Goal: Information Seeking & Learning: Compare options

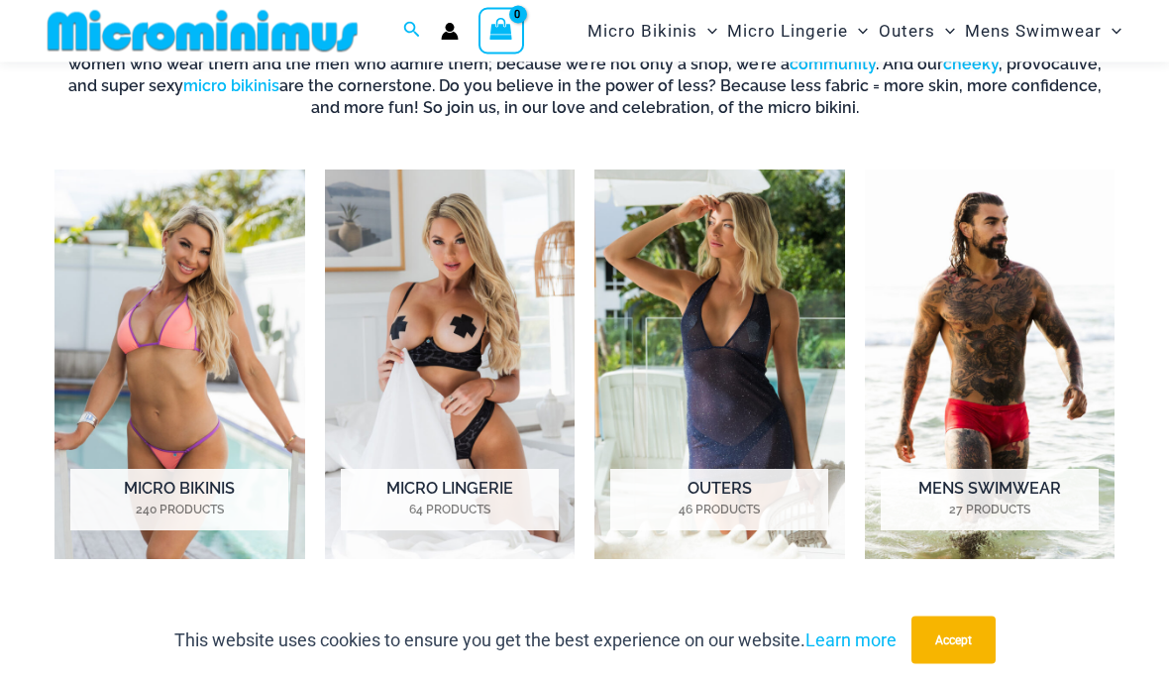
scroll to position [714, 0]
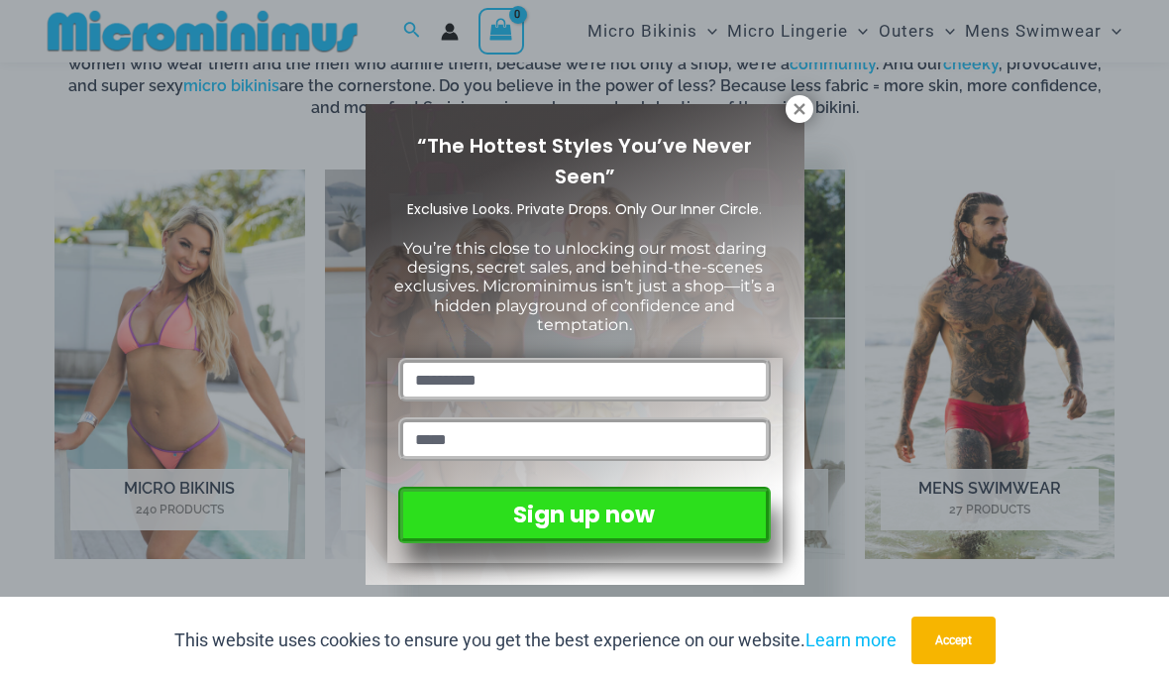
click at [154, 279] on div "“The Hottest Styles You’ve Never Seen” Exclusive Looks. Private Drops. Only Our…" at bounding box center [584, 342] width 1169 height 684
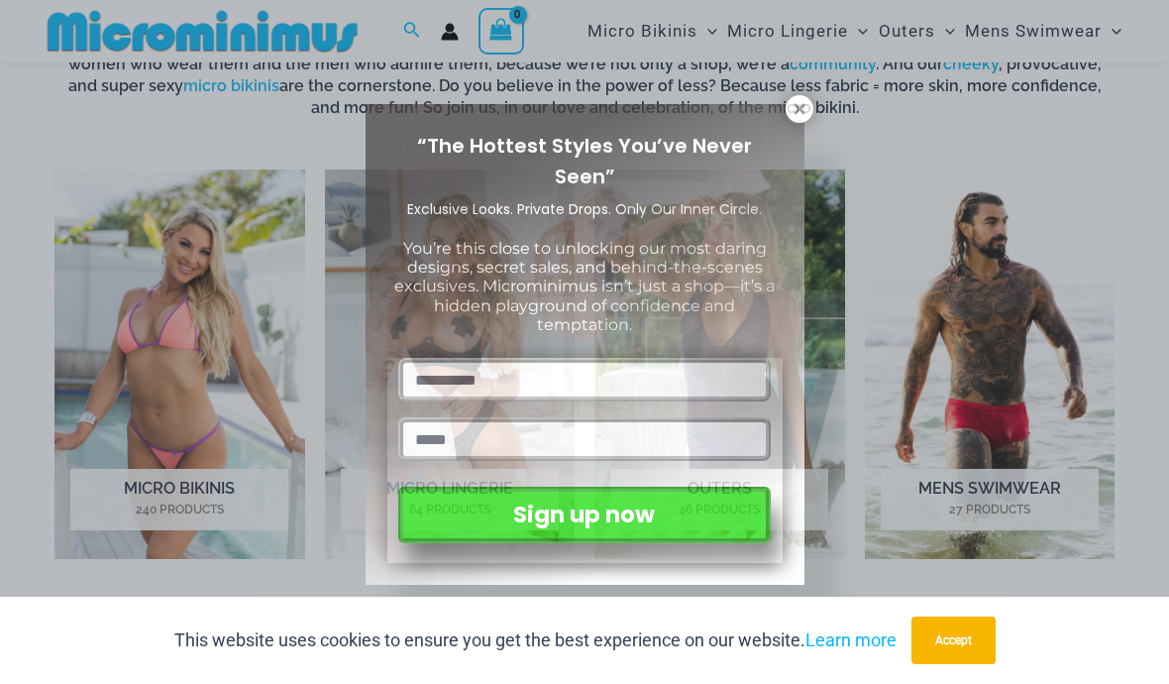
click at [793, 121] on button at bounding box center [800, 109] width 28 height 28
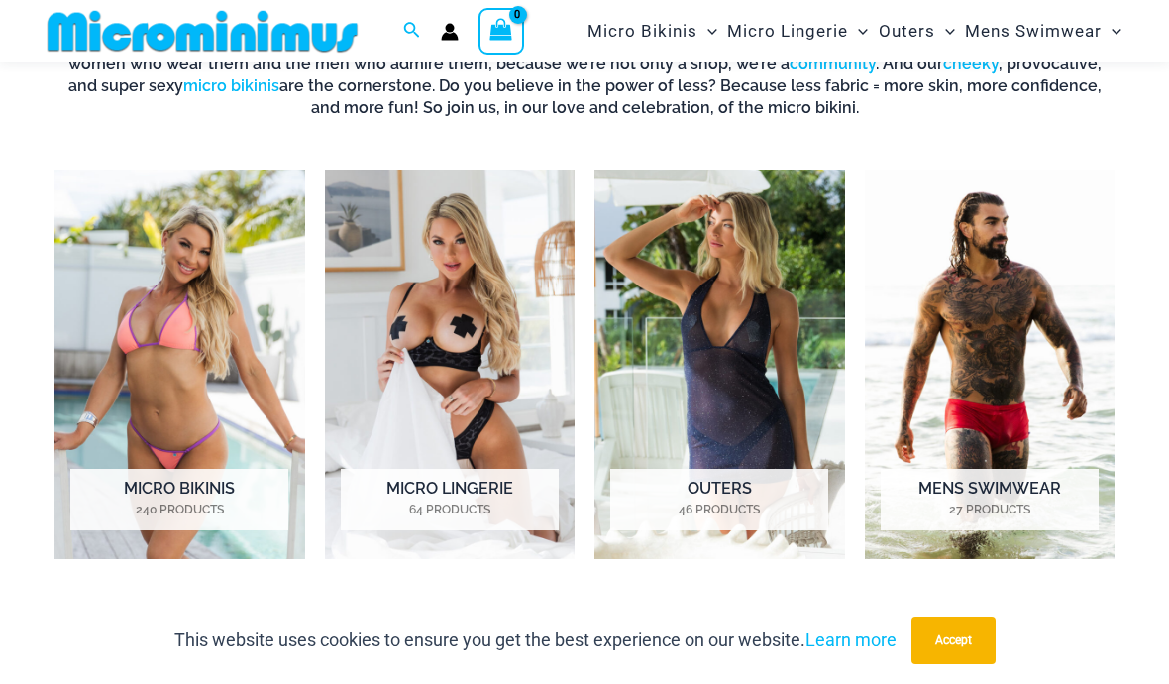
click at [148, 295] on img "Visit product category Micro Bikinis" at bounding box center [180, 363] width 251 height 389
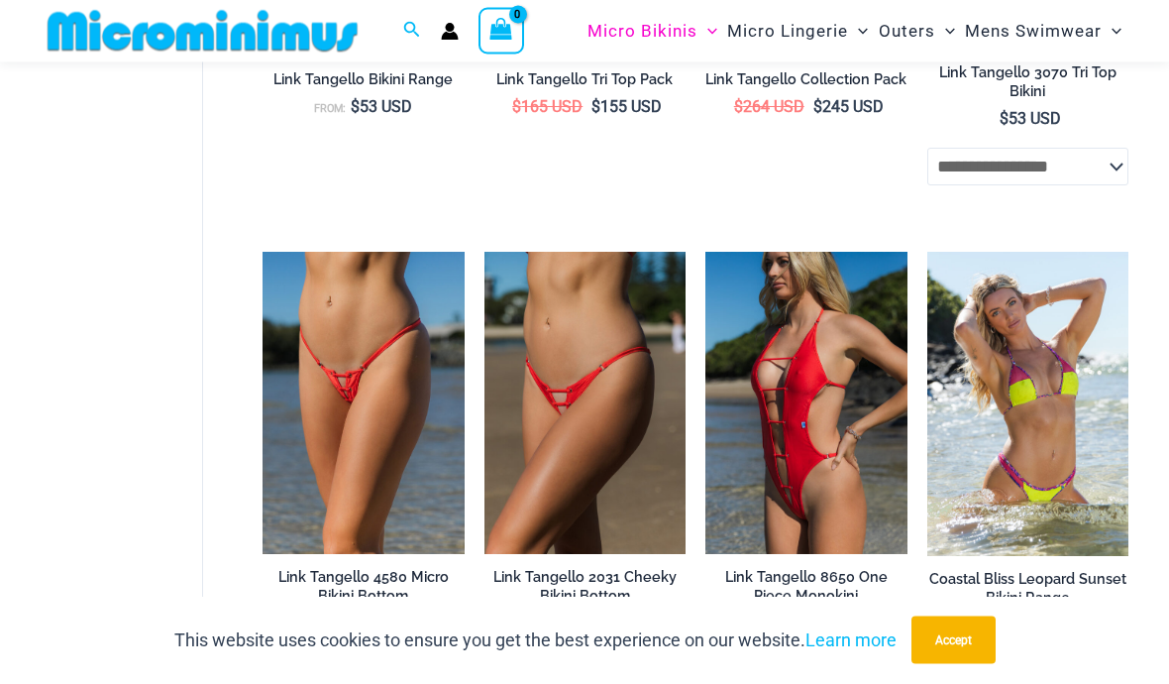
scroll to position [3020, 0]
click at [263, 252] on img at bounding box center [263, 252] width 0 height 0
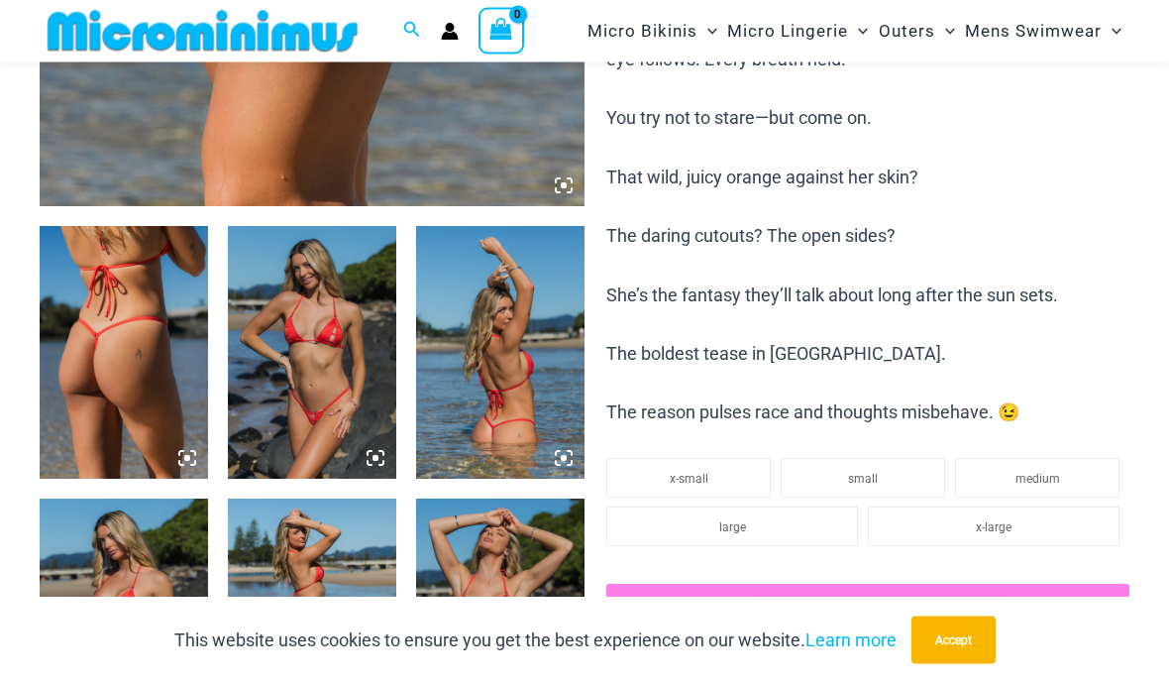
scroll to position [732, 0]
click at [350, 411] on img at bounding box center [312, 352] width 168 height 253
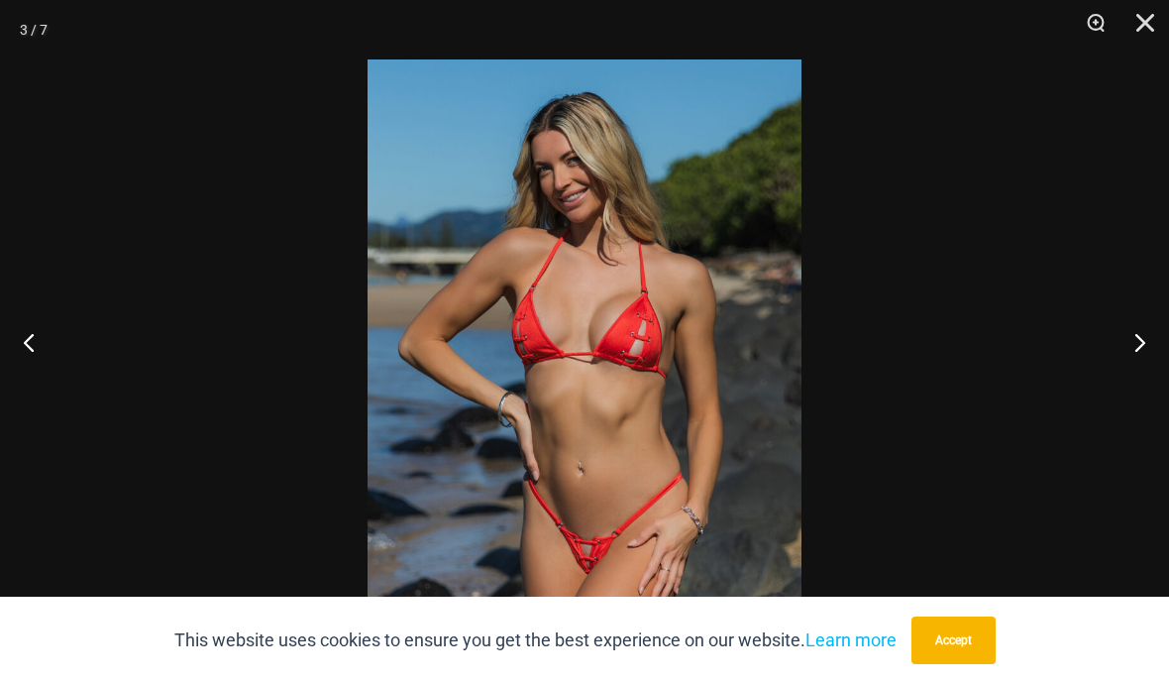
click at [1124, 386] on button "Next" at bounding box center [1132, 341] width 74 height 99
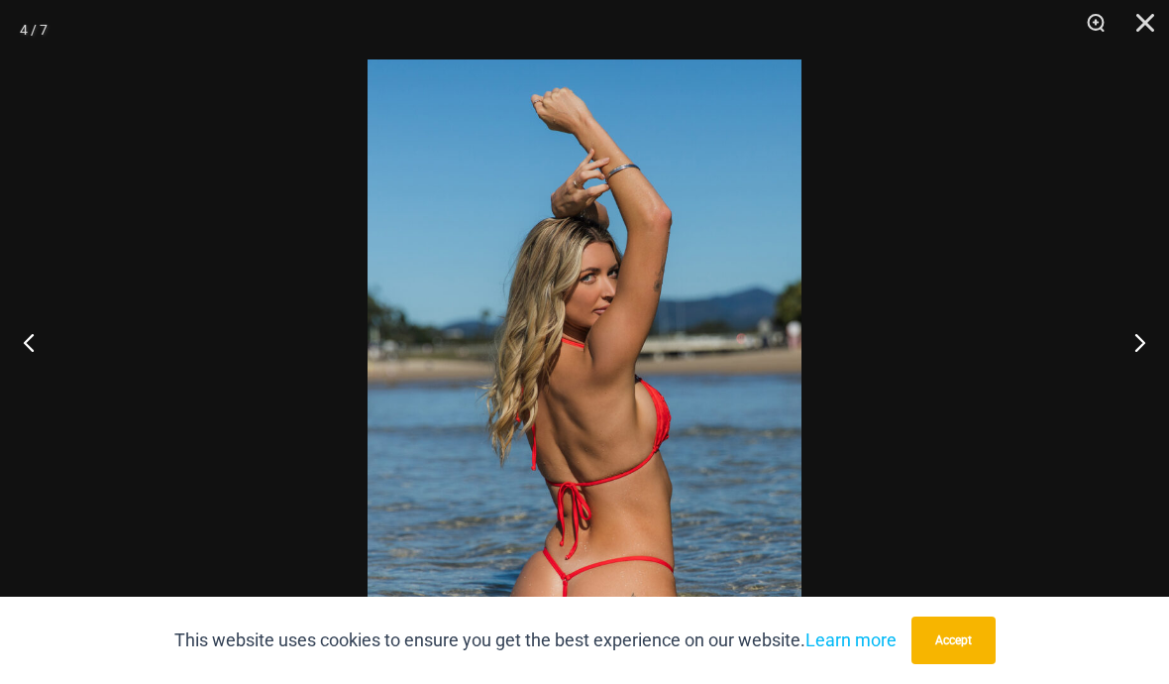
click at [1100, 388] on button "Next" at bounding box center [1132, 341] width 74 height 99
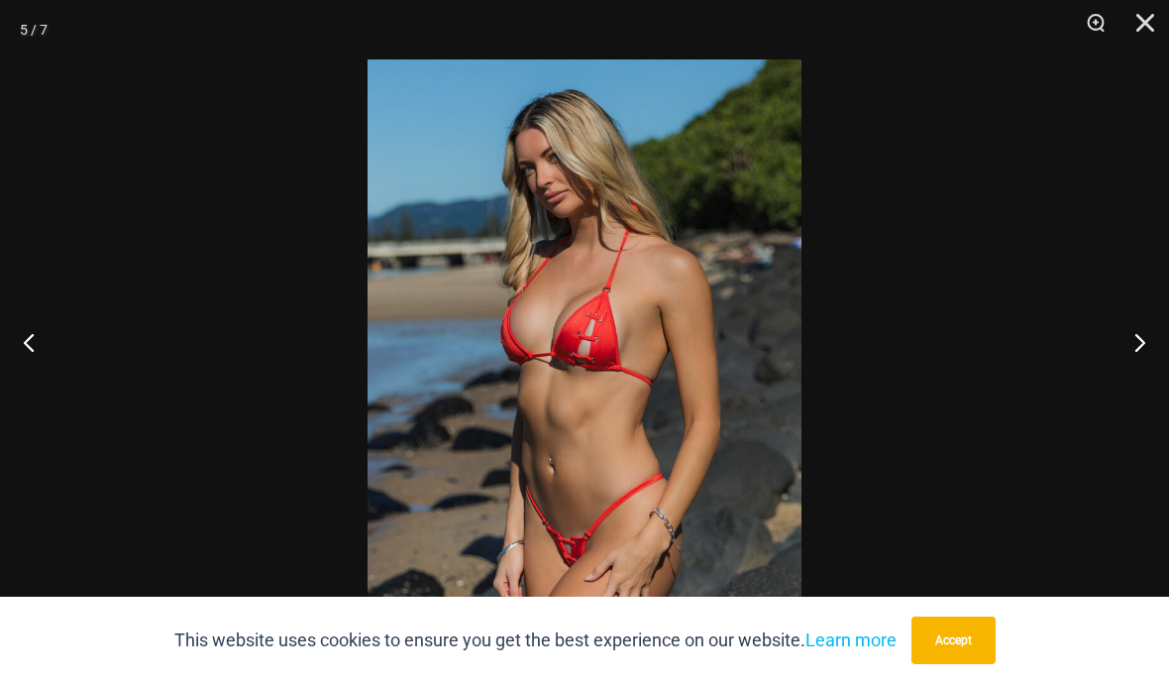
click at [1095, 384] on button "Next" at bounding box center [1132, 341] width 74 height 99
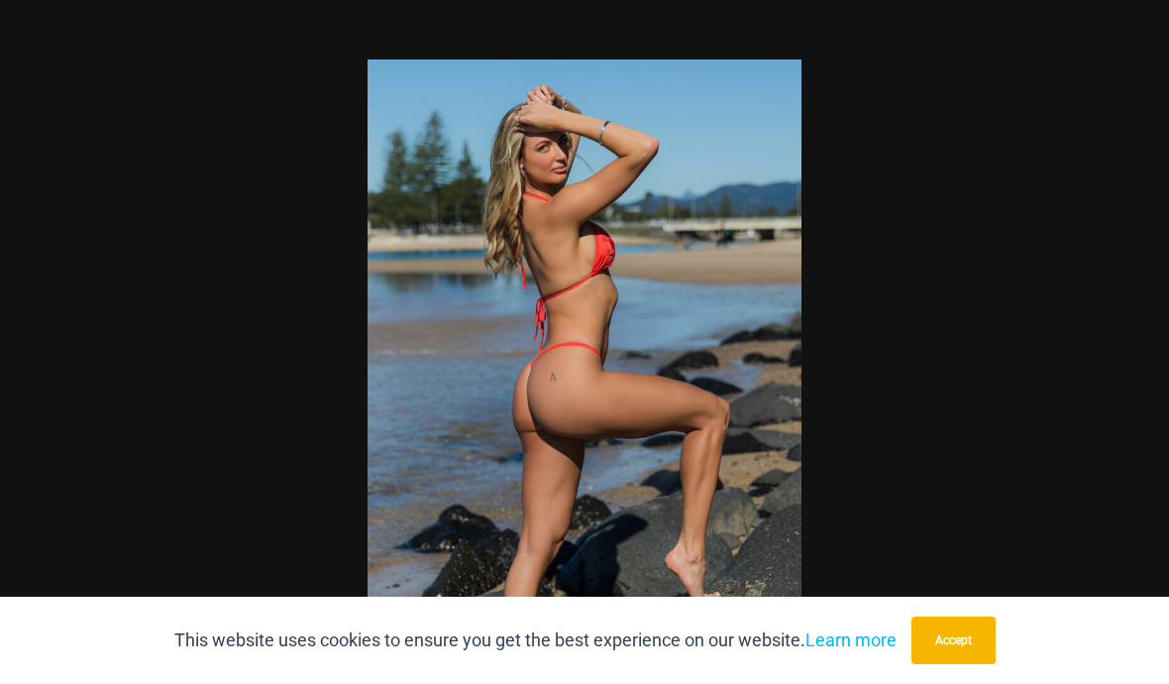
click at [1094, 373] on div at bounding box center [584, 342] width 1169 height 684
click at [1098, 370] on button "Next" at bounding box center [1132, 341] width 74 height 99
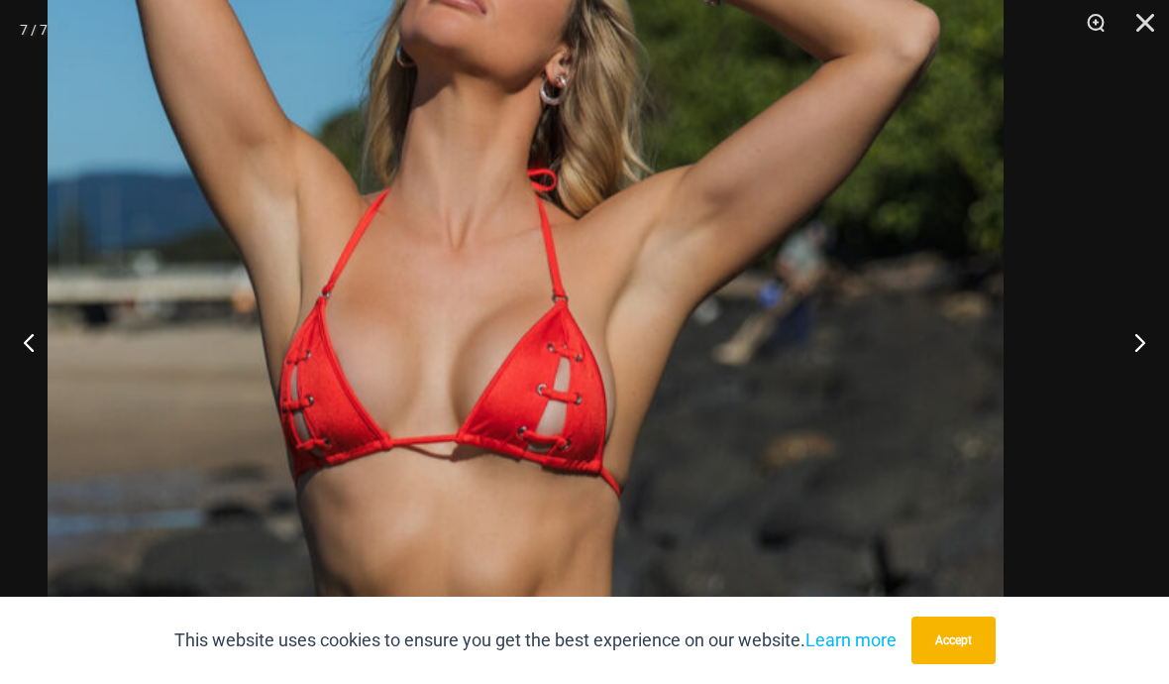
click at [629, 330] on img at bounding box center [526, 481] width 956 height 1435
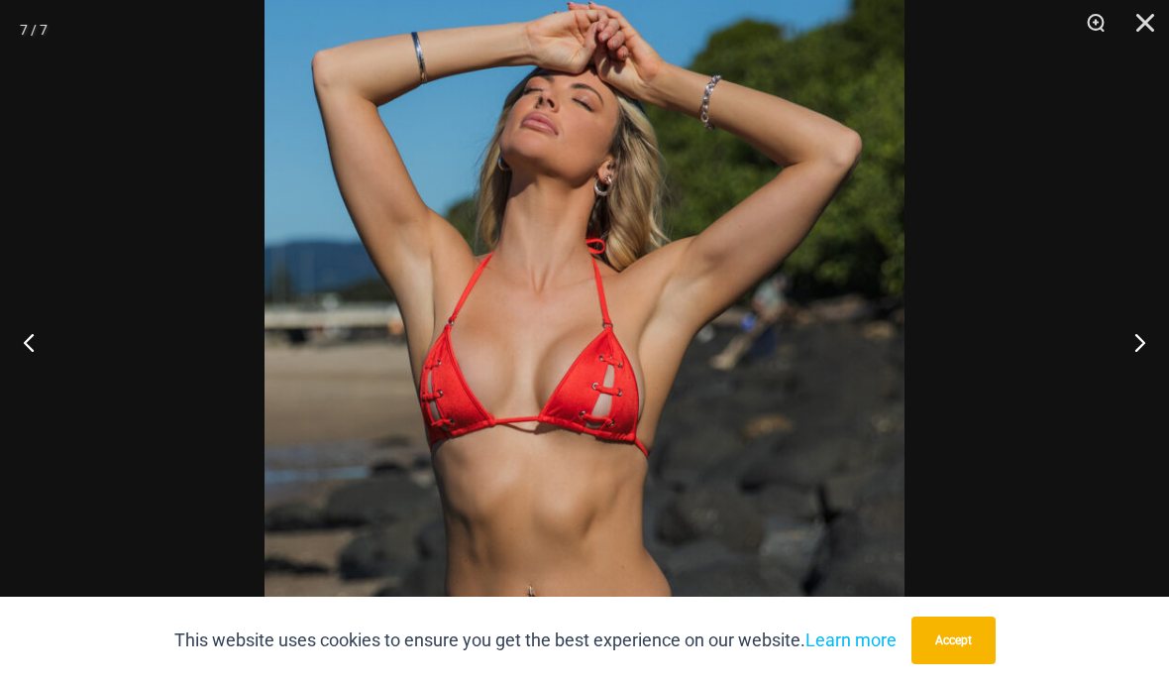
click at [1126, 28] on button "Close" at bounding box center [1139, 29] width 50 height 59
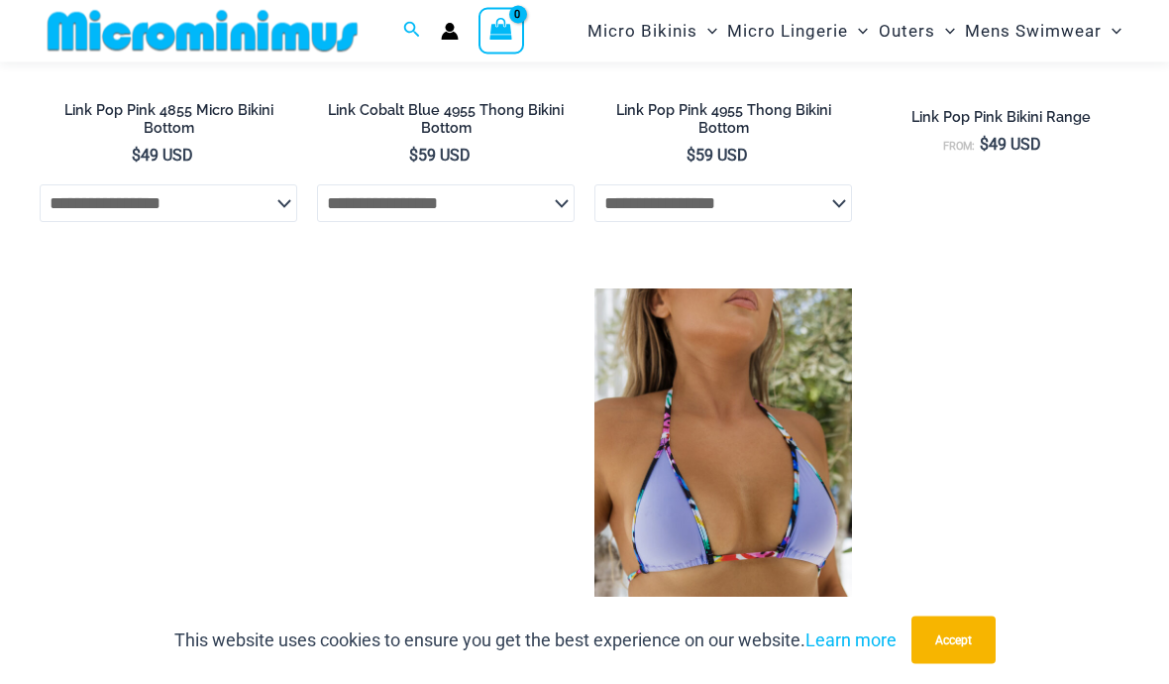
scroll to position [3730, 0]
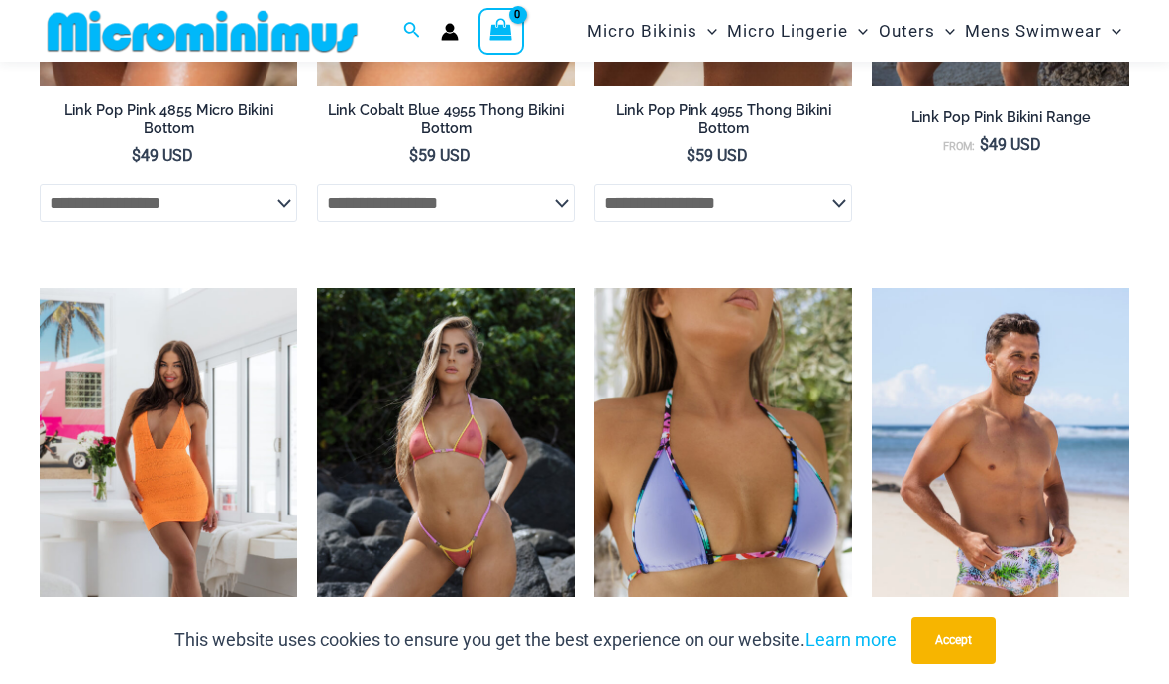
click at [317, 288] on img at bounding box center [317, 288] width 0 height 0
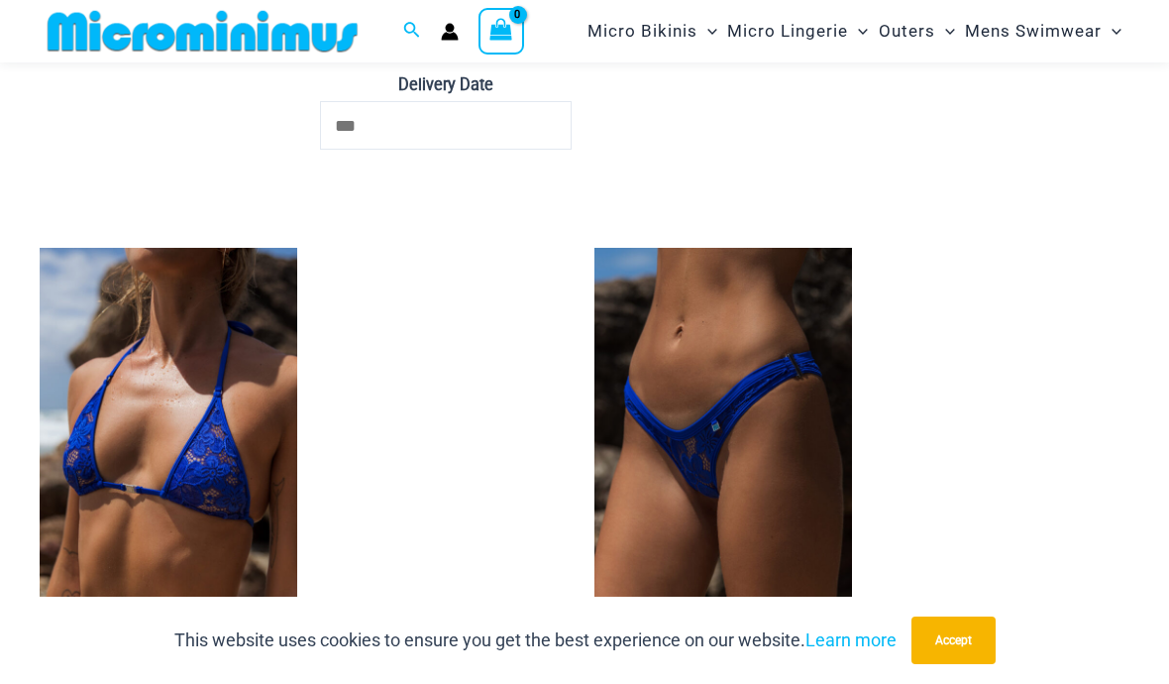
scroll to position [5354, 0]
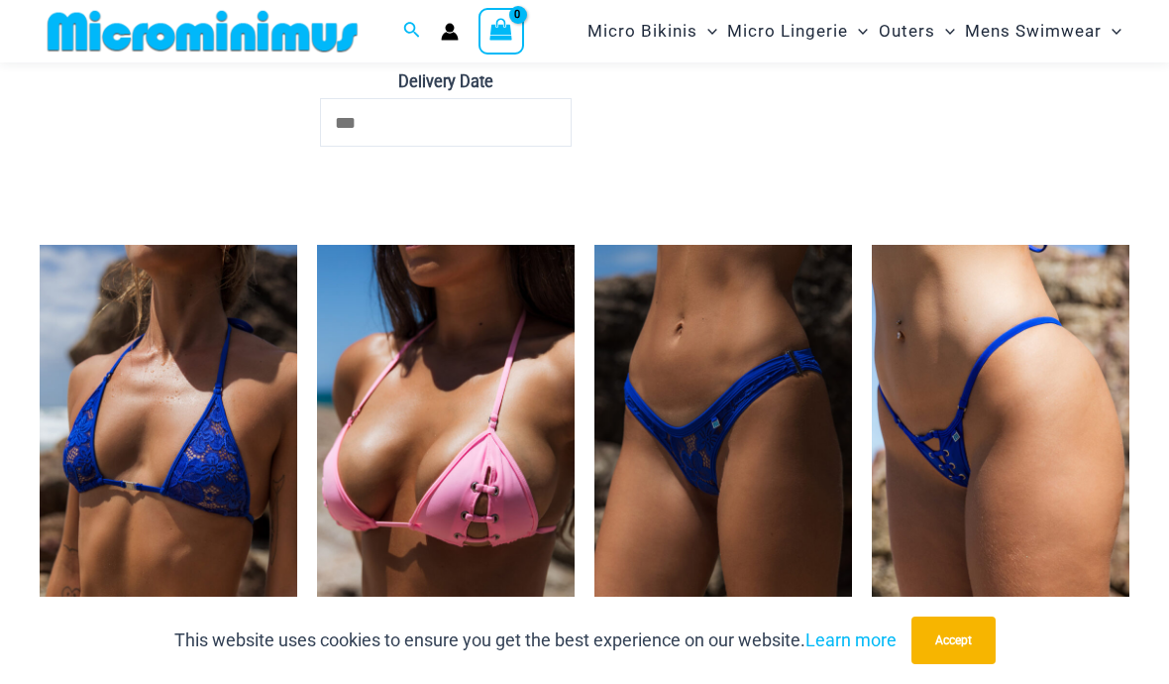
click at [960, 625] on button "Accept" at bounding box center [954, 640] width 84 height 48
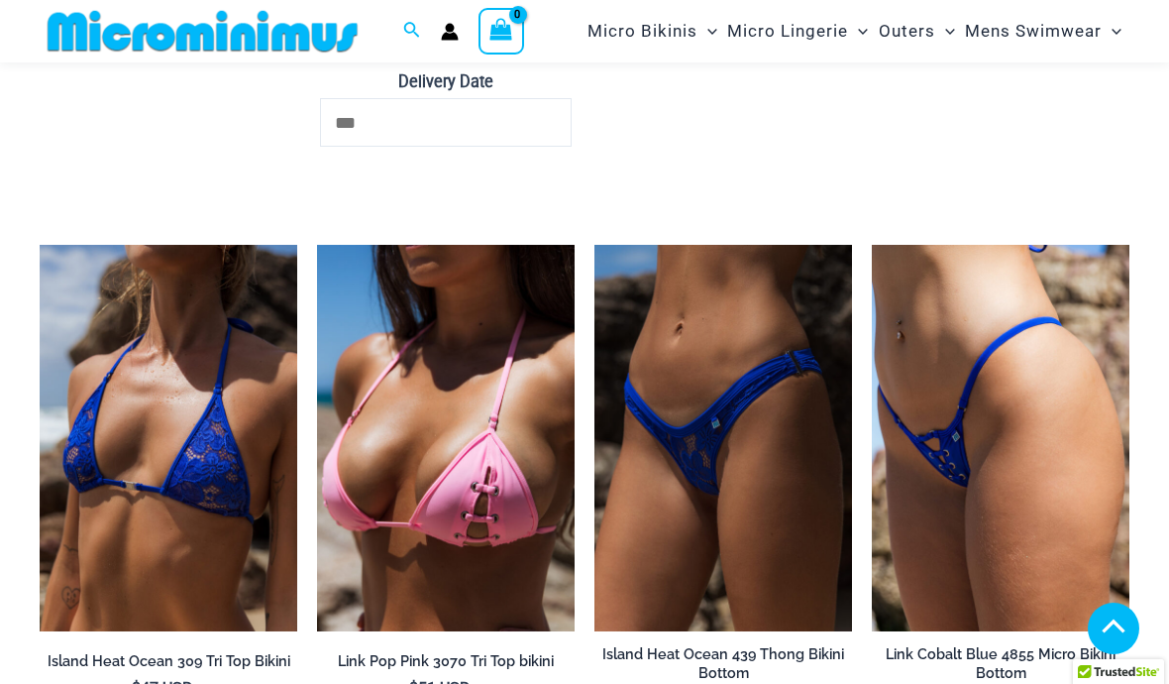
click at [872, 245] on img at bounding box center [872, 245] width 0 height 0
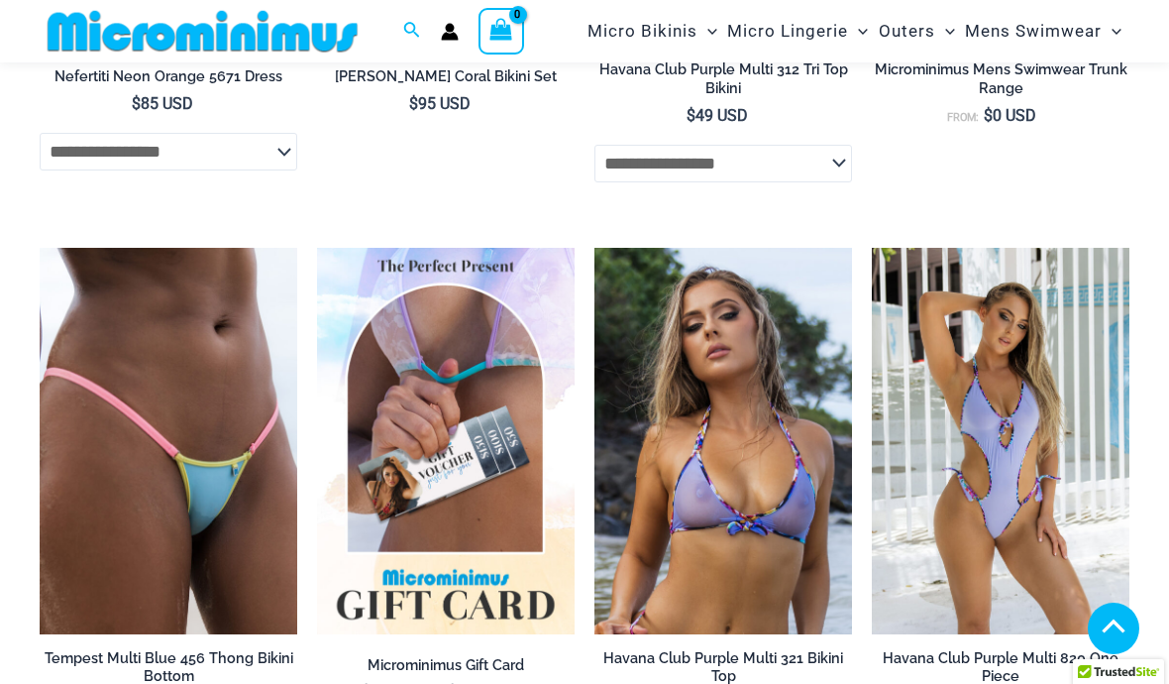
scroll to position [4357, 0]
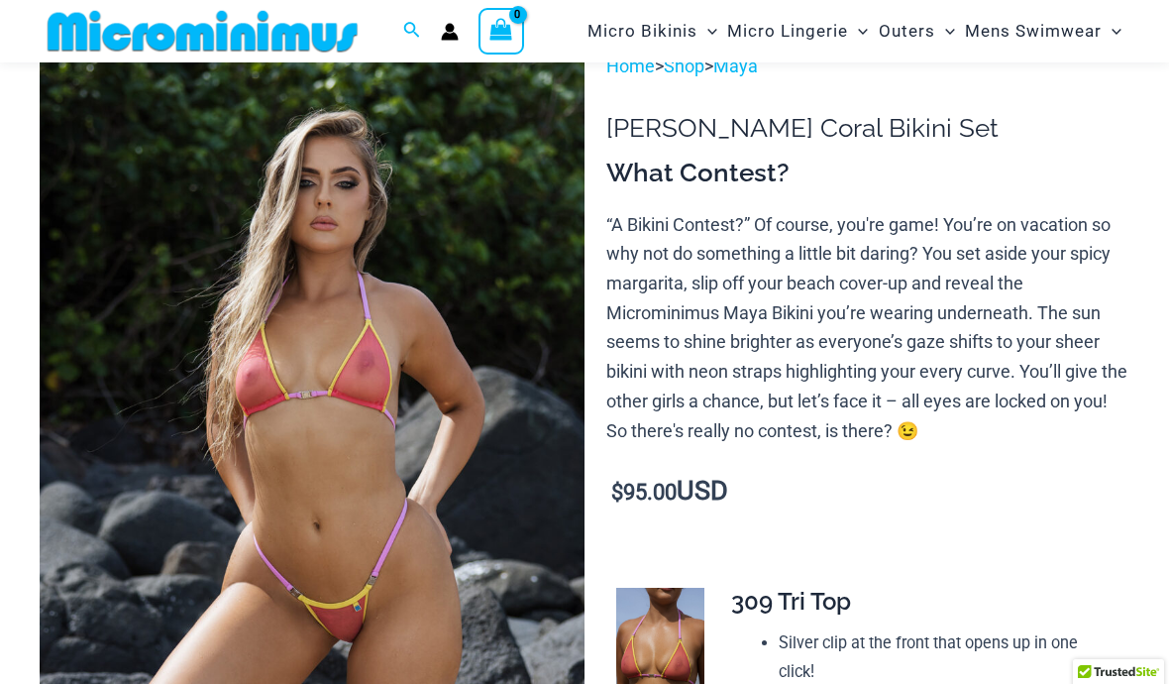
scroll to position [249, 0]
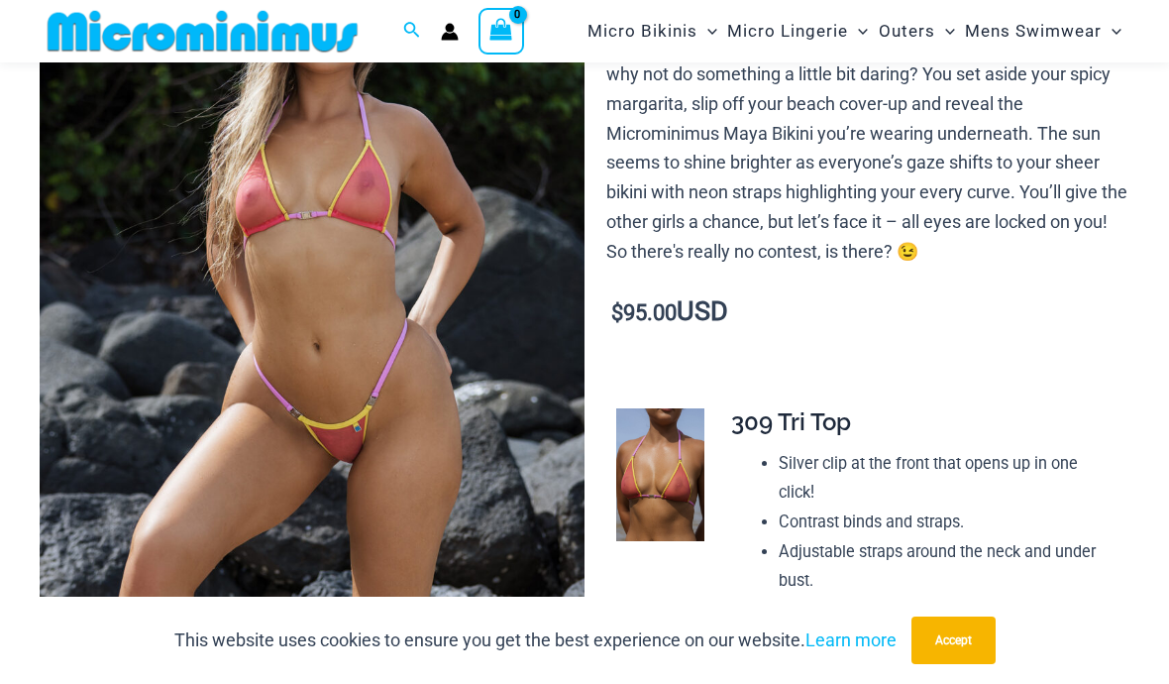
click at [464, 390] on img at bounding box center [312, 281] width 545 height 818
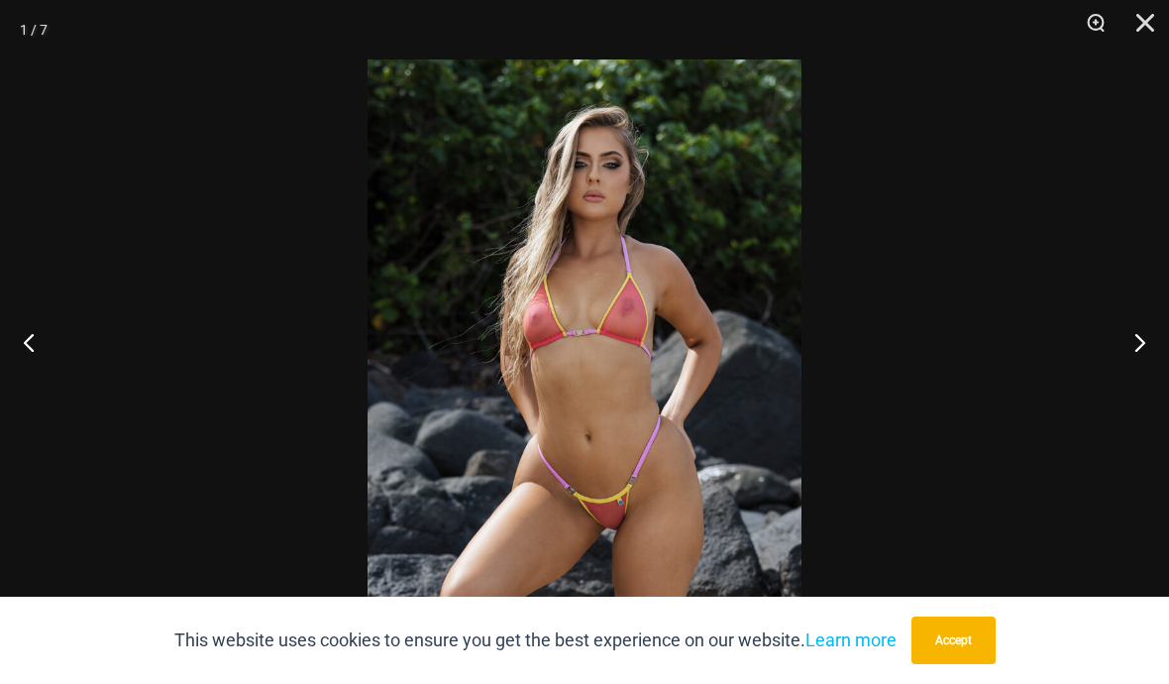
click at [1116, 391] on button "Next" at bounding box center [1132, 341] width 74 height 99
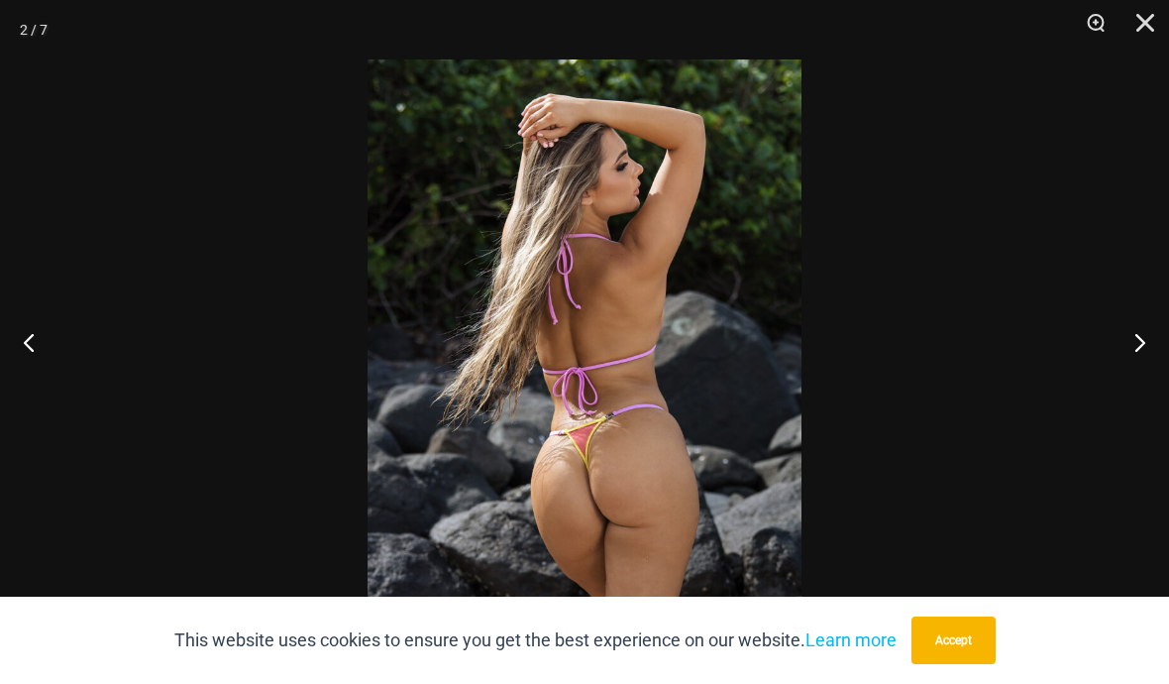
click at [1128, 385] on button "Next" at bounding box center [1132, 341] width 74 height 99
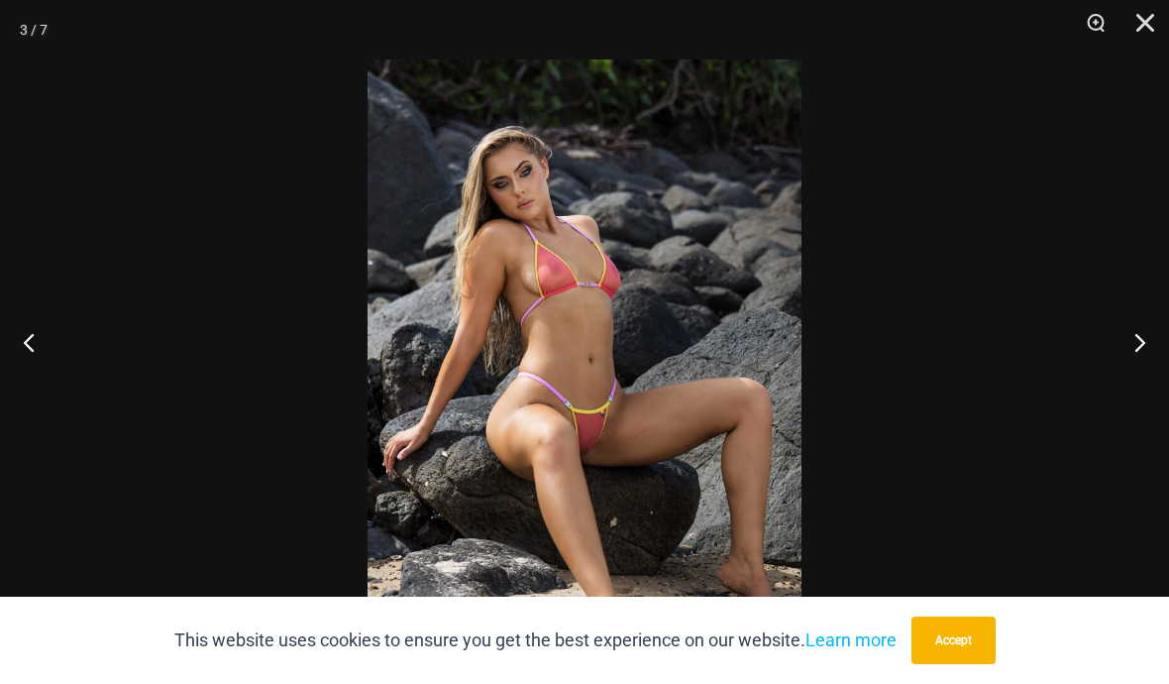
click at [1133, 391] on button "Next" at bounding box center [1132, 341] width 74 height 99
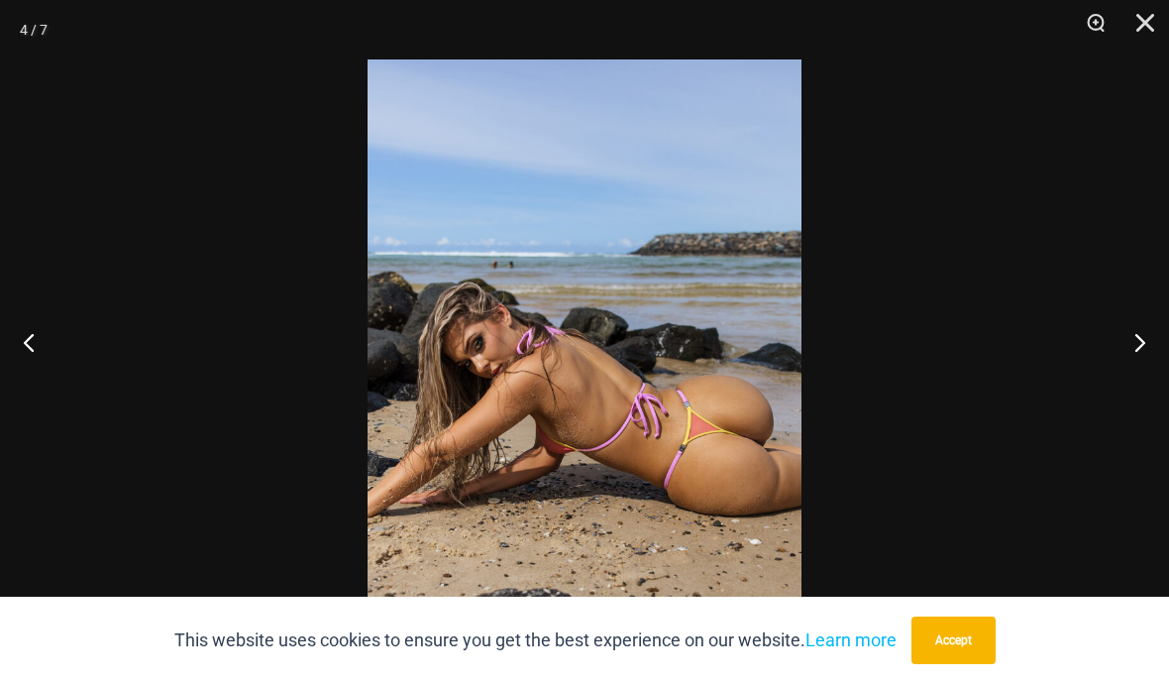
click at [1126, 391] on button "Next" at bounding box center [1132, 341] width 74 height 99
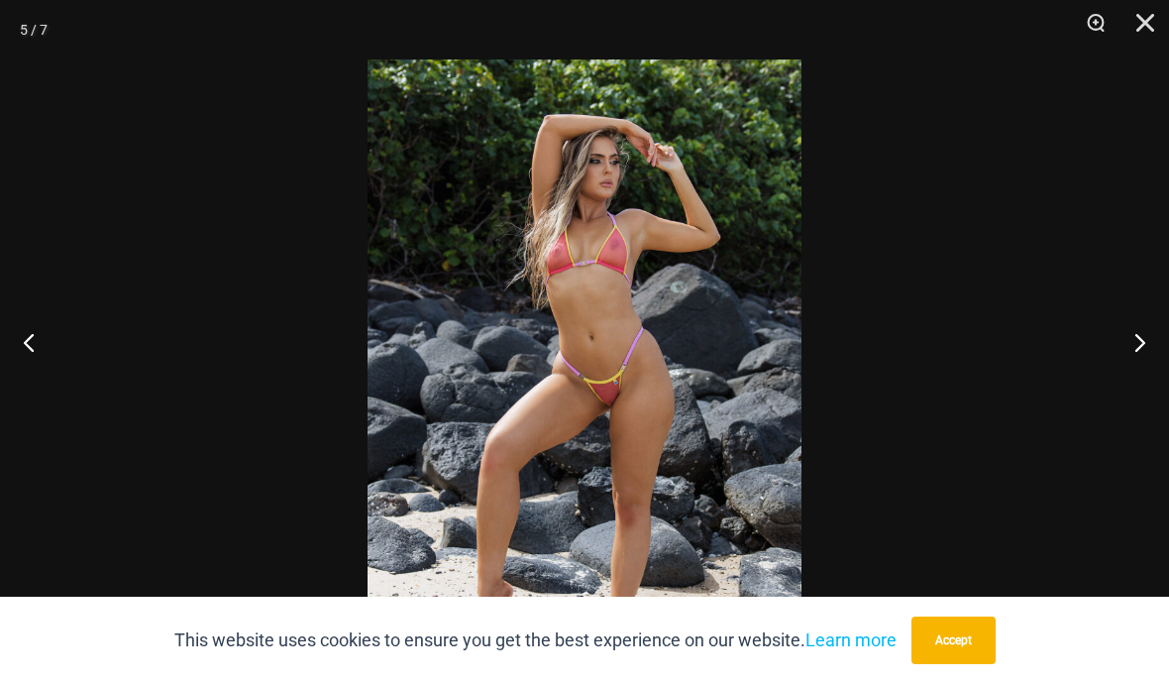
click at [1119, 385] on button "Next" at bounding box center [1132, 341] width 74 height 99
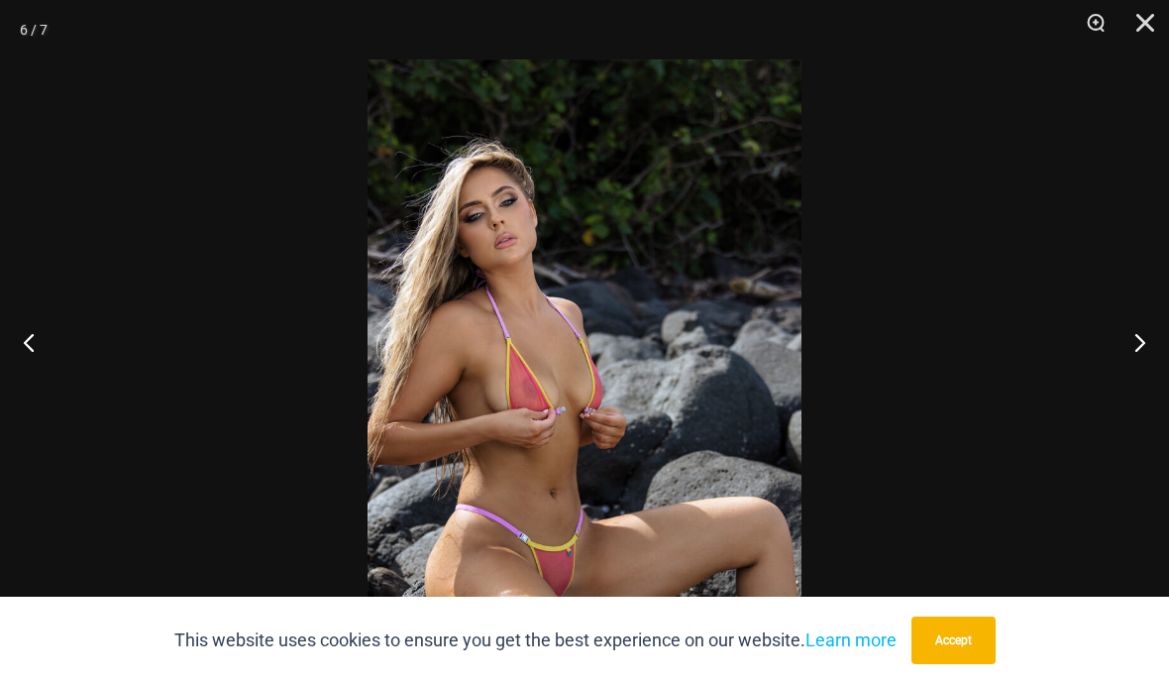
click at [1131, 391] on button "Next" at bounding box center [1132, 341] width 74 height 99
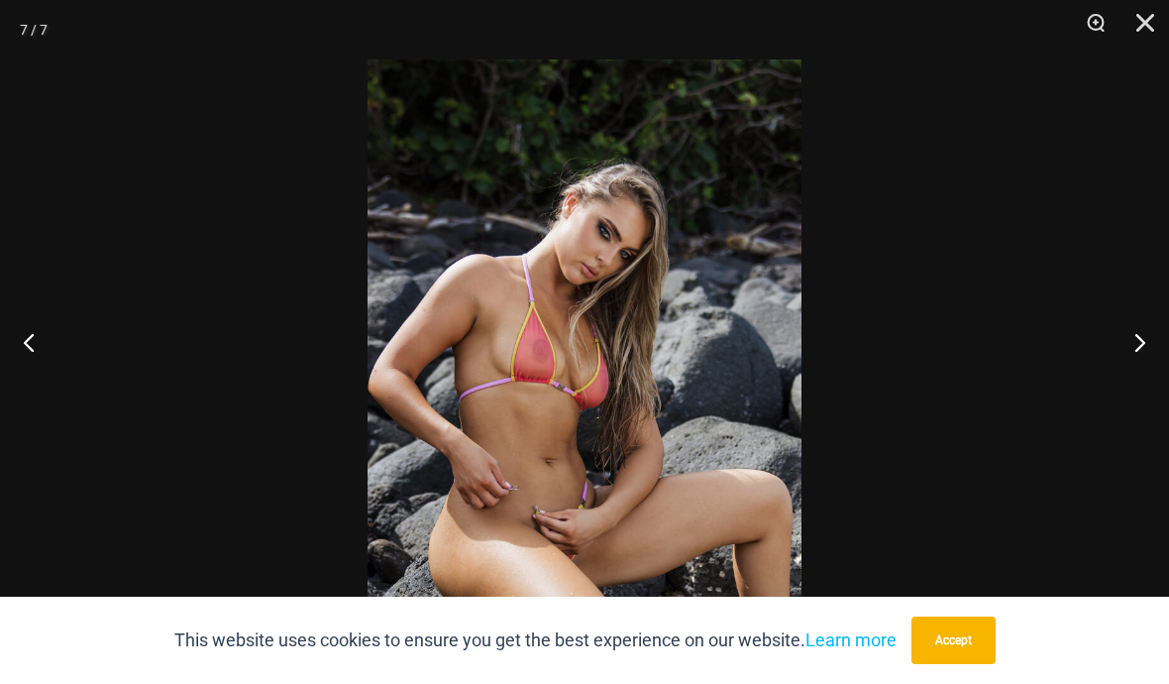
click at [1136, 391] on button "Next" at bounding box center [1132, 341] width 74 height 99
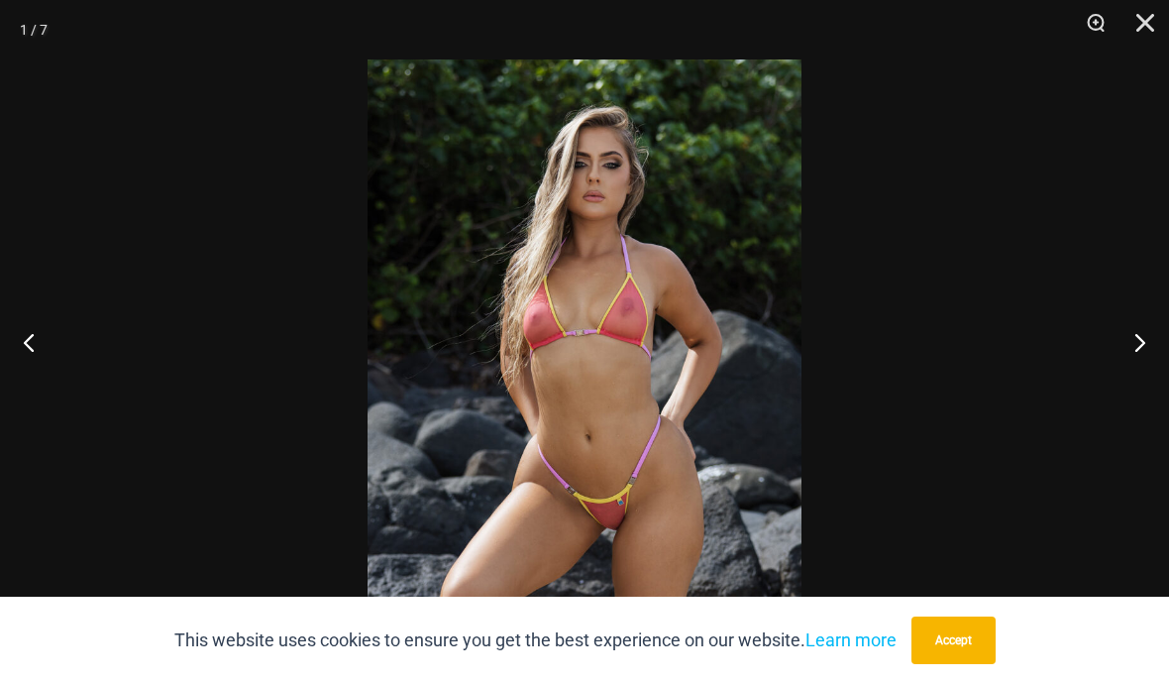
click at [1136, 391] on button "Next" at bounding box center [1132, 341] width 74 height 99
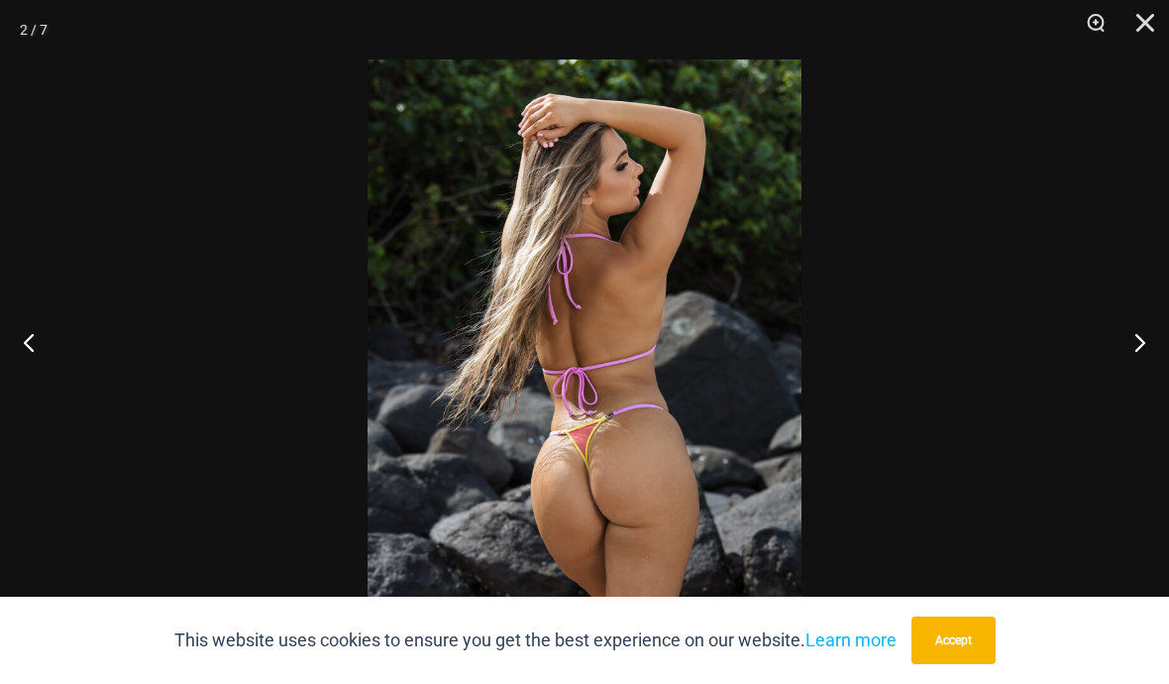
click at [1136, 391] on button "Next" at bounding box center [1132, 341] width 74 height 99
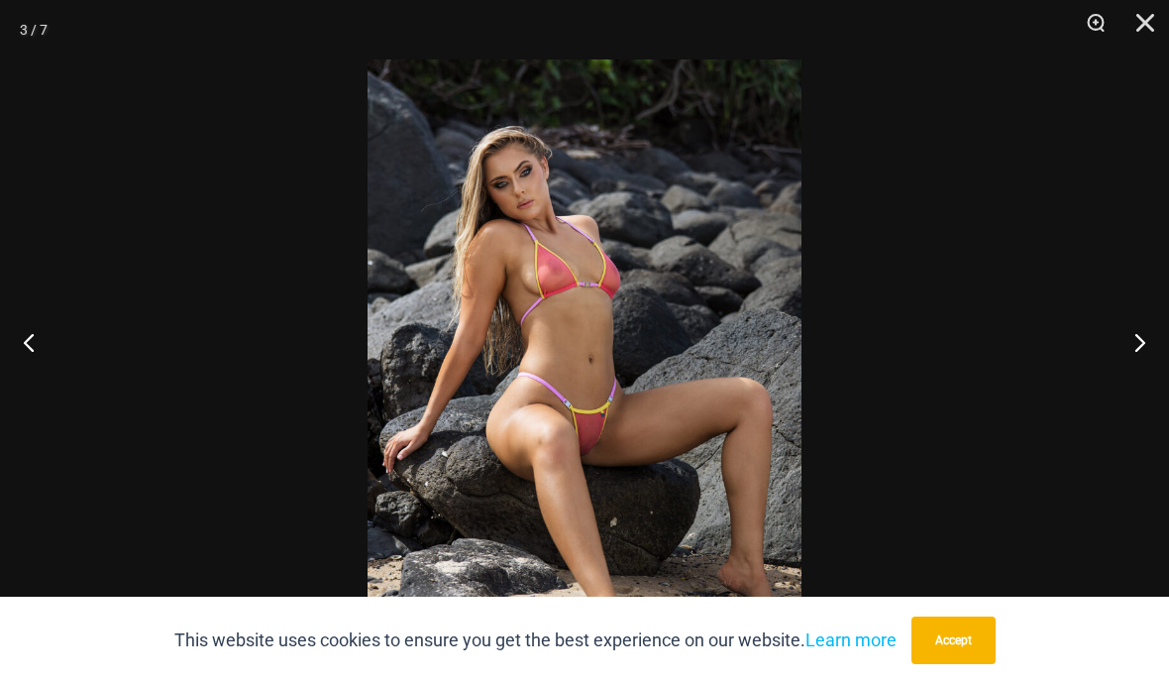
click at [1136, 44] on button "Close" at bounding box center [1139, 29] width 50 height 59
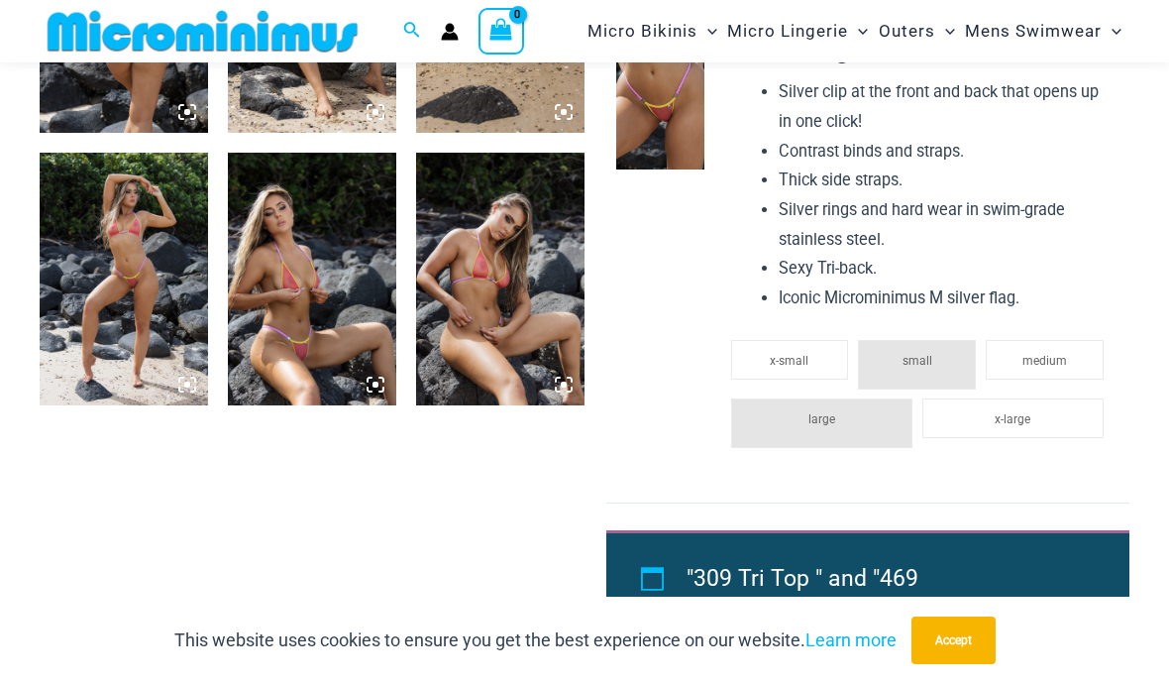
scroll to position [1059, 0]
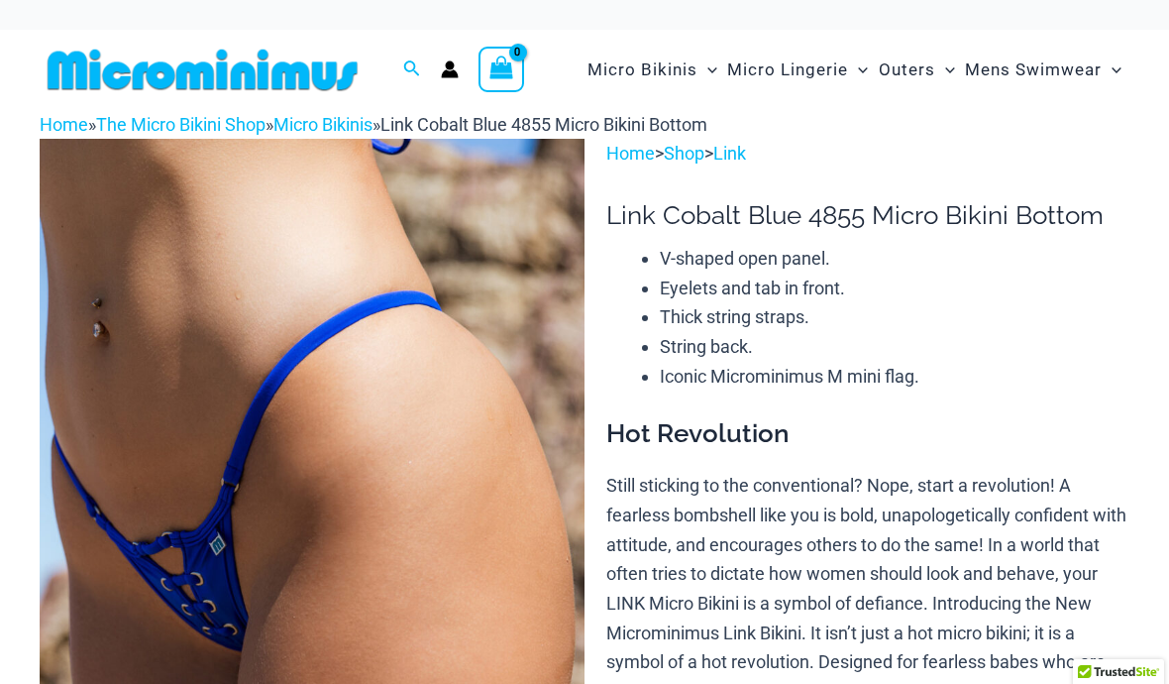
click at [447, 381] on img at bounding box center [312, 548] width 545 height 818
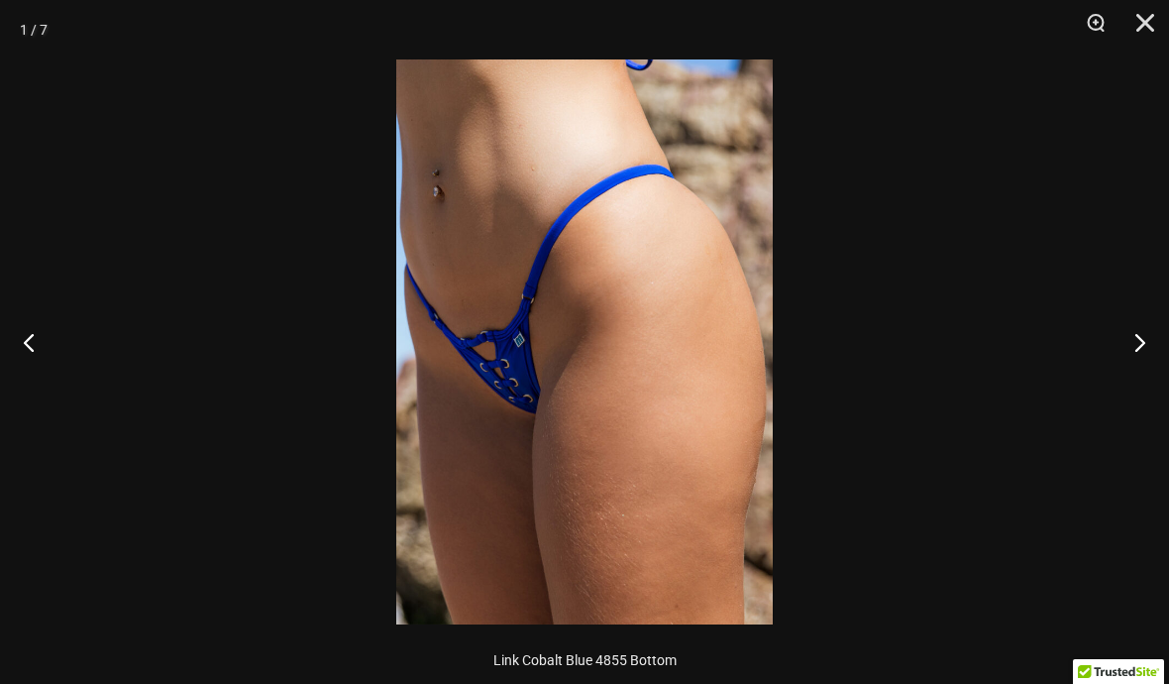
click at [1121, 363] on button "Next" at bounding box center [1132, 341] width 74 height 99
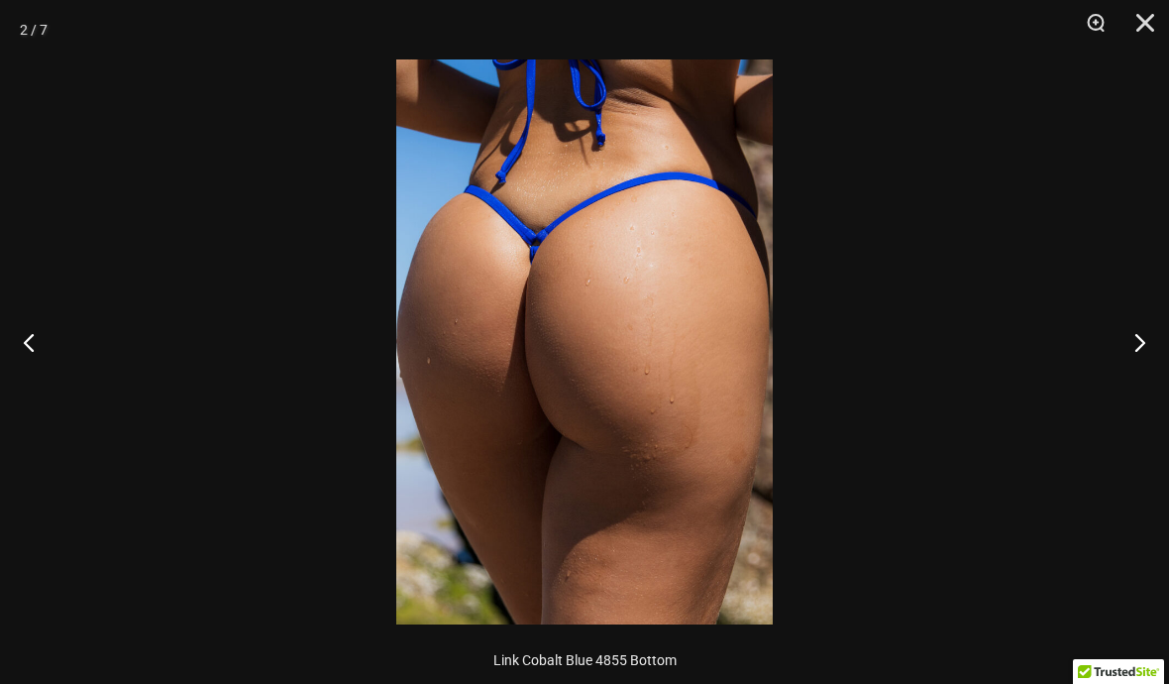
click at [1119, 364] on button "Next" at bounding box center [1132, 341] width 74 height 99
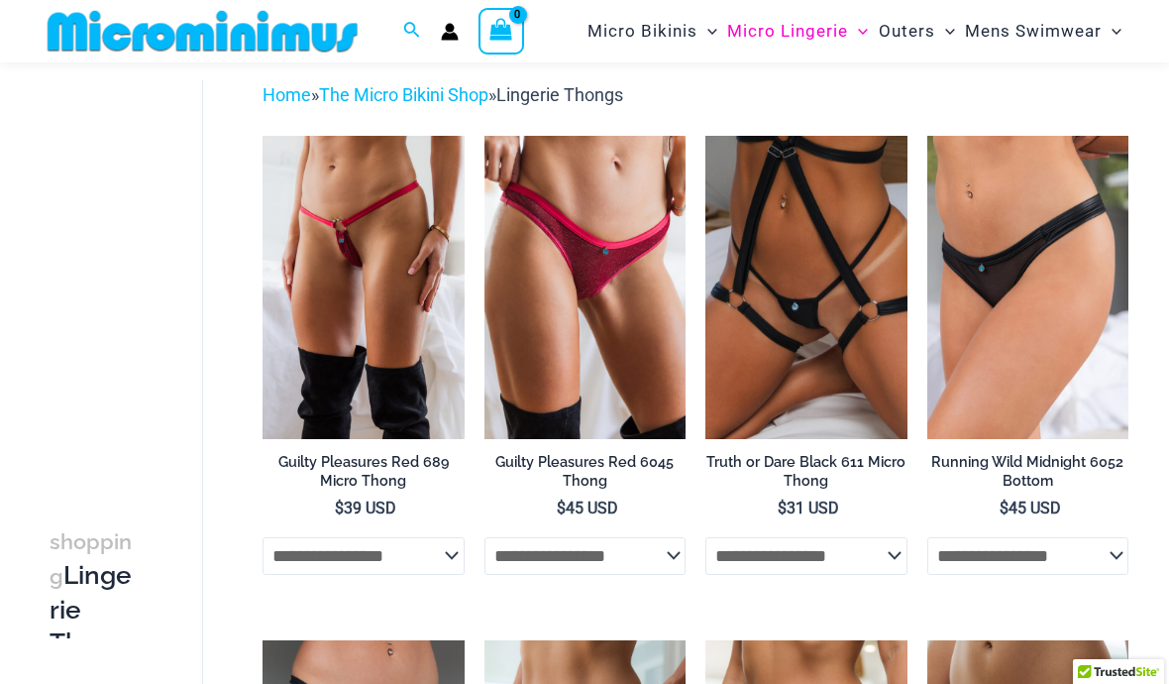
scroll to position [81, 0]
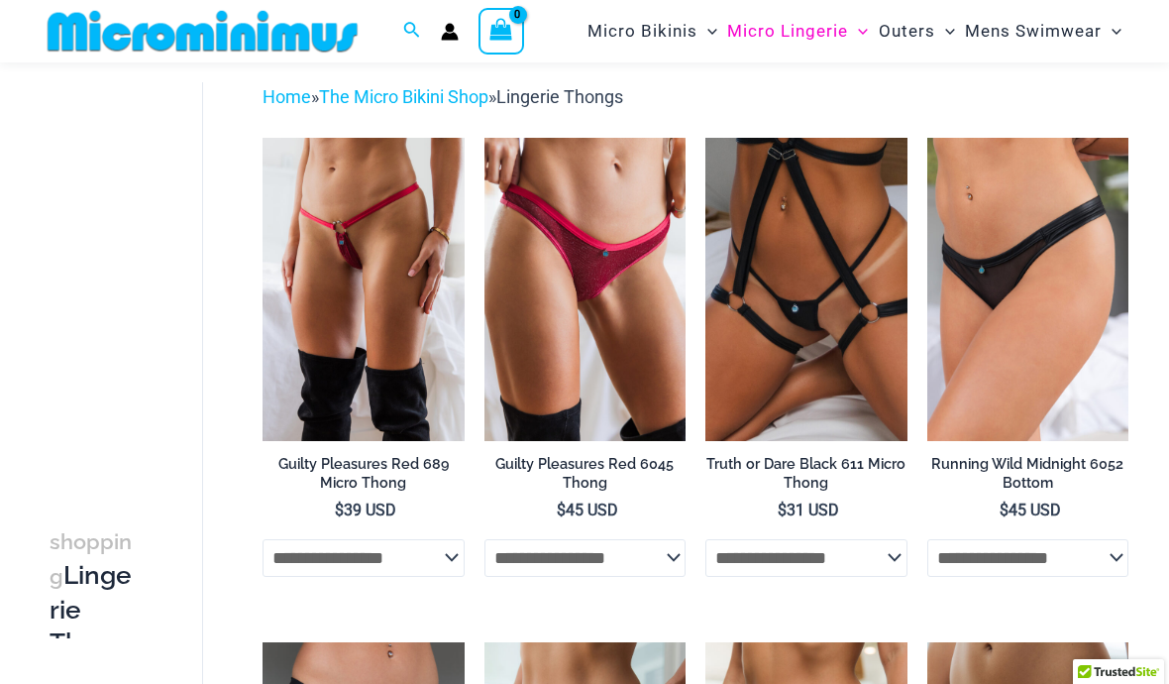
click at [263, 138] on img at bounding box center [263, 138] width 0 height 0
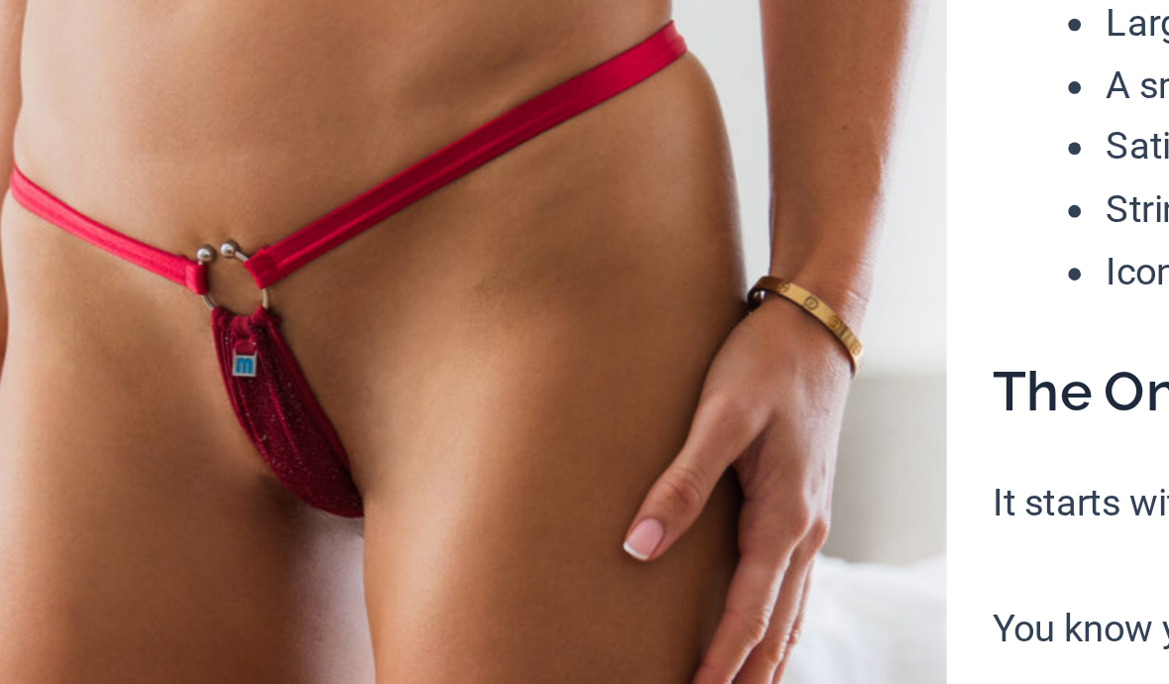
click at [40, 121] on img at bounding box center [312, 530] width 545 height 818
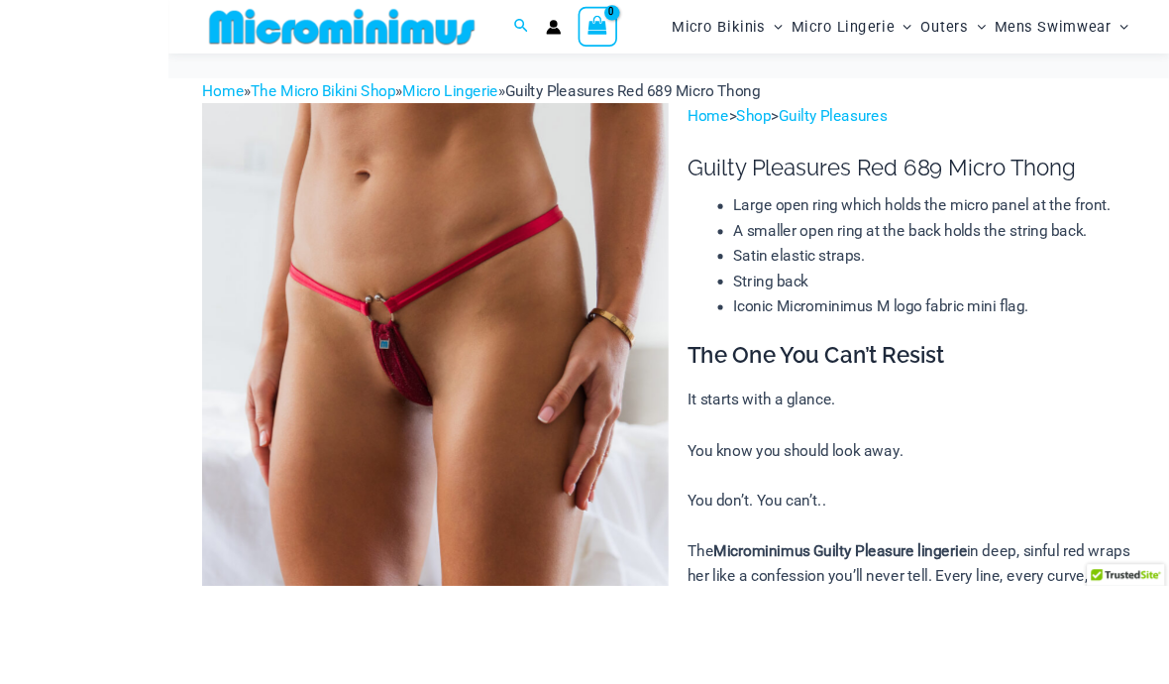
scroll to position [43, 0]
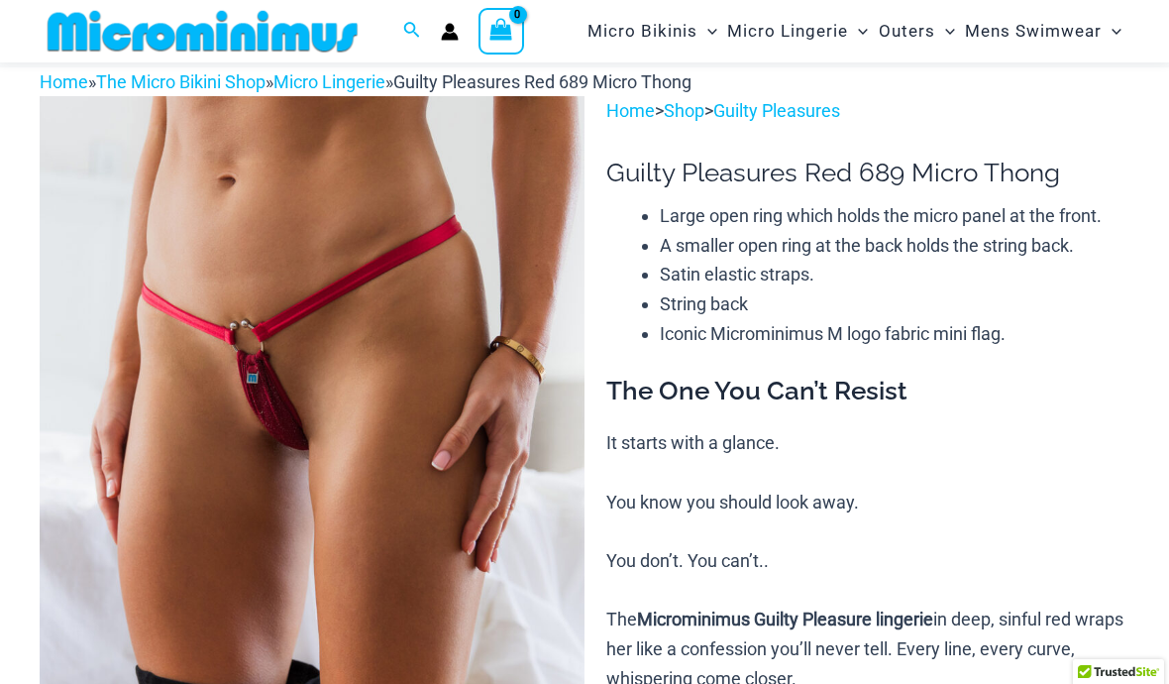
click at [53, 13] on img at bounding box center [203, 31] width 326 height 45
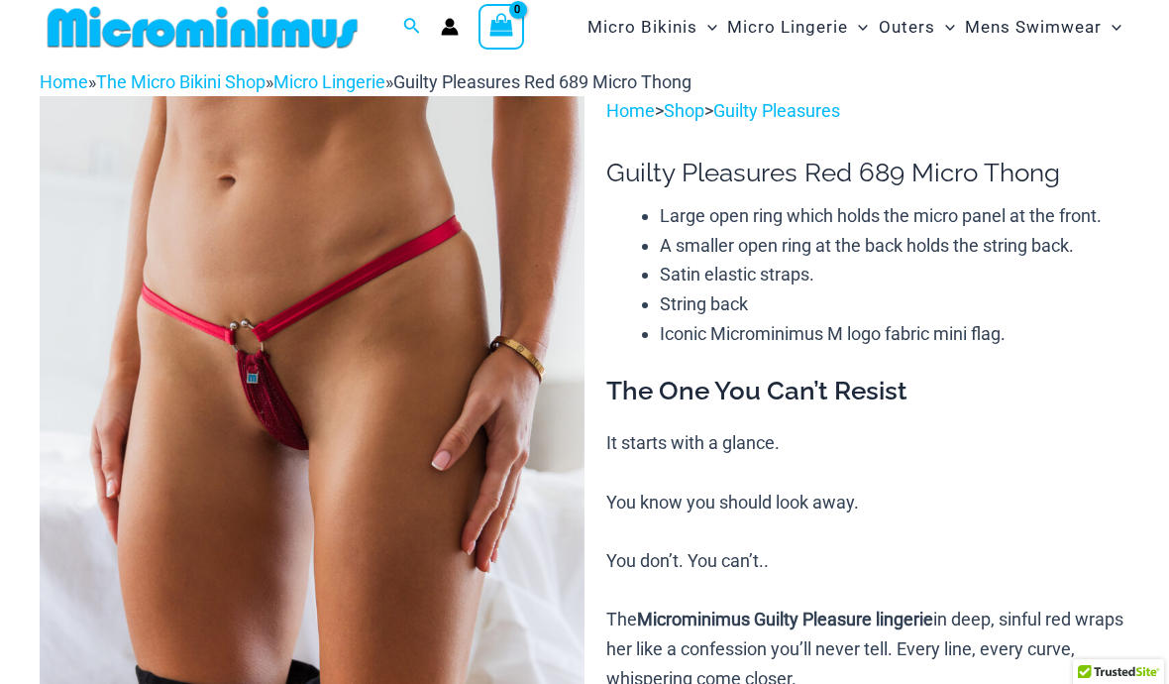
scroll to position [130, 0]
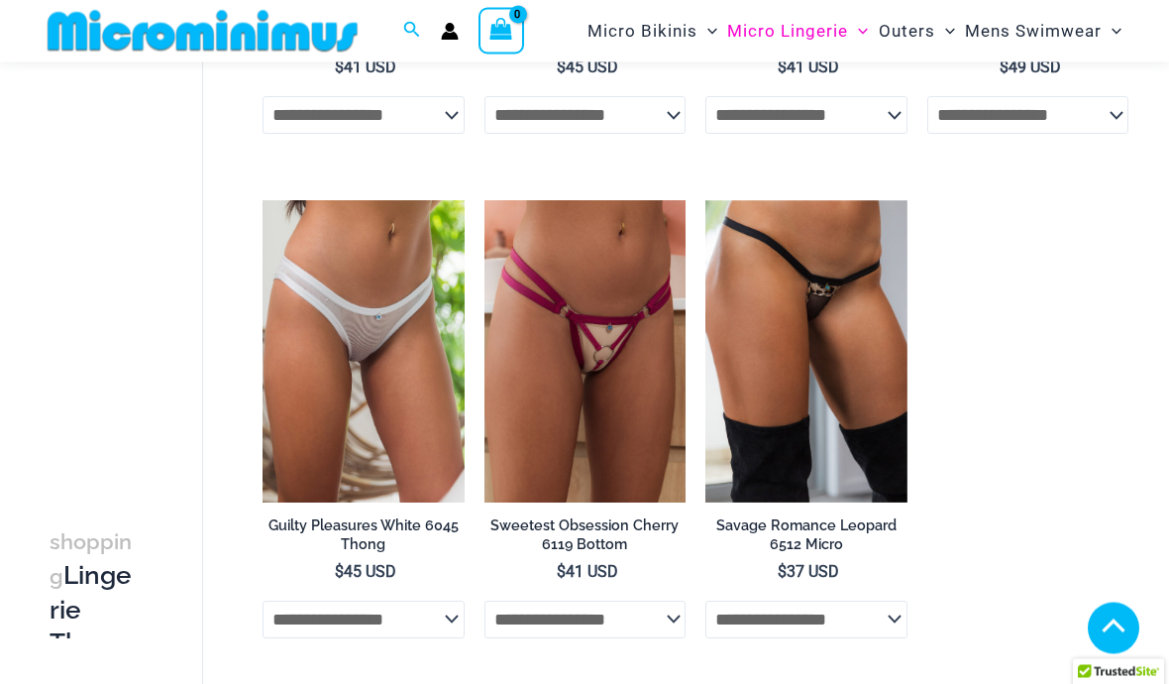
scroll to position [1532, 0]
click at [263, 200] on img at bounding box center [263, 200] width 0 height 0
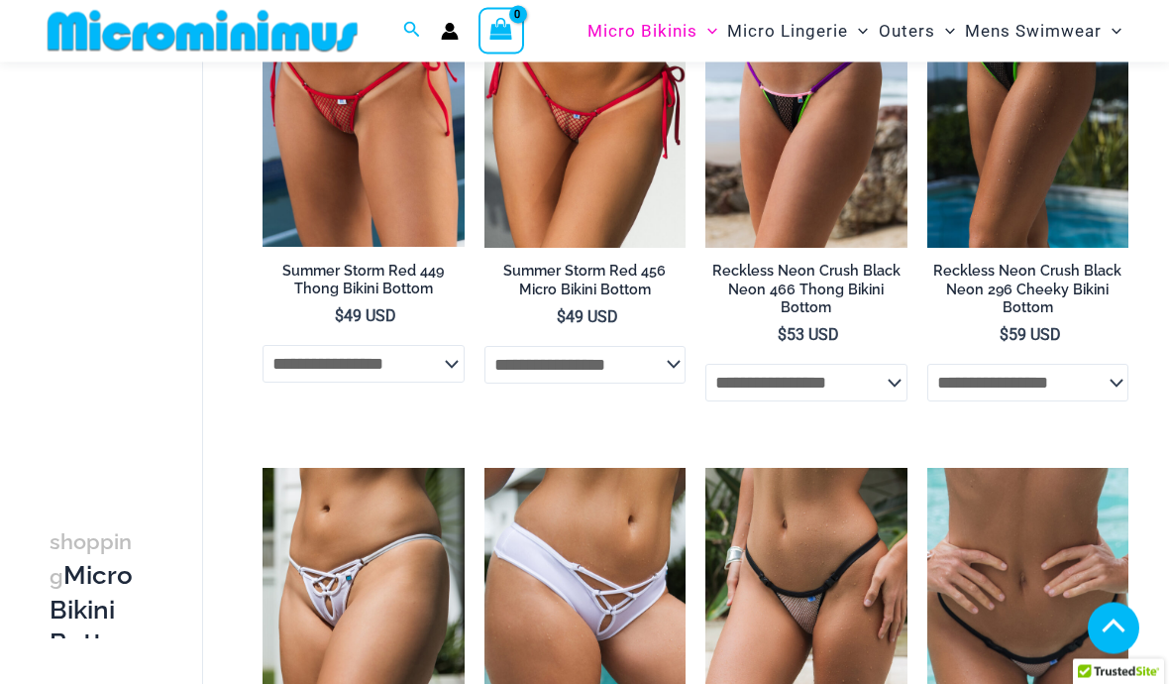
scroll to position [2236, 0]
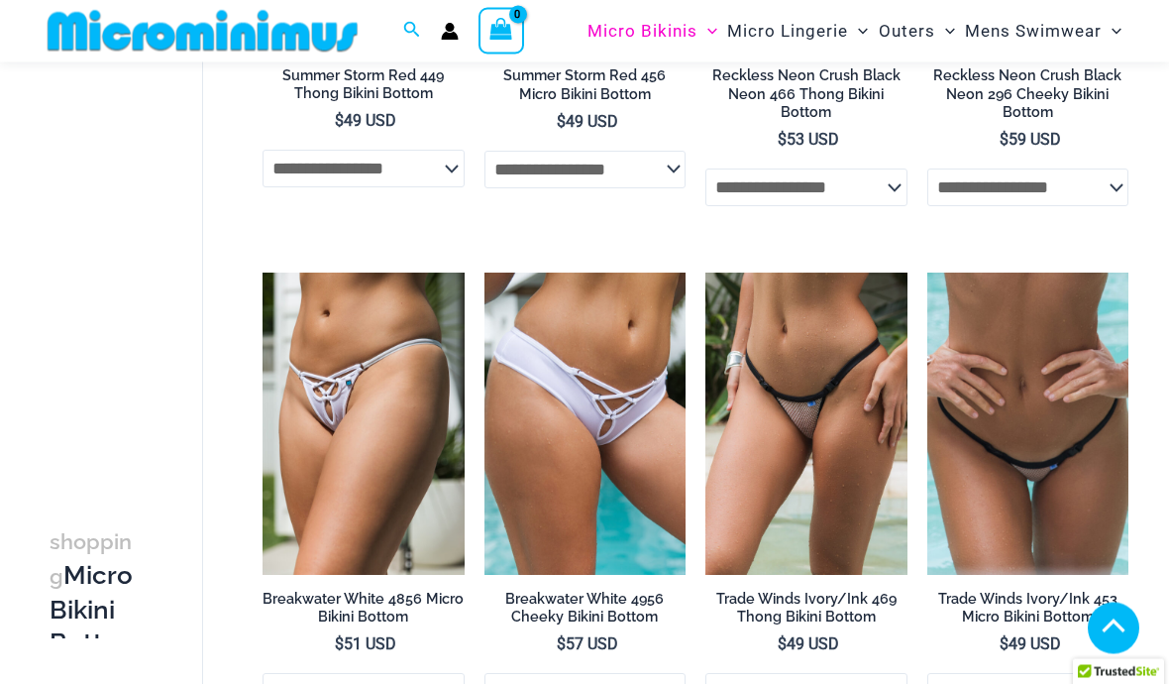
scroll to position [2433, 0]
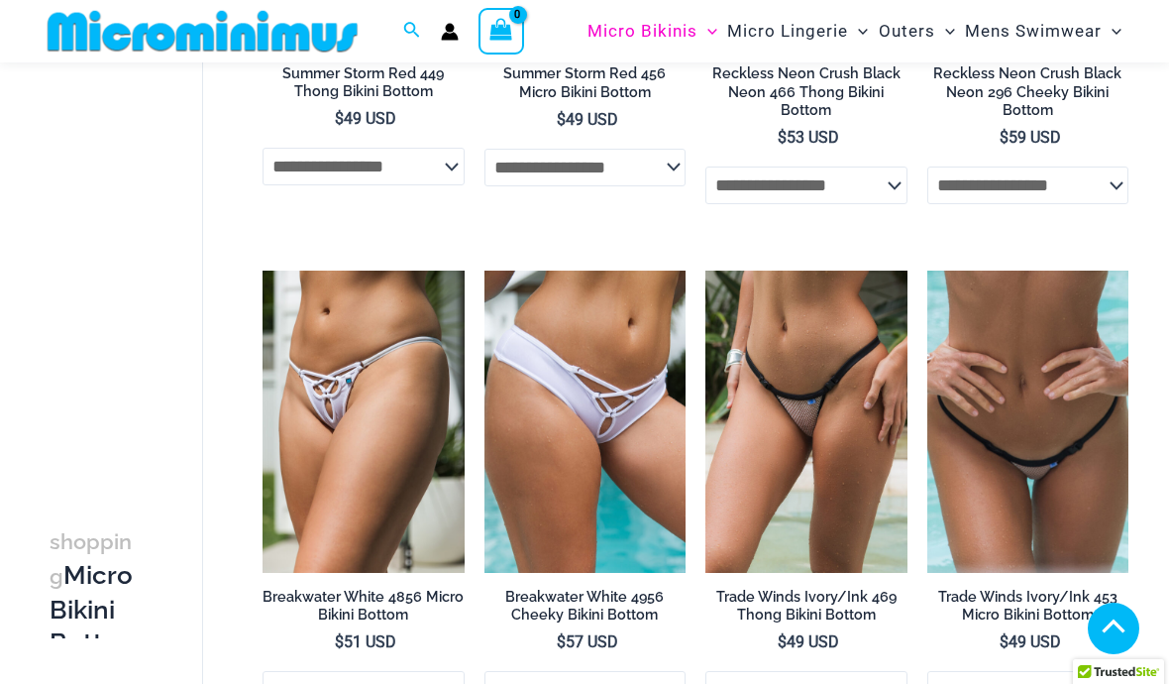
click at [706, 271] on img at bounding box center [706, 271] width 0 height 0
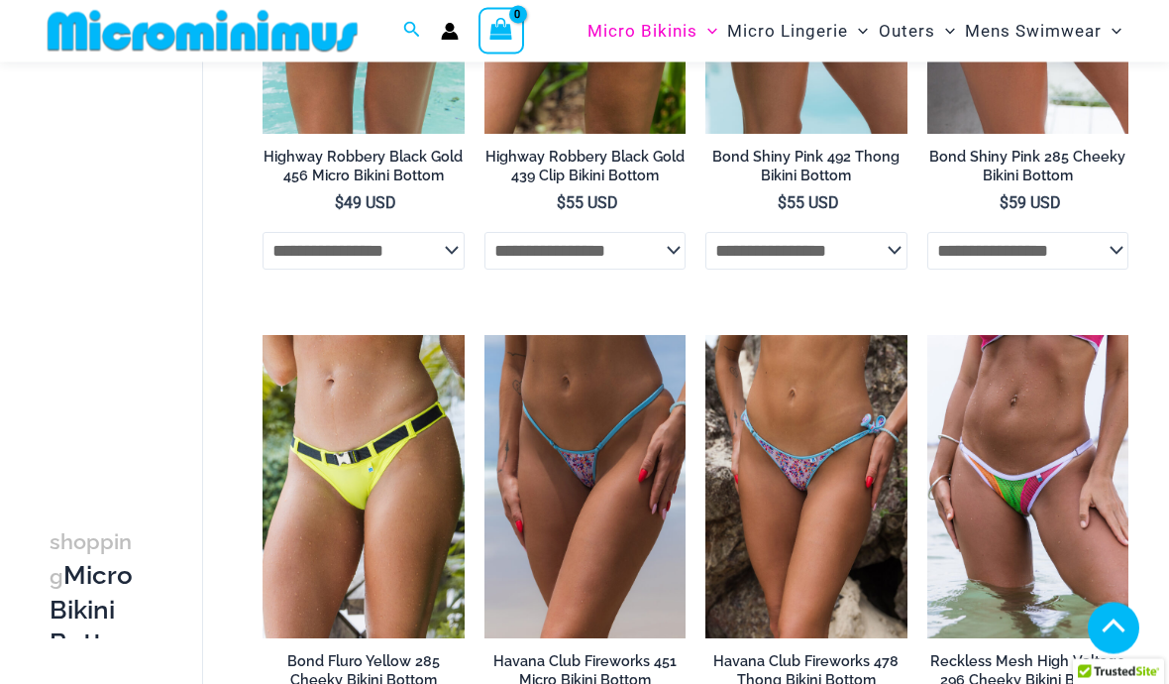
scroll to position [3376, 0]
click at [928, 335] on img at bounding box center [928, 335] width 0 height 0
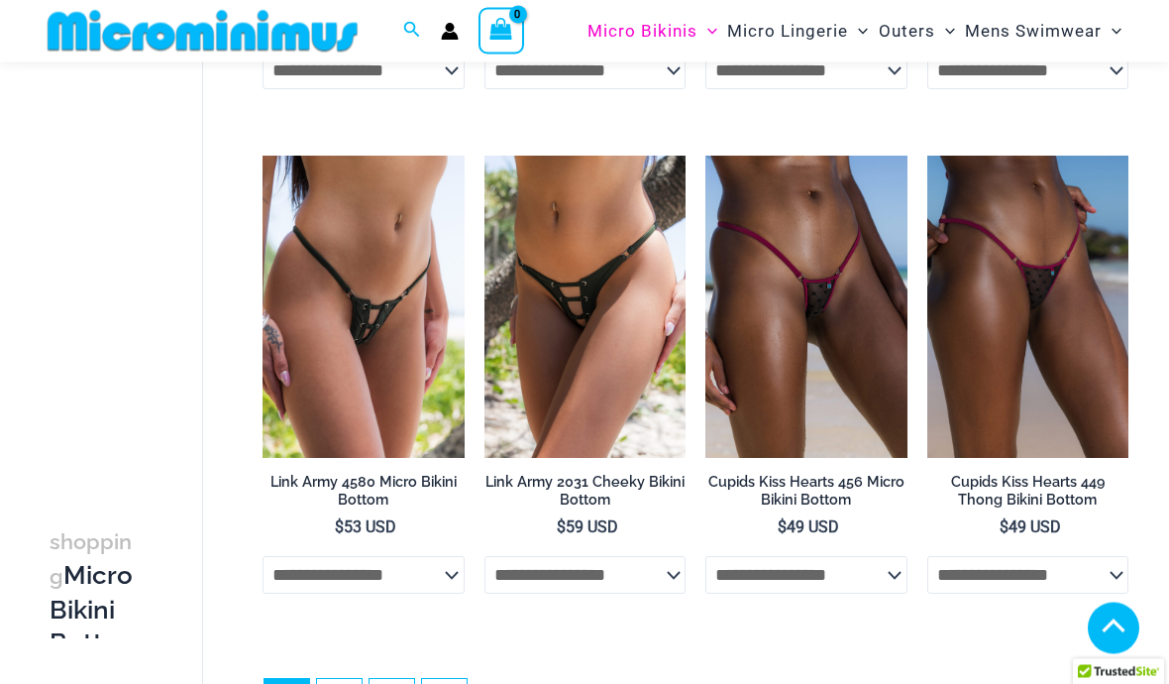
scroll to position [4573, 0]
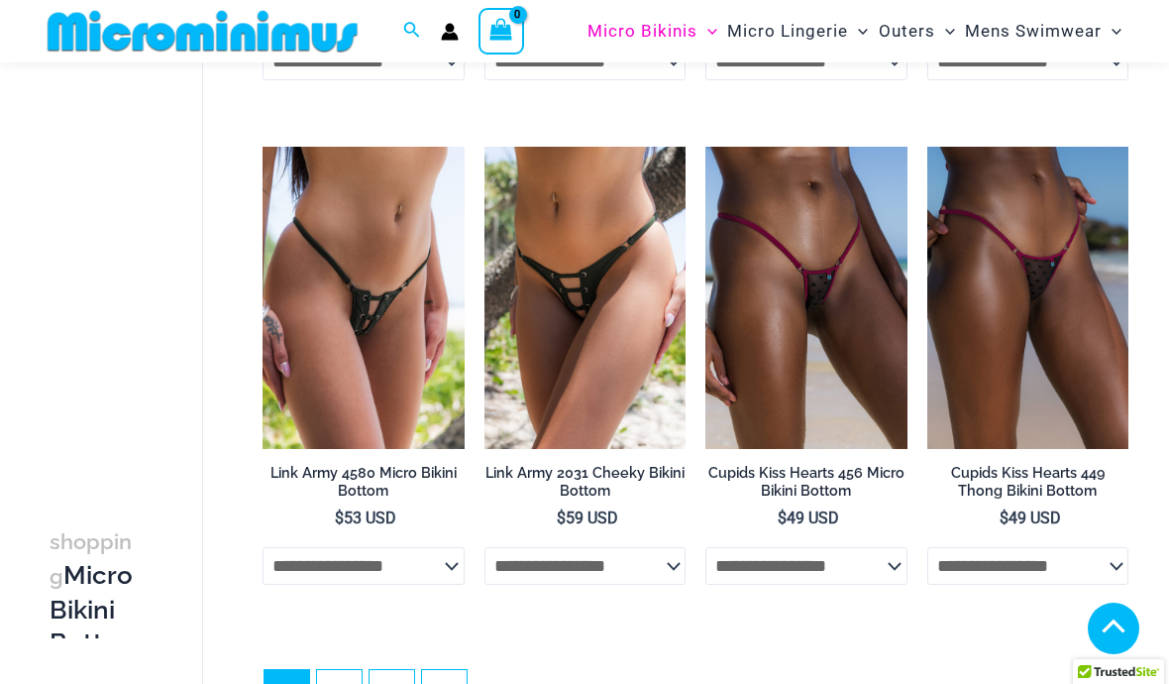
click at [706, 147] on img at bounding box center [706, 147] width 0 height 0
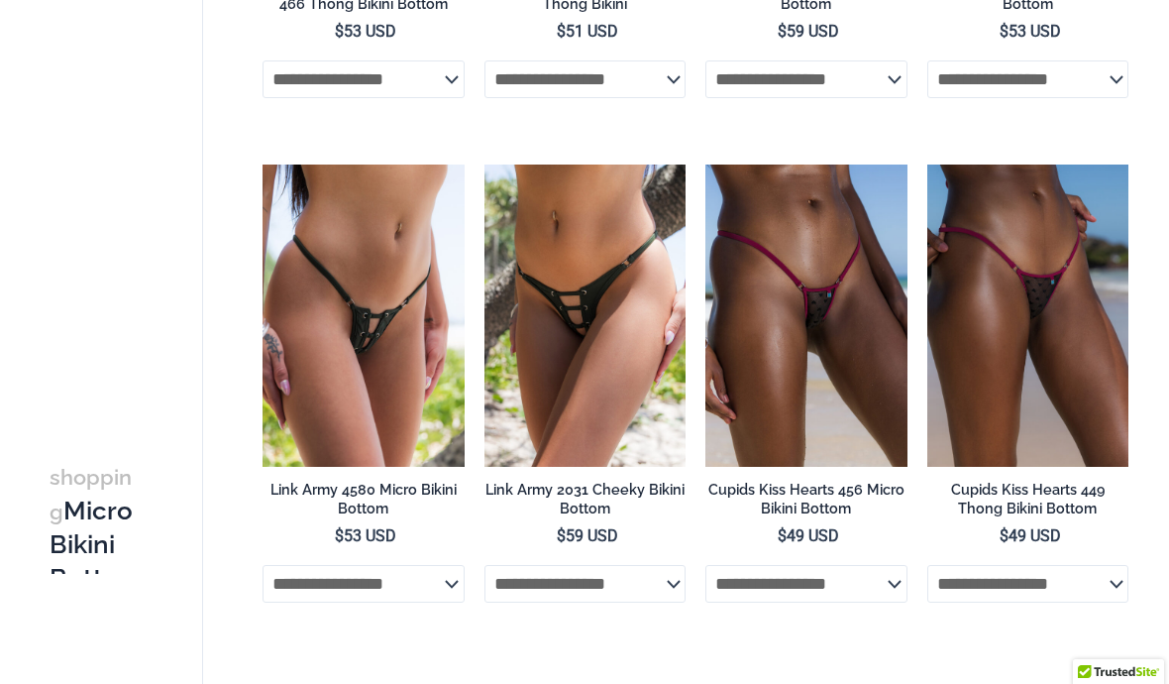
scroll to position [4659, 0]
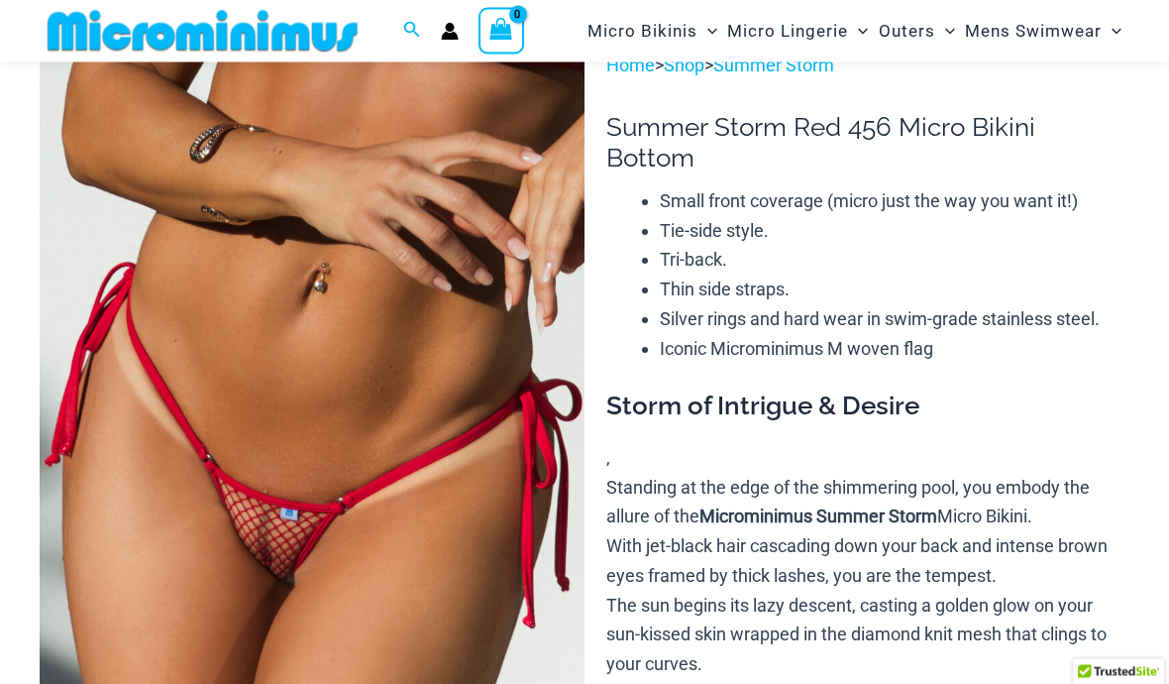
scroll to position [72, 0]
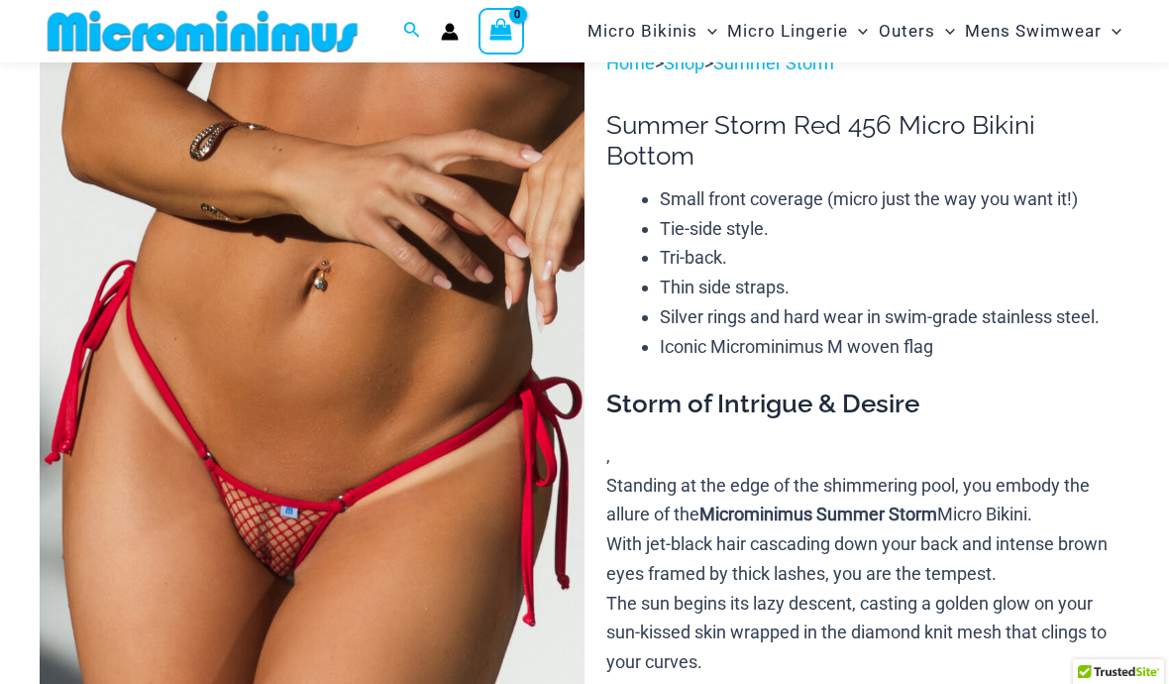
click at [486, 379] on img at bounding box center [312, 458] width 545 height 818
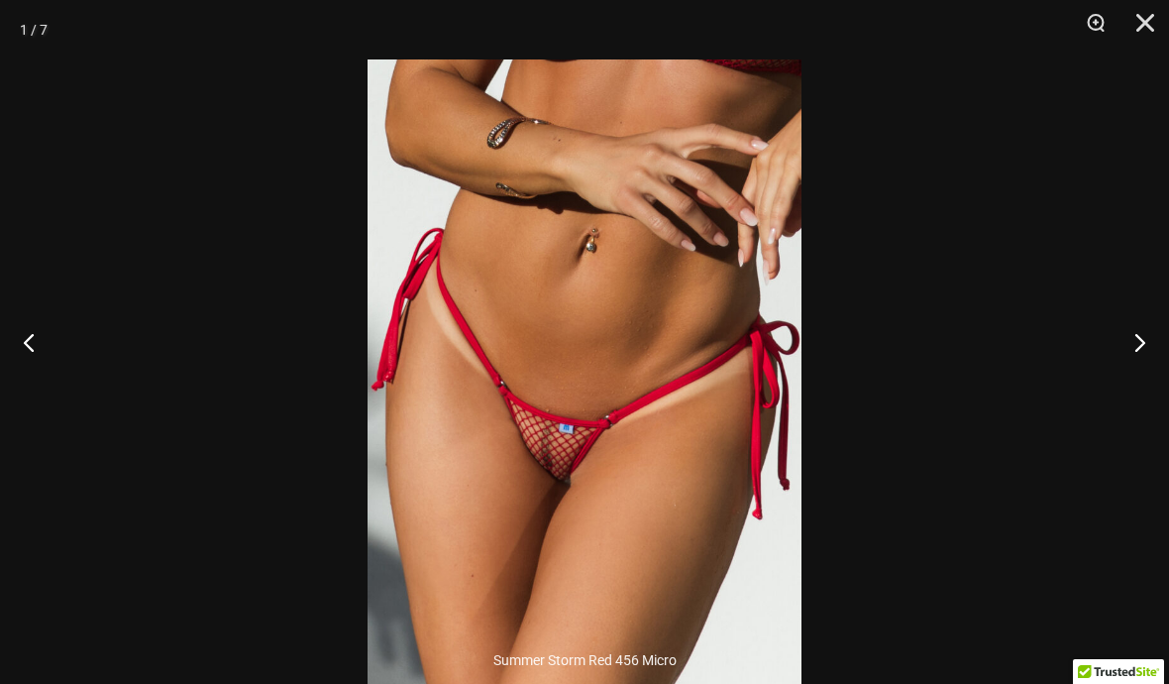
click at [1120, 391] on button "Next" at bounding box center [1132, 341] width 74 height 99
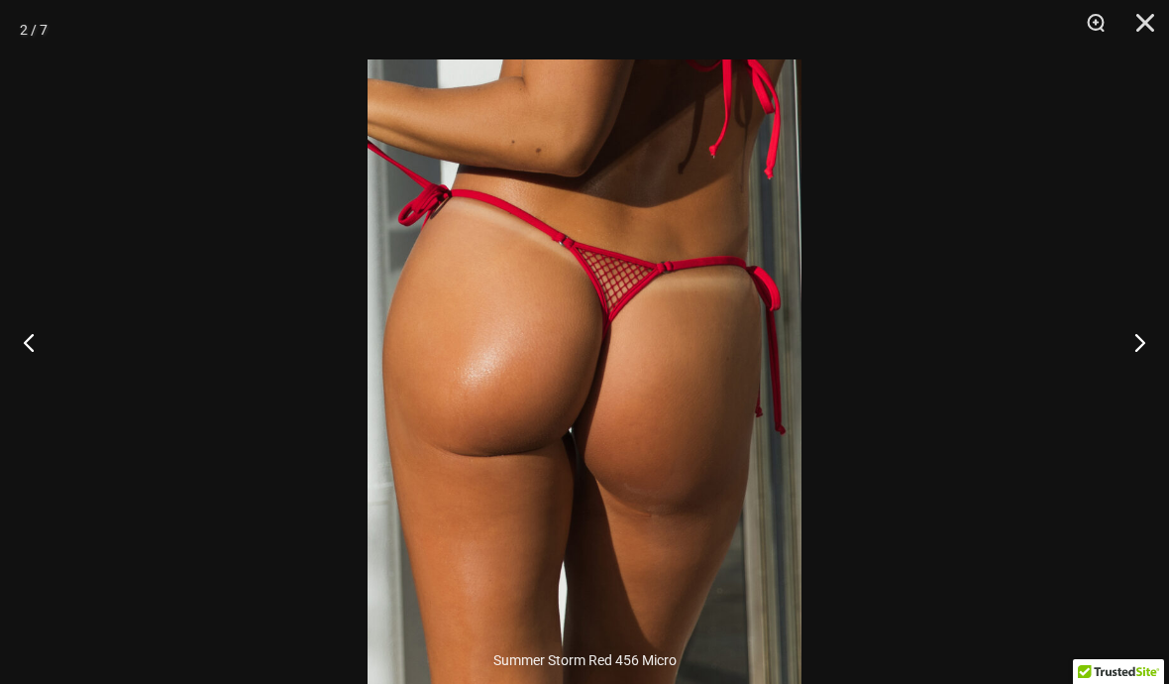
click at [1123, 387] on button "Next" at bounding box center [1132, 341] width 74 height 99
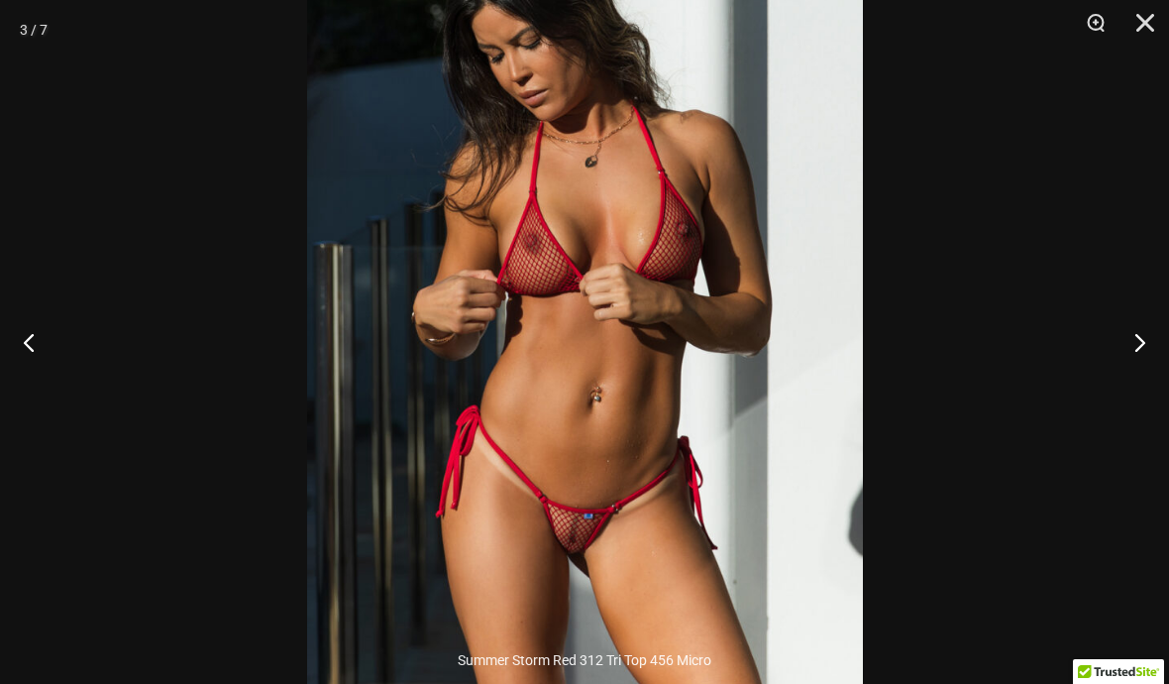
click at [1124, 381] on button "Next" at bounding box center [1132, 341] width 74 height 99
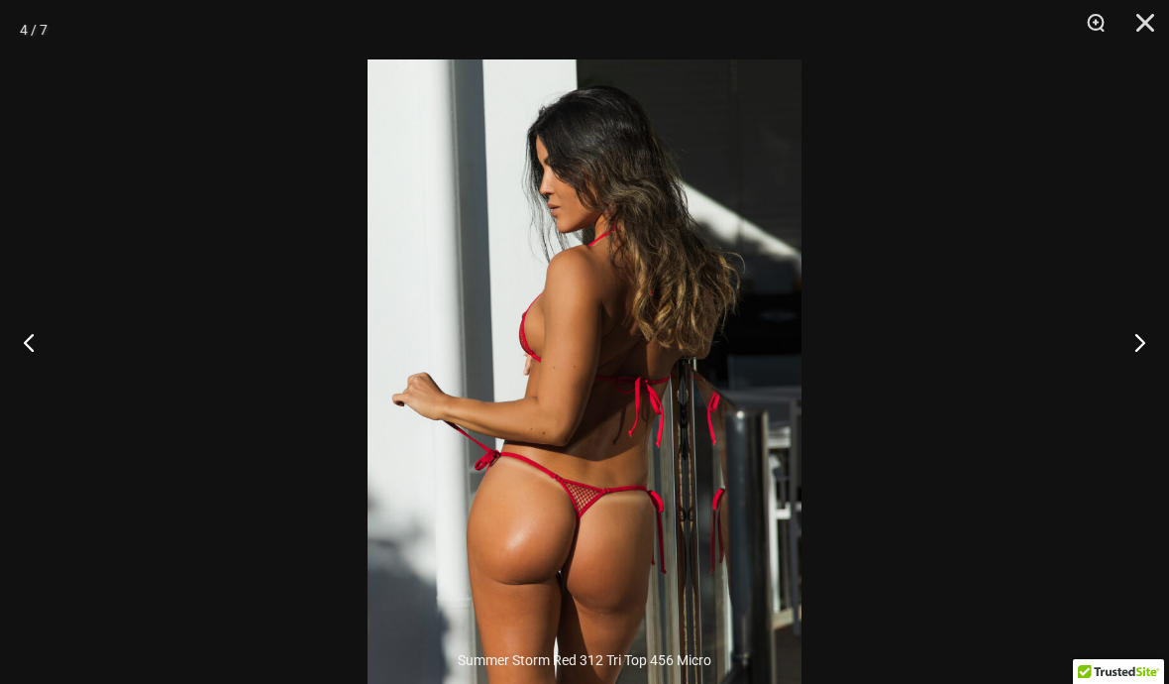
click at [1124, 388] on button "Next" at bounding box center [1132, 341] width 74 height 99
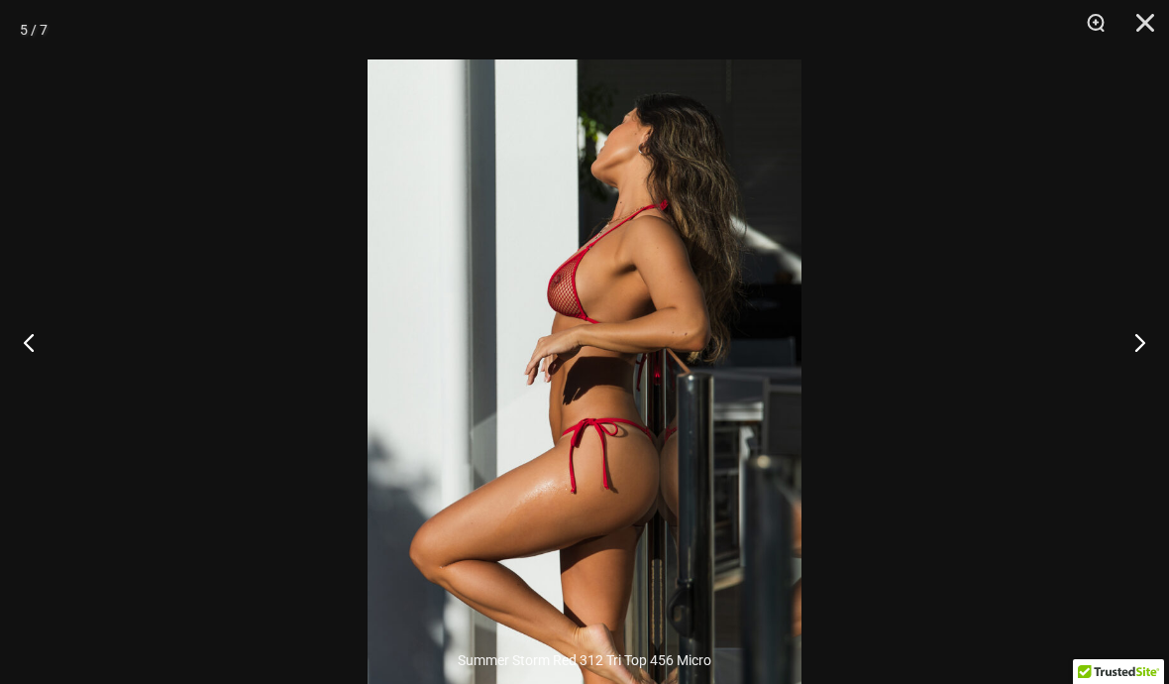
click at [1127, 386] on button "Next" at bounding box center [1132, 341] width 74 height 99
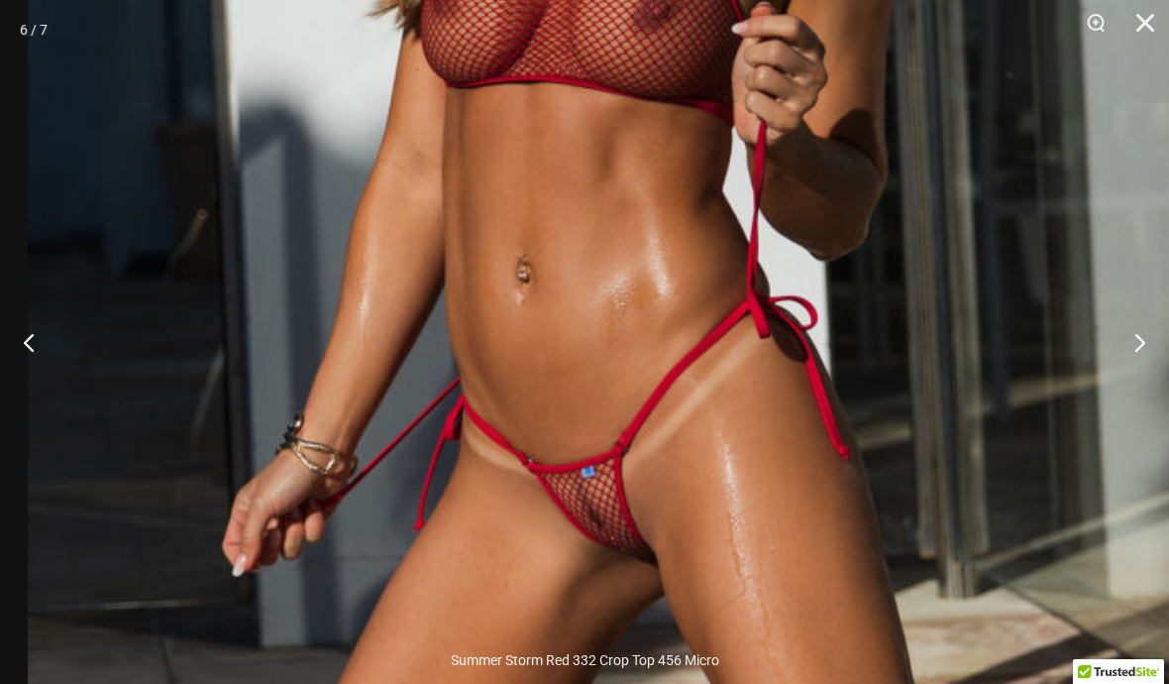
click at [74, 9] on div at bounding box center [73, 29] width 50 height 59
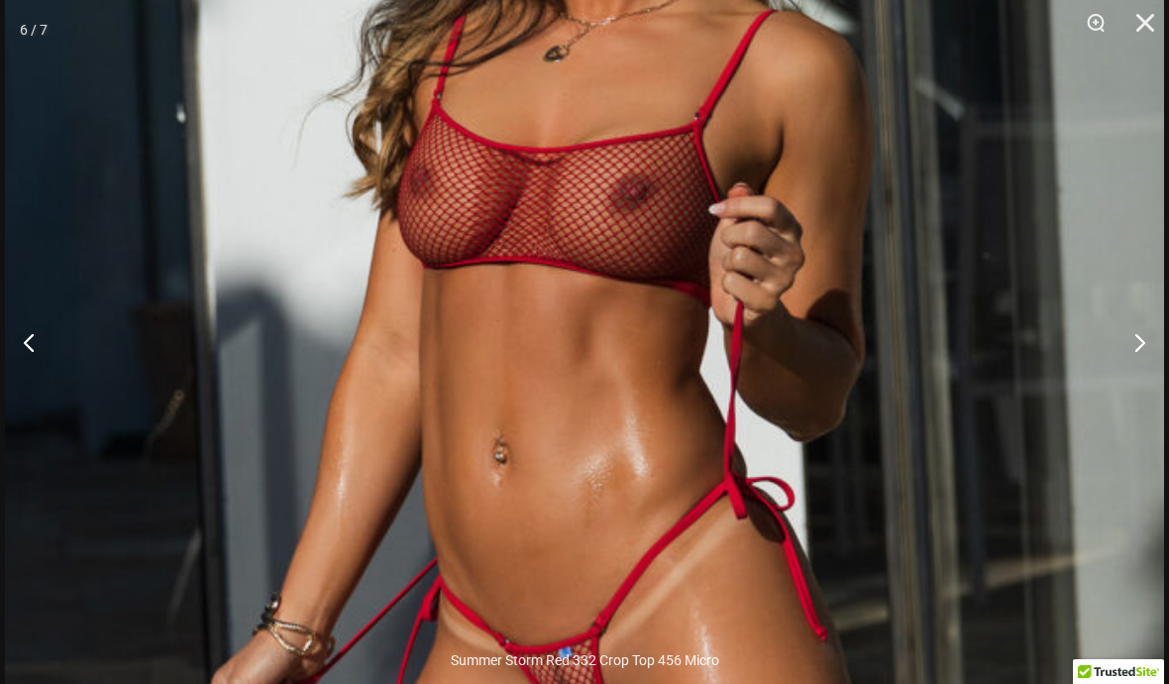
click at [69, 6] on div at bounding box center [73, 29] width 50 height 59
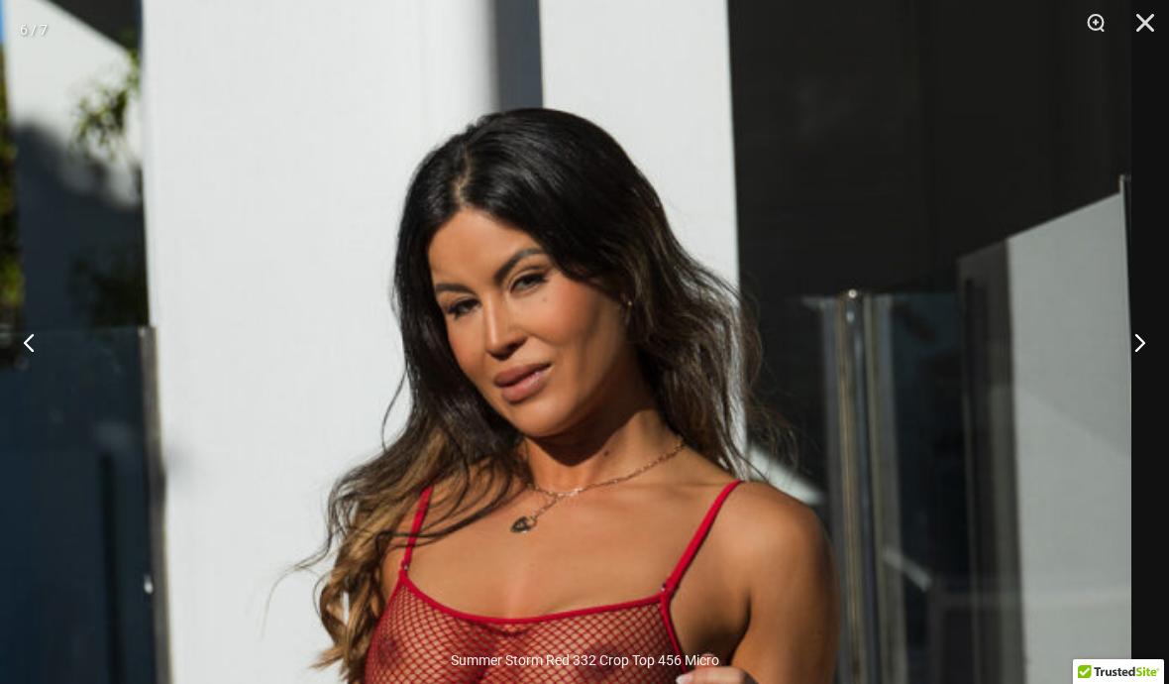
click at [1121, 43] on button "Close" at bounding box center [1139, 29] width 50 height 59
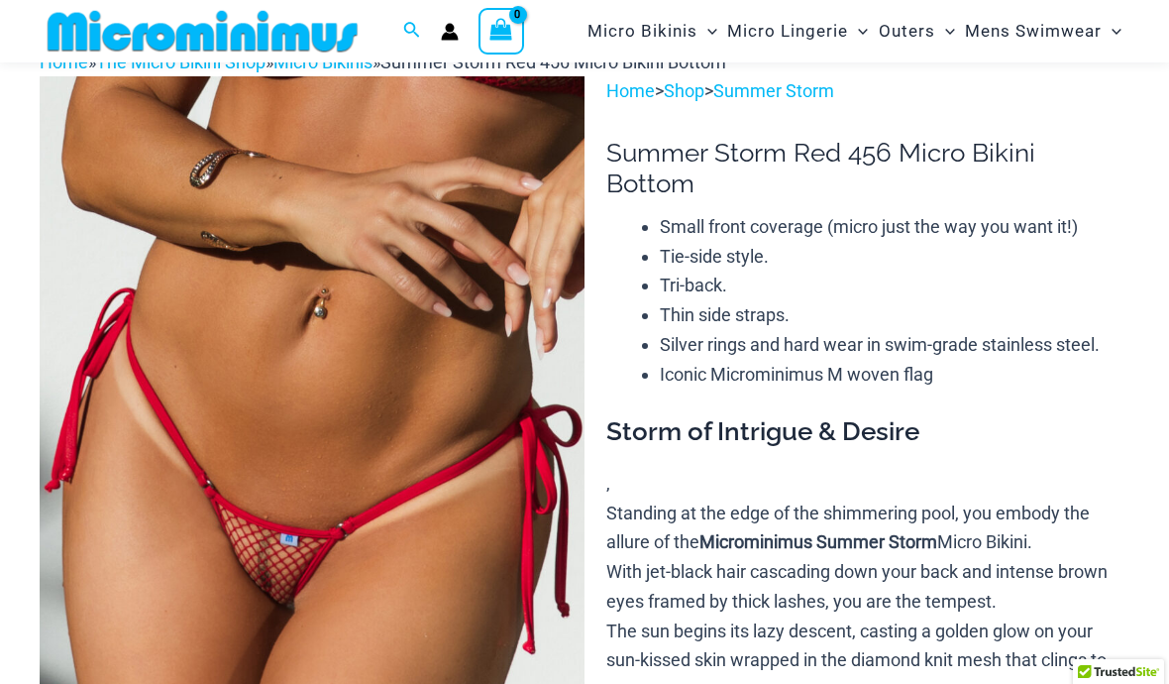
scroll to position [0, 0]
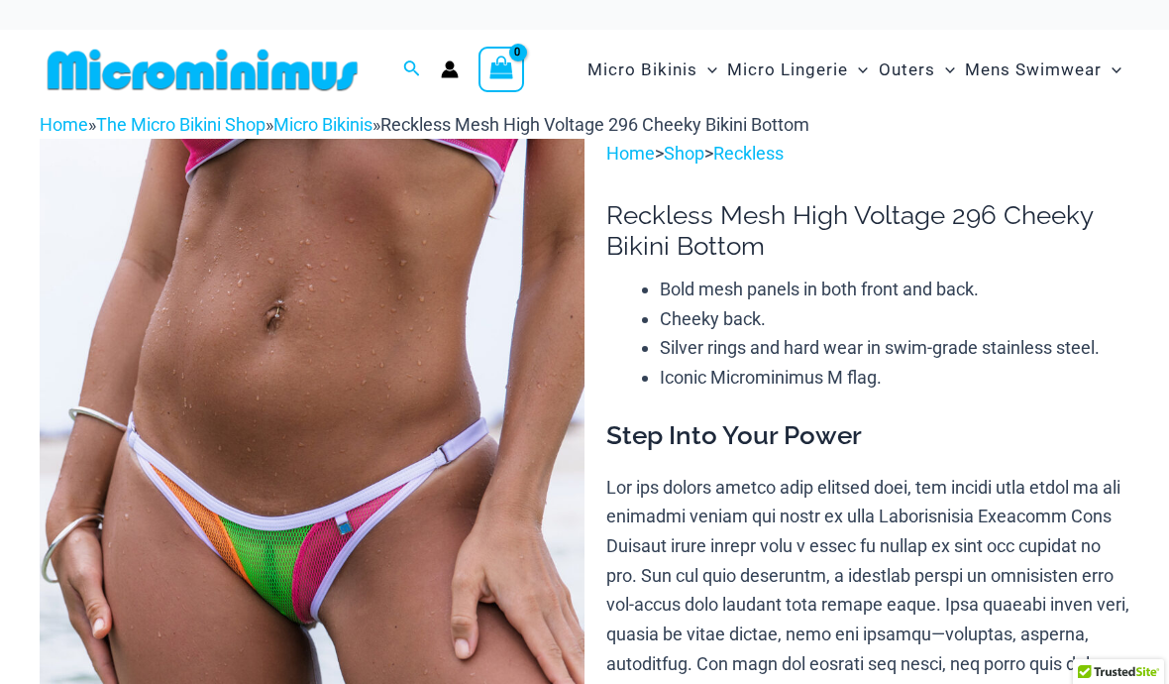
click at [444, 333] on img at bounding box center [312, 548] width 545 height 818
click at [464, 301] on img at bounding box center [312, 548] width 545 height 818
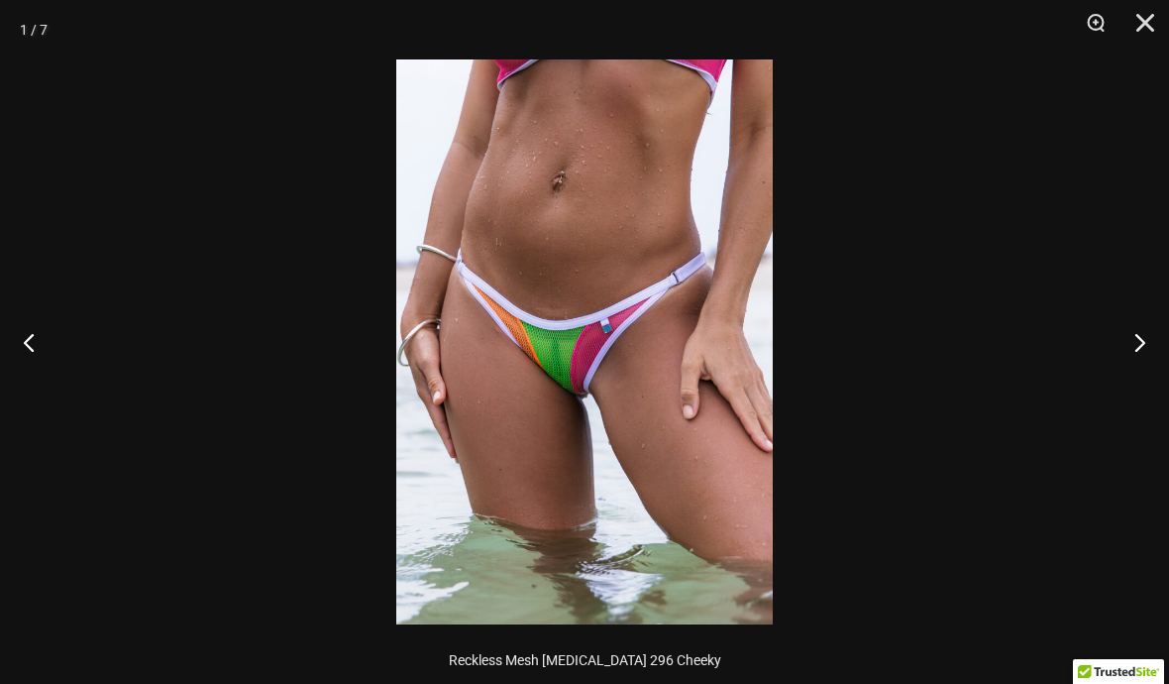
click at [1114, 361] on button "Next" at bounding box center [1132, 341] width 74 height 99
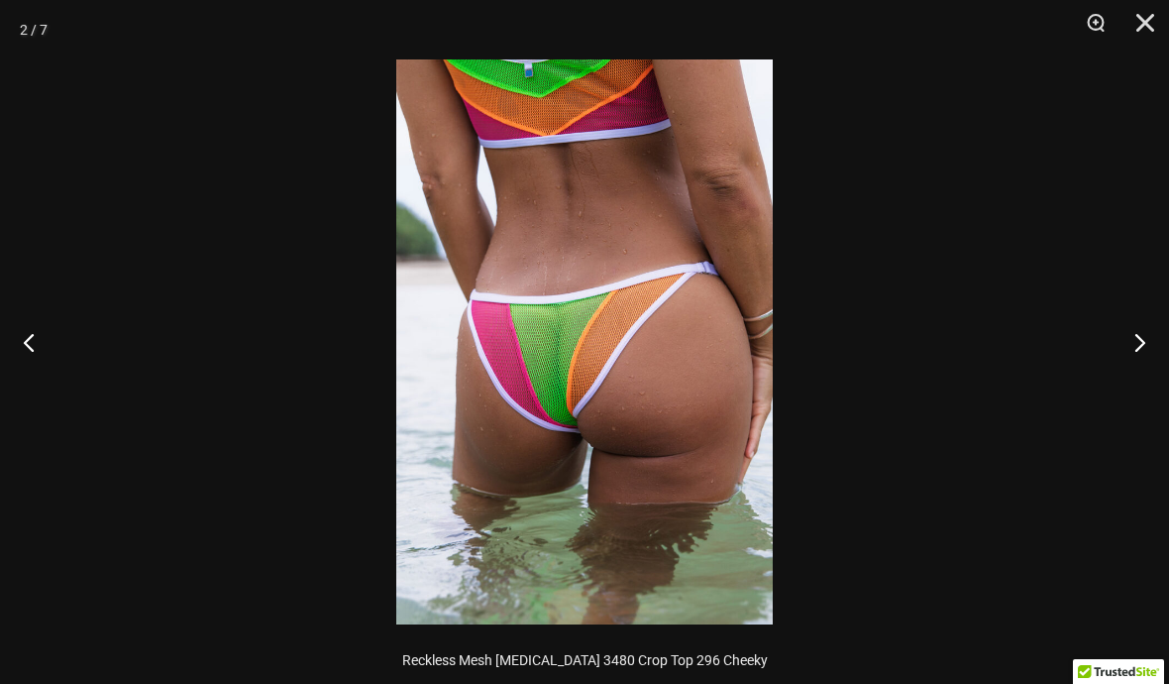
click at [1114, 369] on button "Next" at bounding box center [1132, 341] width 74 height 99
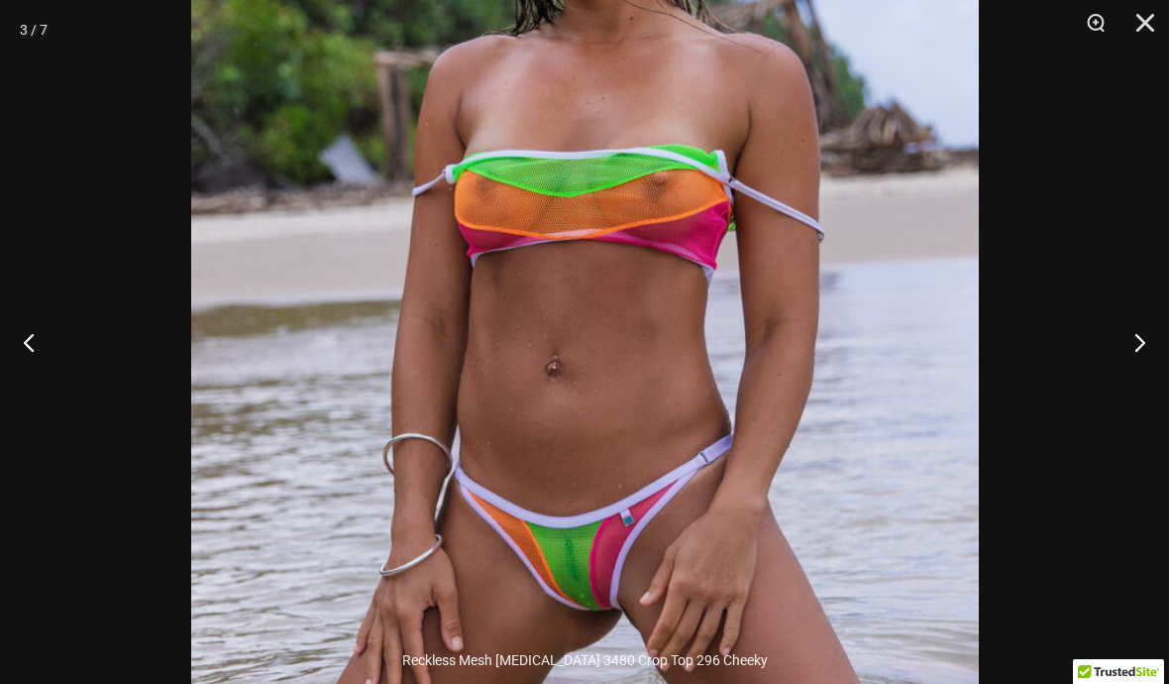
click at [1168, 335] on button "Next" at bounding box center [1132, 341] width 74 height 99
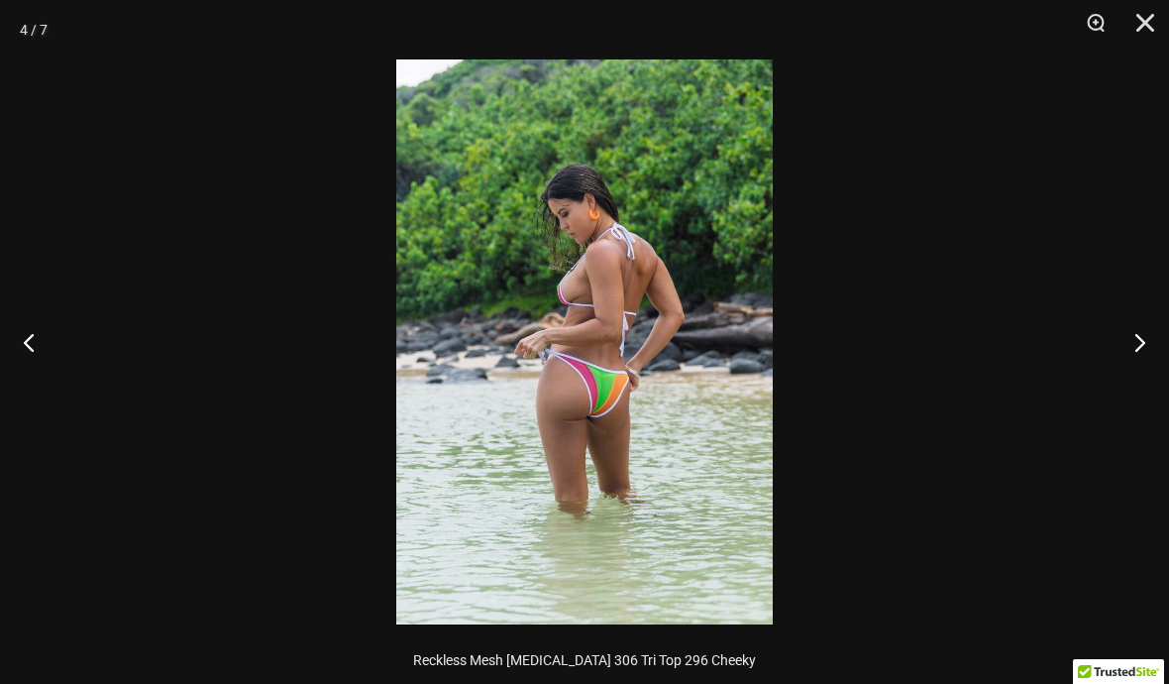
click at [1149, 334] on button "Next" at bounding box center [1132, 341] width 74 height 99
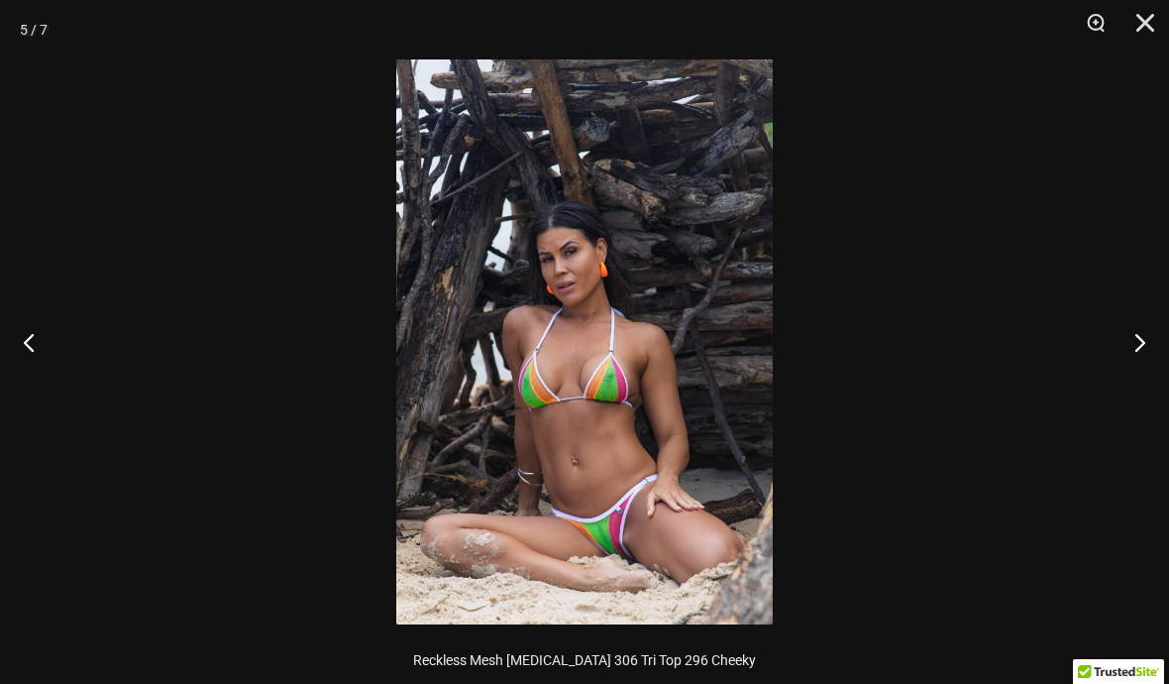
click at [1140, 333] on button "Next" at bounding box center [1132, 341] width 74 height 99
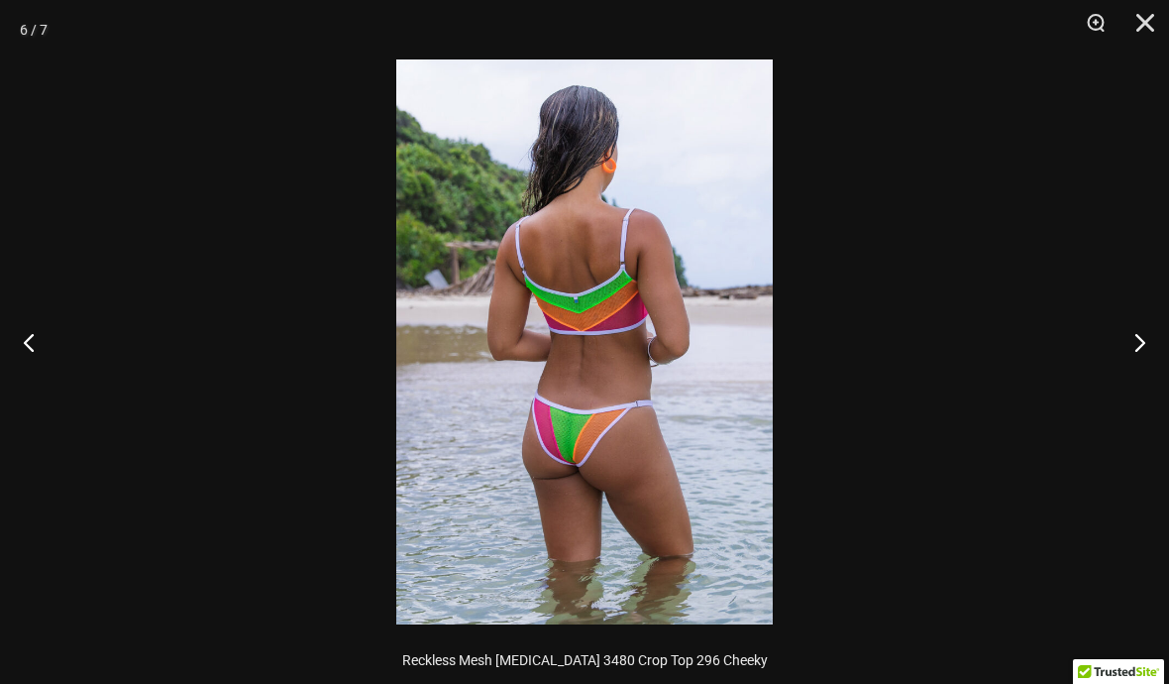
click at [1136, 322] on button "Next" at bounding box center [1132, 341] width 74 height 99
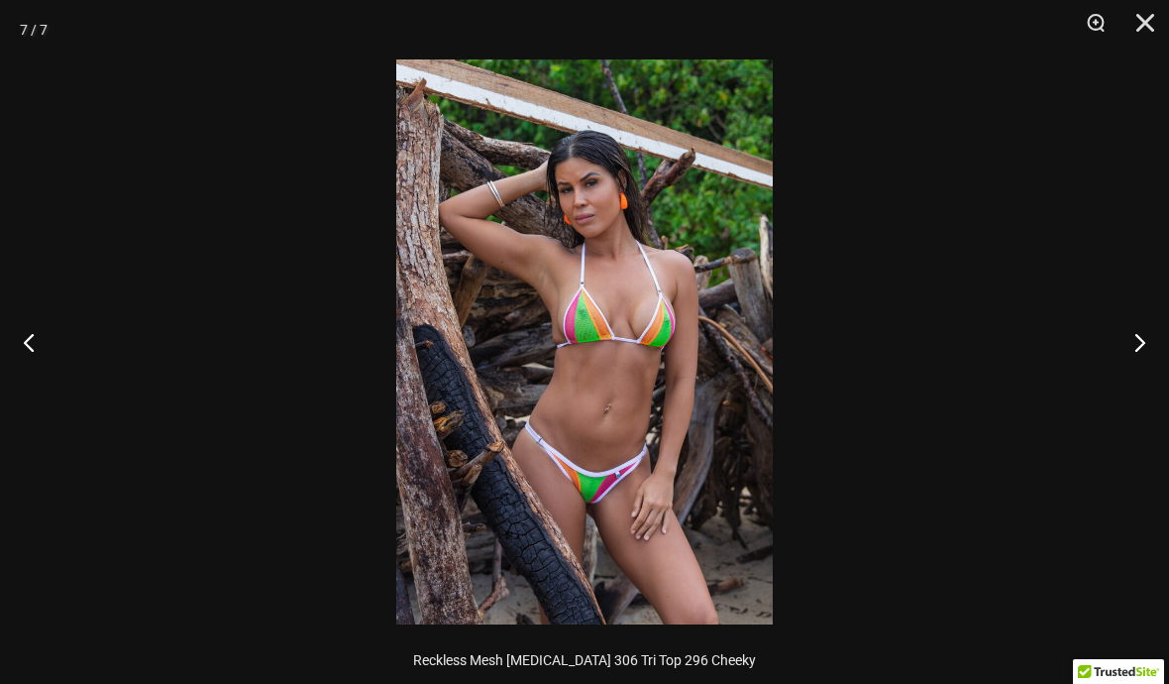
click at [1136, 336] on button "Next" at bounding box center [1132, 341] width 74 height 99
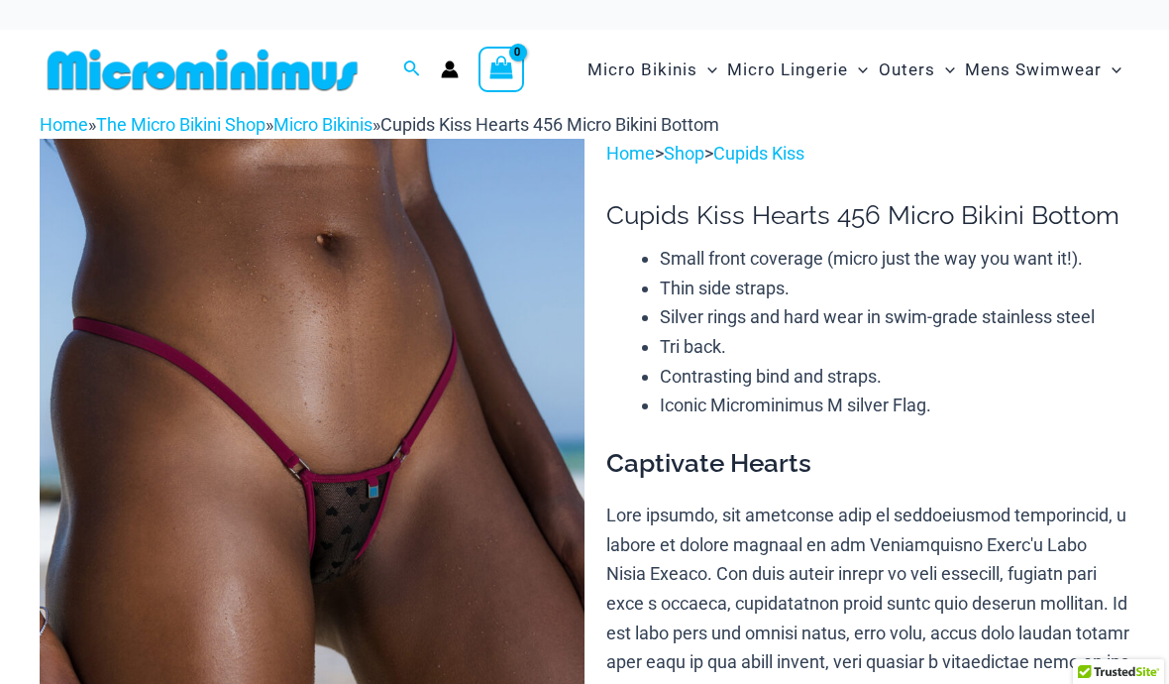
click at [515, 320] on img at bounding box center [312, 548] width 545 height 818
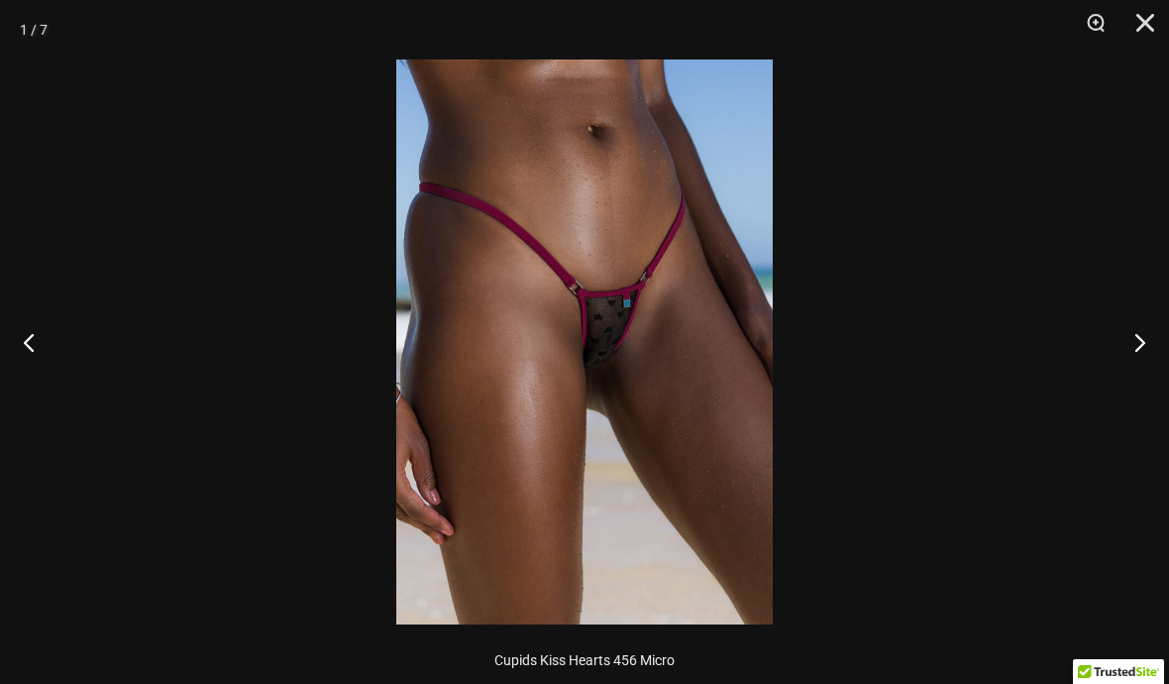
click at [1131, 350] on button "Next" at bounding box center [1132, 341] width 74 height 99
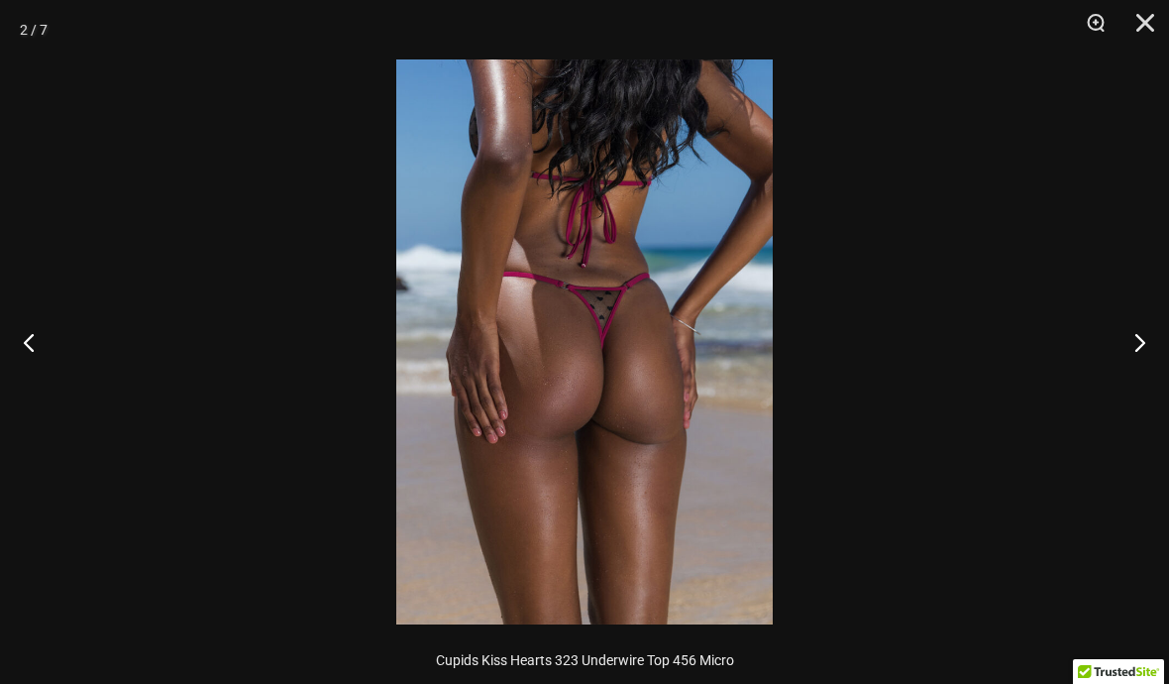
click at [1131, 357] on button "Next" at bounding box center [1132, 341] width 74 height 99
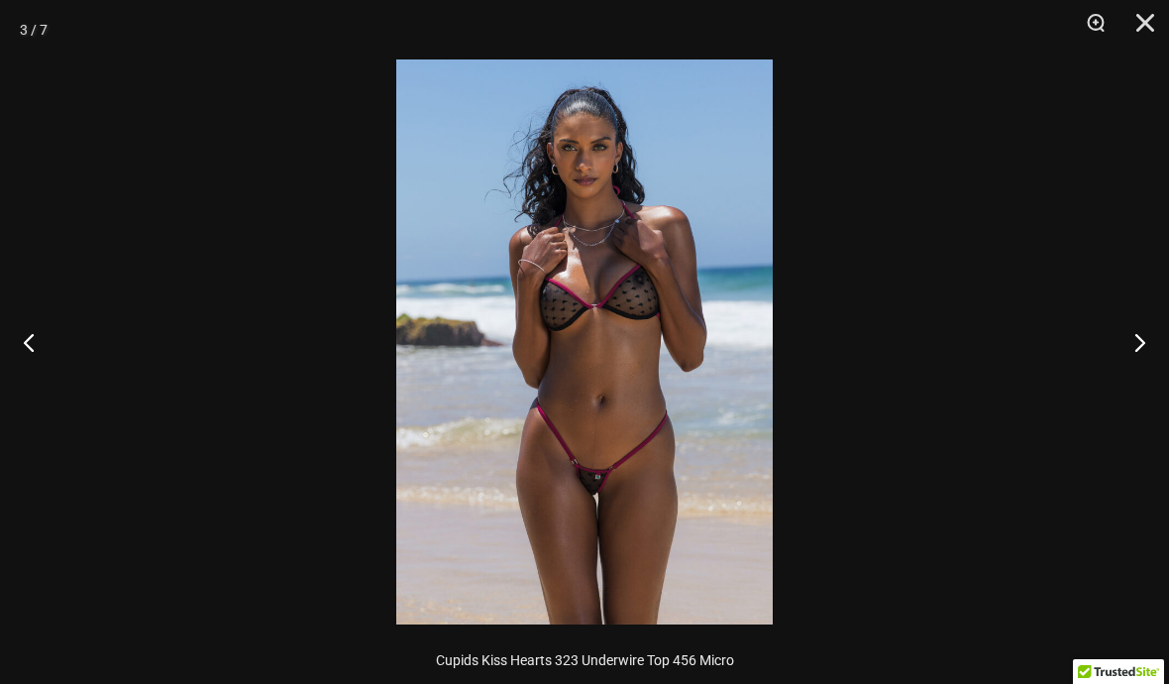
click at [1118, 358] on button "Next" at bounding box center [1132, 341] width 74 height 99
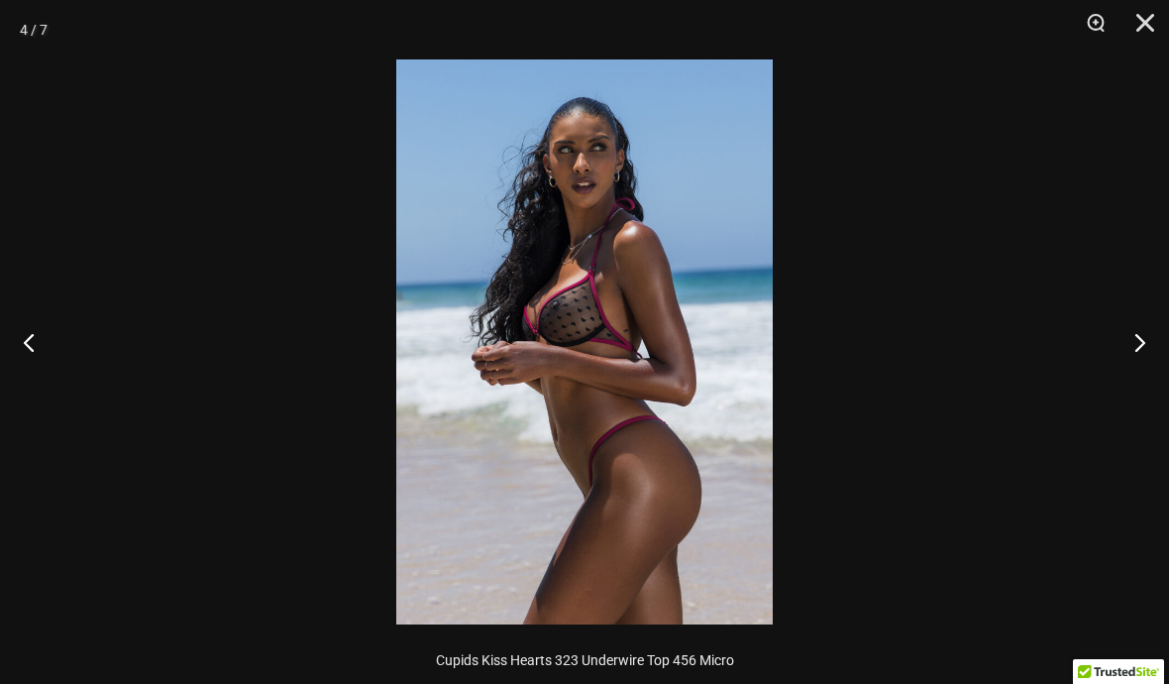
click at [1117, 356] on button "Next" at bounding box center [1132, 341] width 74 height 99
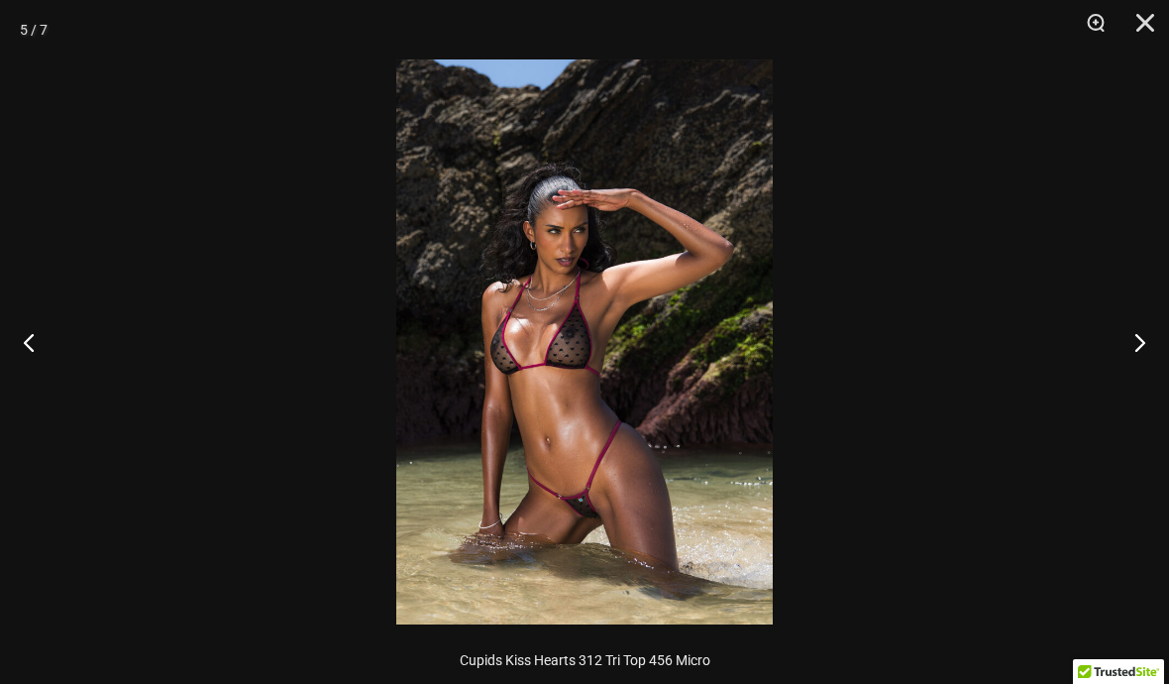
click at [1118, 358] on button "Next" at bounding box center [1132, 341] width 74 height 99
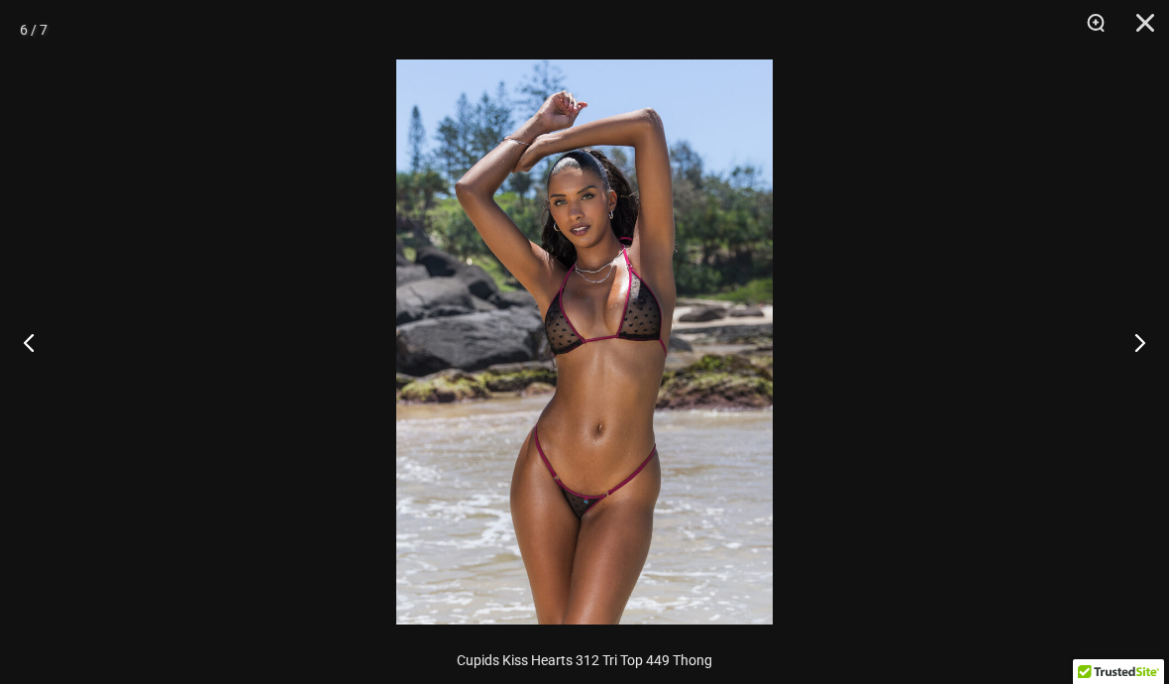
click at [1111, 364] on button "Next" at bounding box center [1132, 341] width 74 height 99
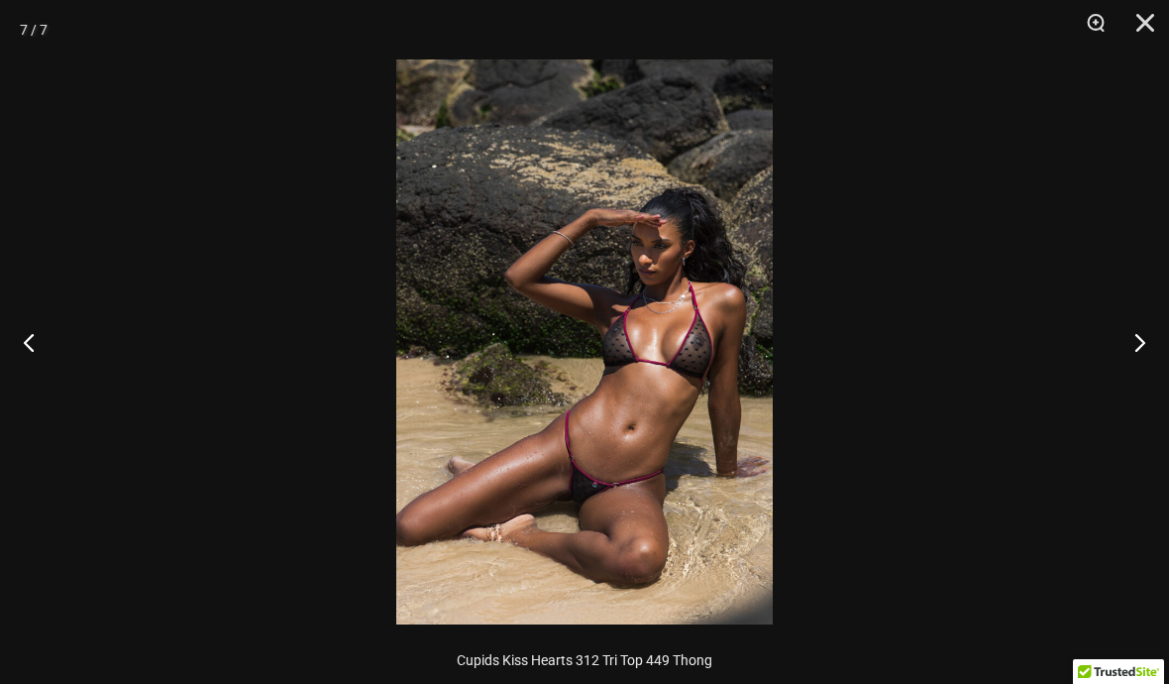
click at [1126, 350] on button "Next" at bounding box center [1132, 341] width 74 height 99
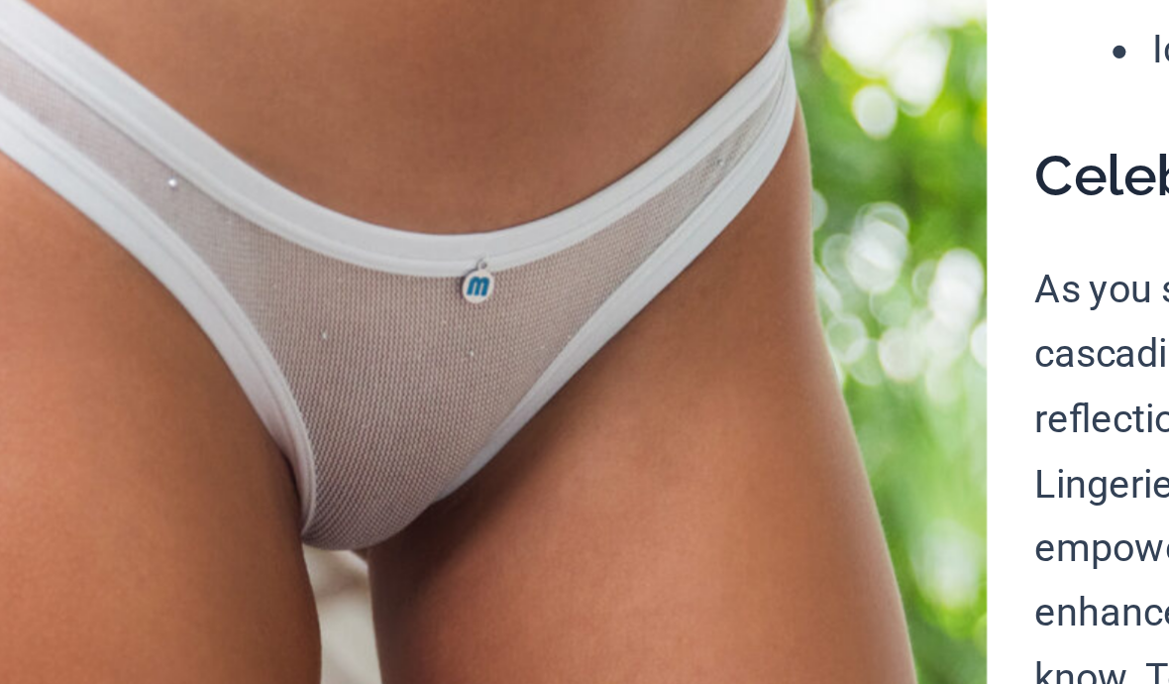
click at [40, 121] on img at bounding box center [312, 530] width 545 height 818
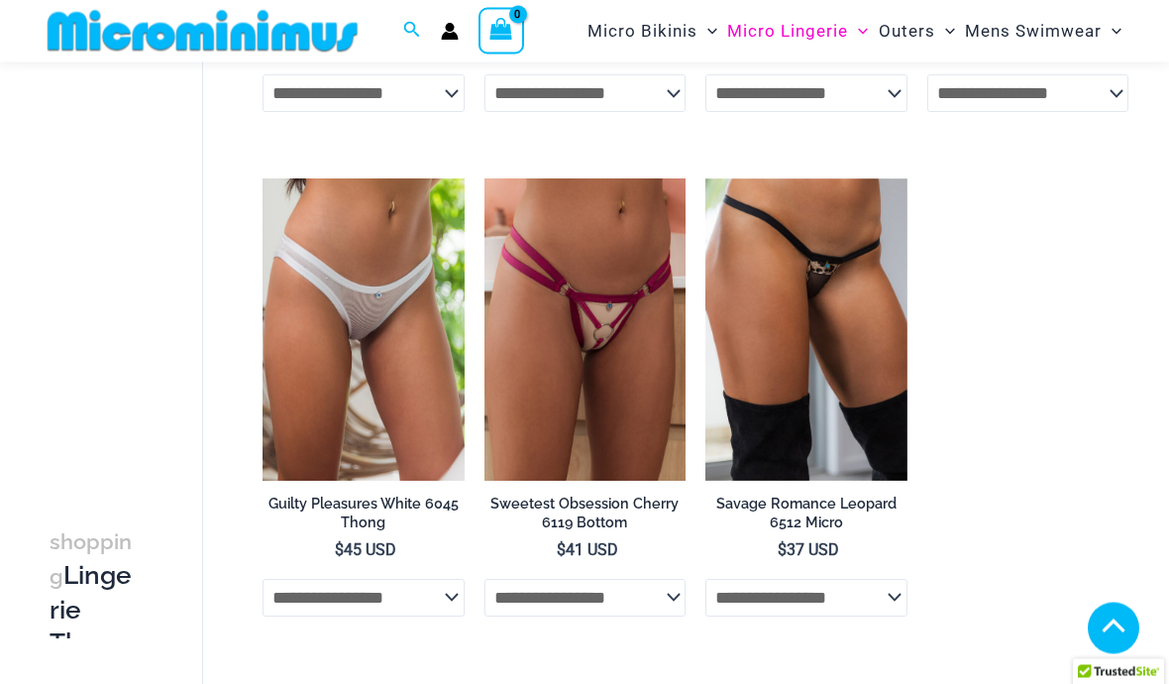
scroll to position [1554, 0]
click at [485, 178] on img at bounding box center [485, 178] width 0 height 0
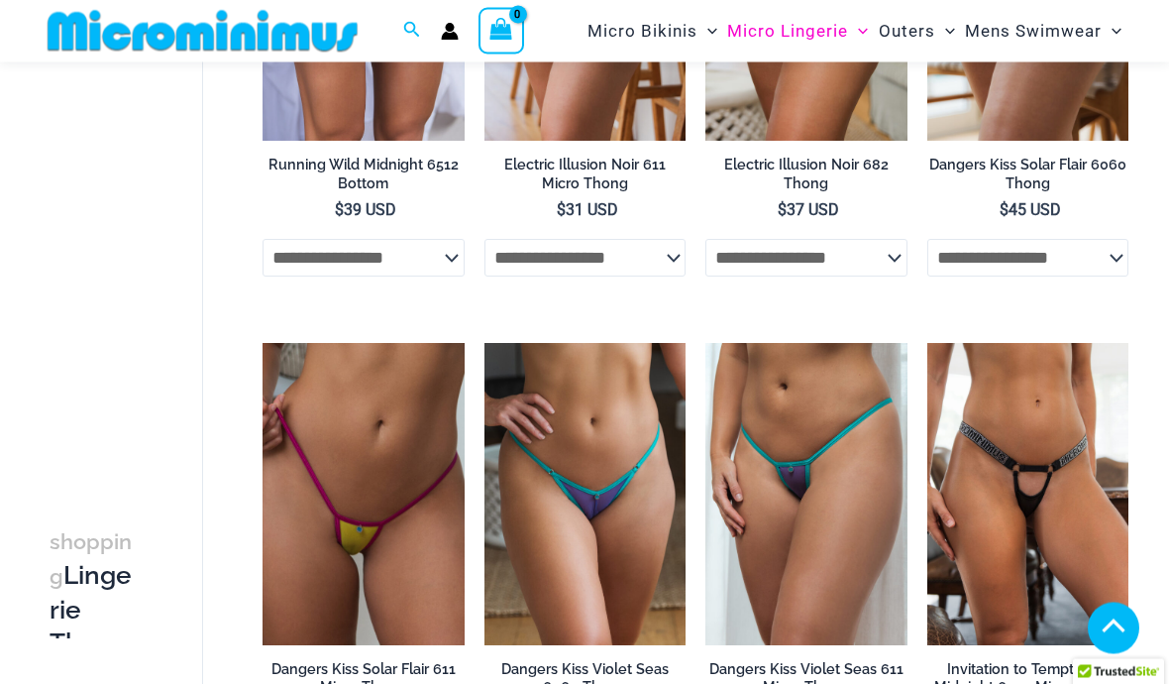
scroll to position [885, 0]
click at [928, 343] on img at bounding box center [928, 343] width 0 height 0
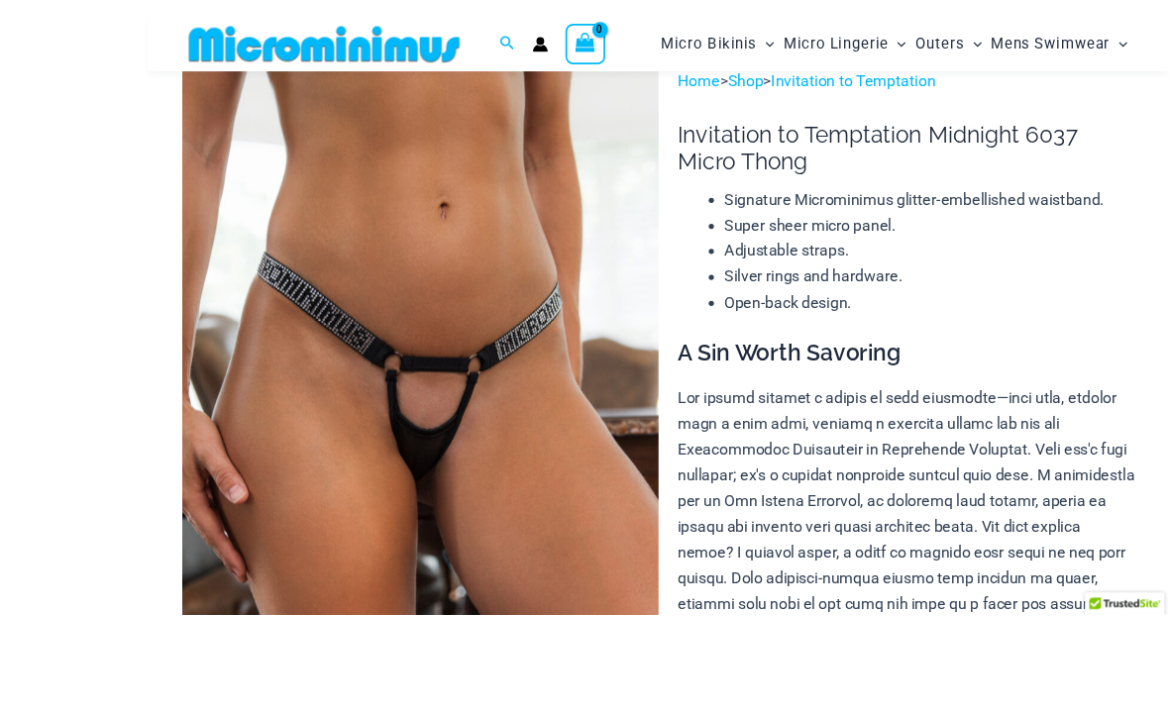
scroll to position [184, 0]
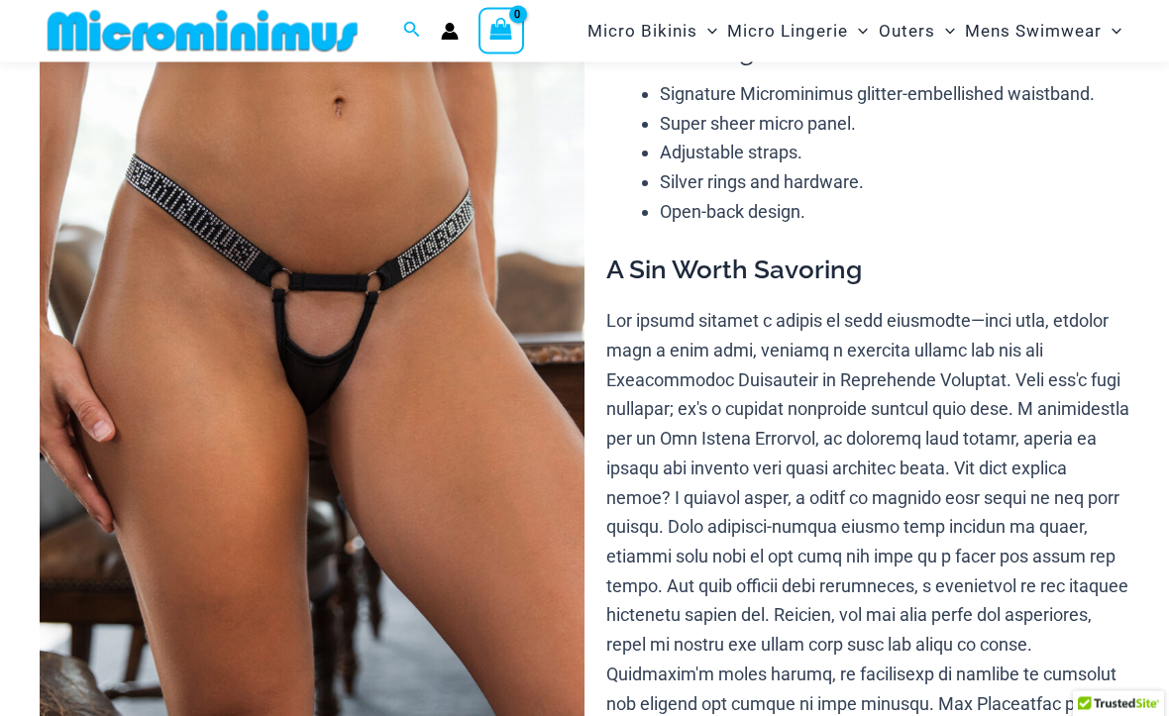
click at [395, 375] on img at bounding box center [312, 354] width 545 height 818
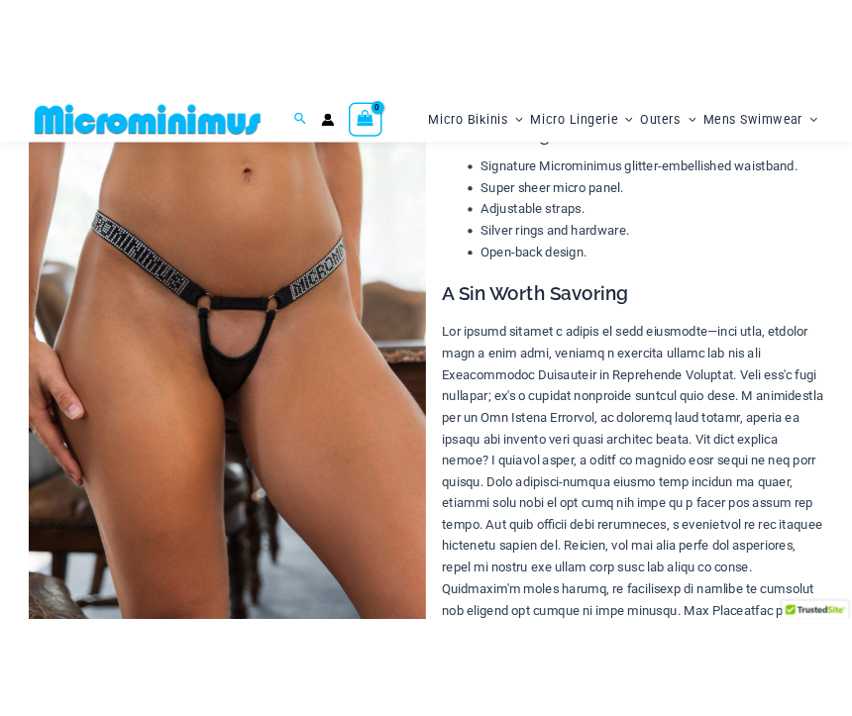
scroll to position [177, 0]
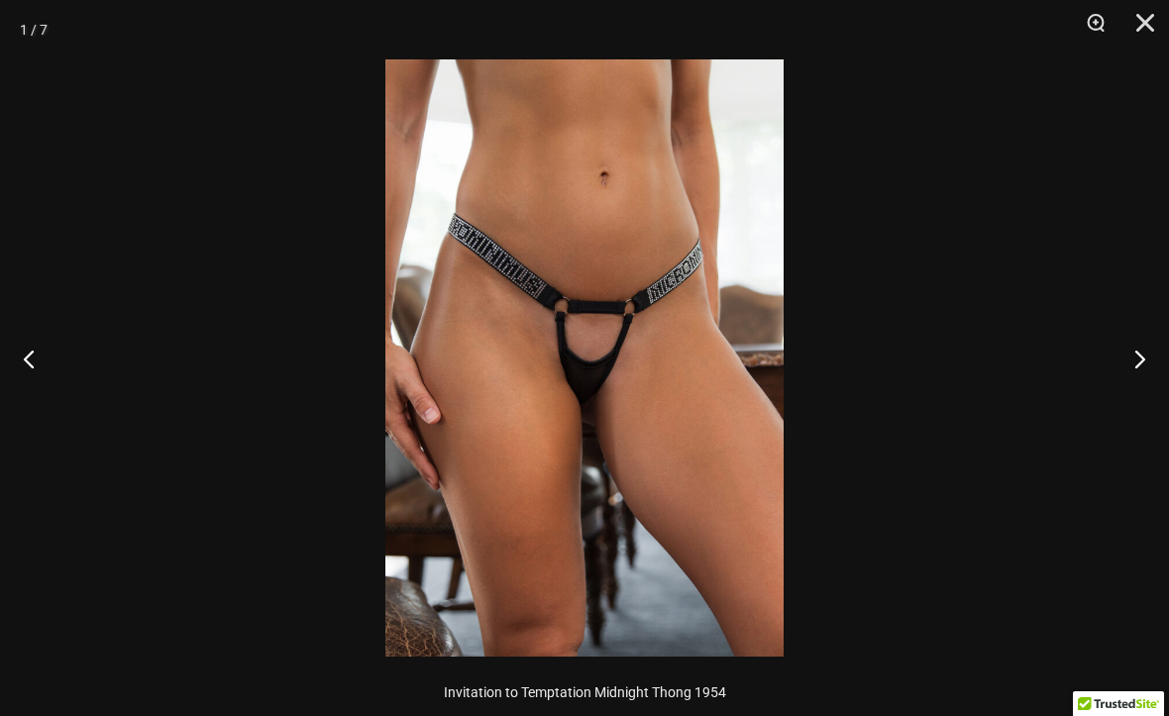
click at [1109, 381] on button "Next" at bounding box center [1132, 358] width 74 height 99
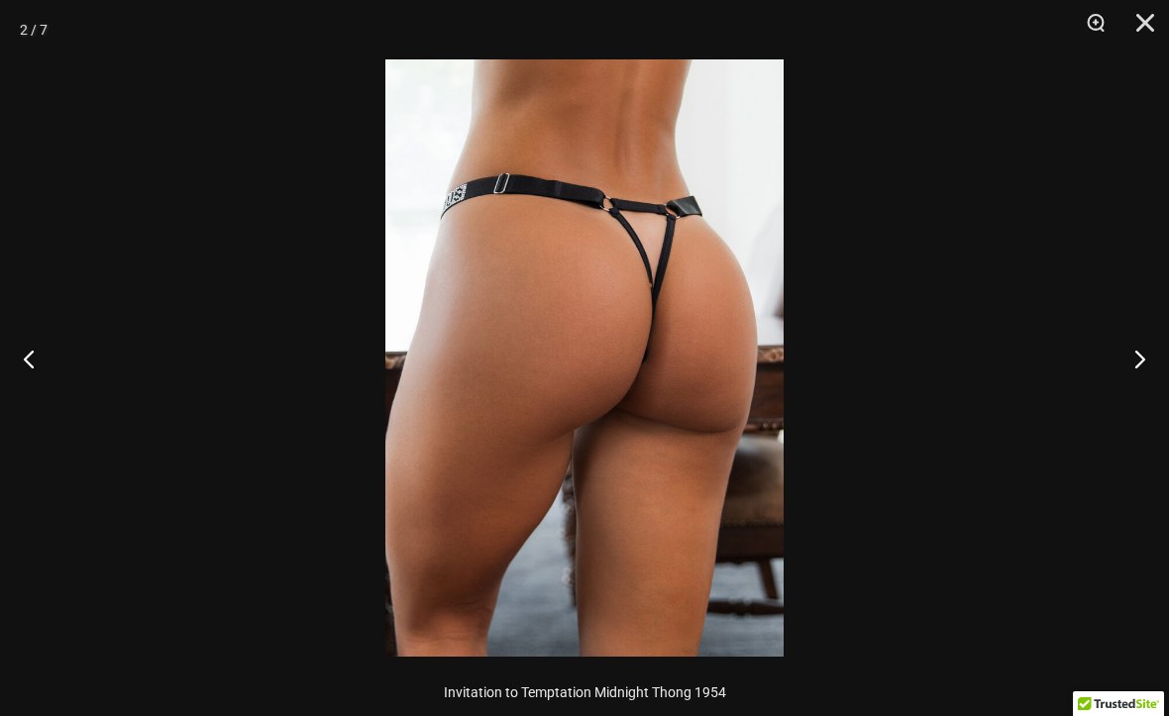
click at [1129, 365] on button "Next" at bounding box center [1132, 358] width 74 height 99
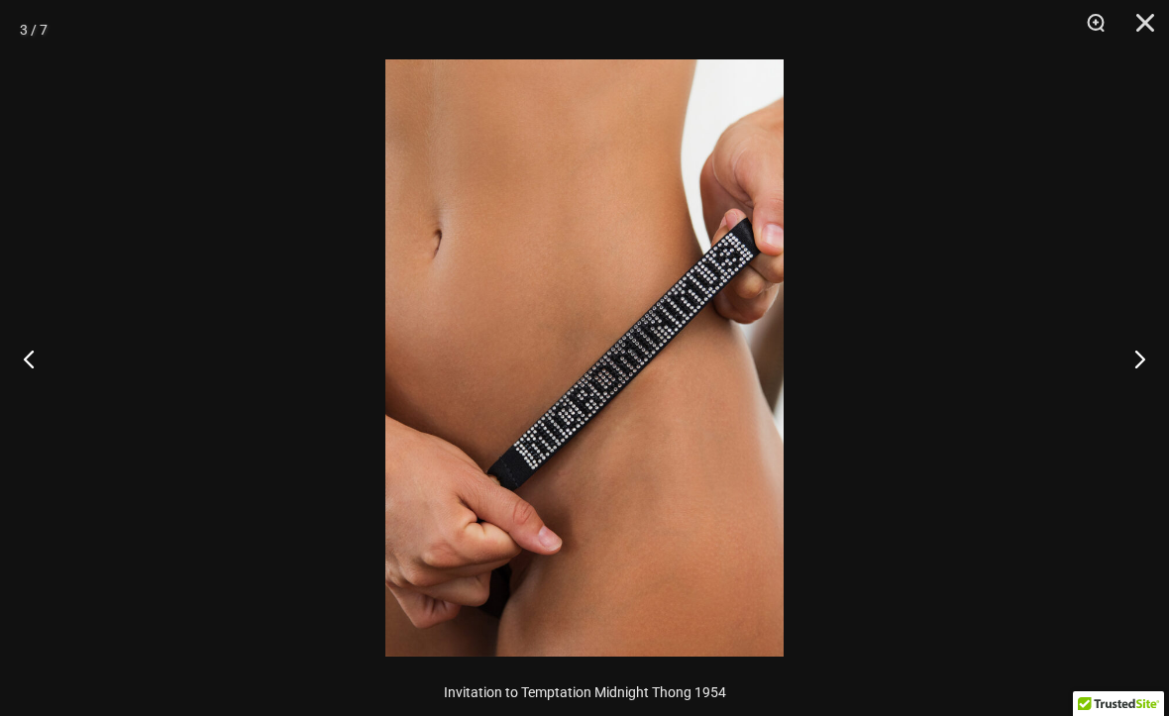
click at [1128, 354] on button "Next" at bounding box center [1132, 358] width 74 height 99
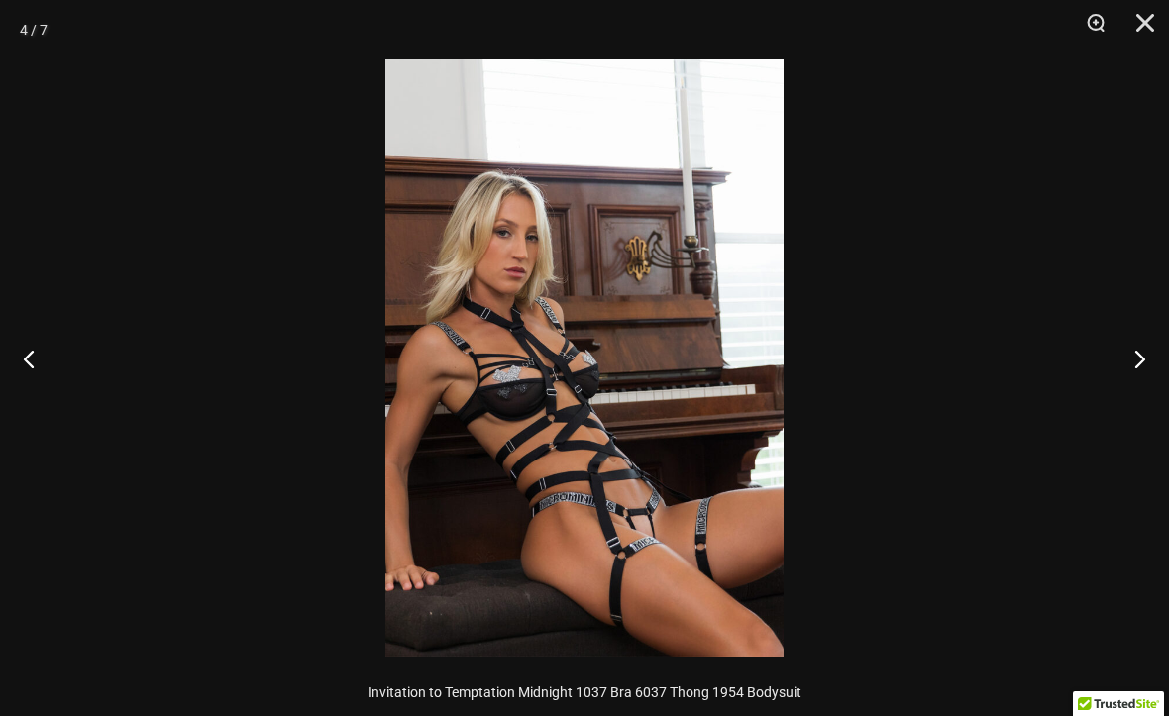
click at [1127, 366] on button "Next" at bounding box center [1132, 358] width 74 height 99
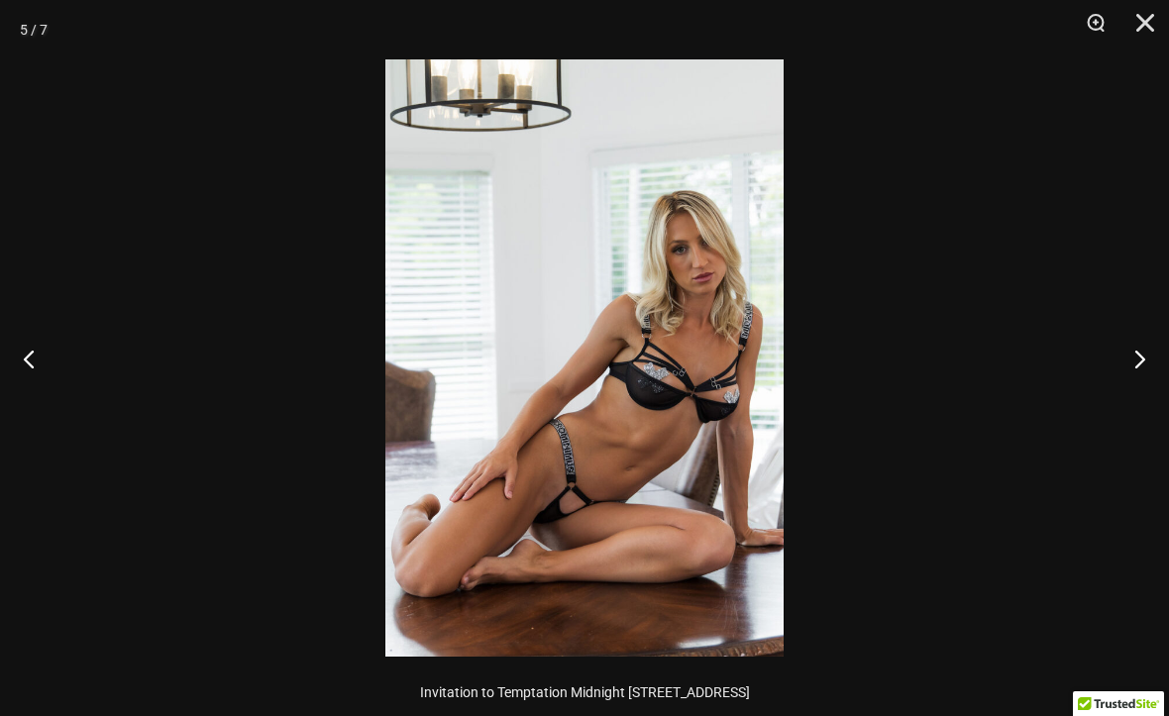
click at [1123, 353] on button "Next" at bounding box center [1132, 358] width 74 height 99
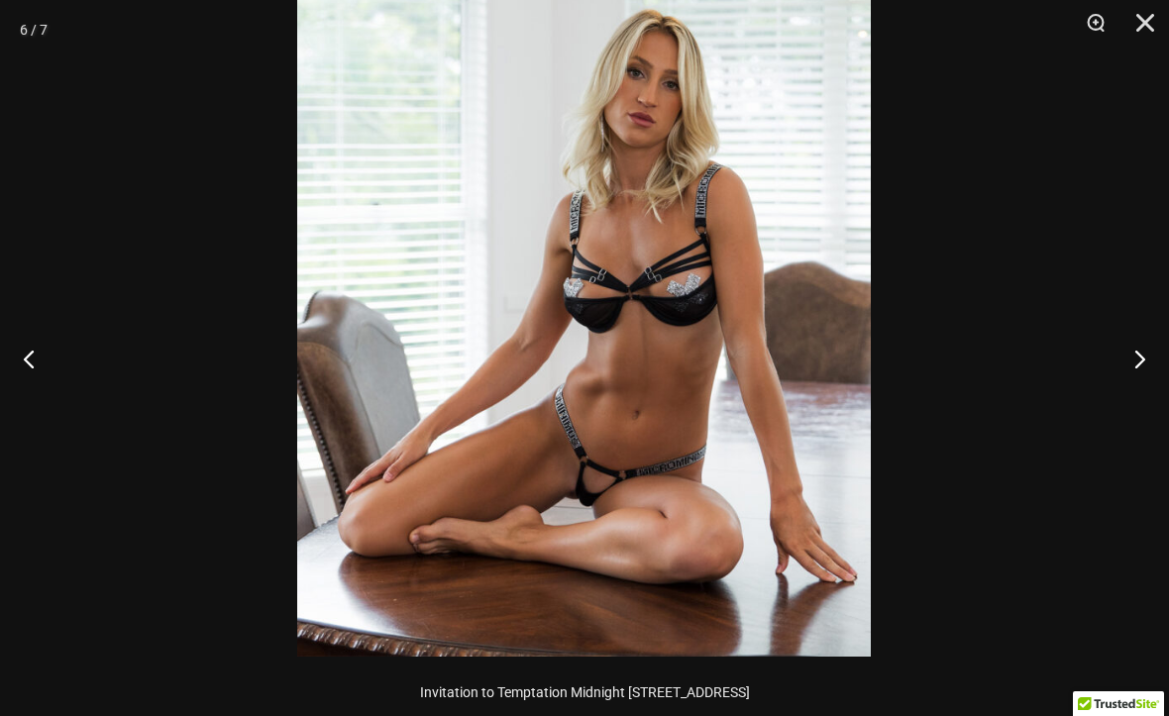
click at [1134, 345] on button "Next" at bounding box center [1132, 358] width 74 height 99
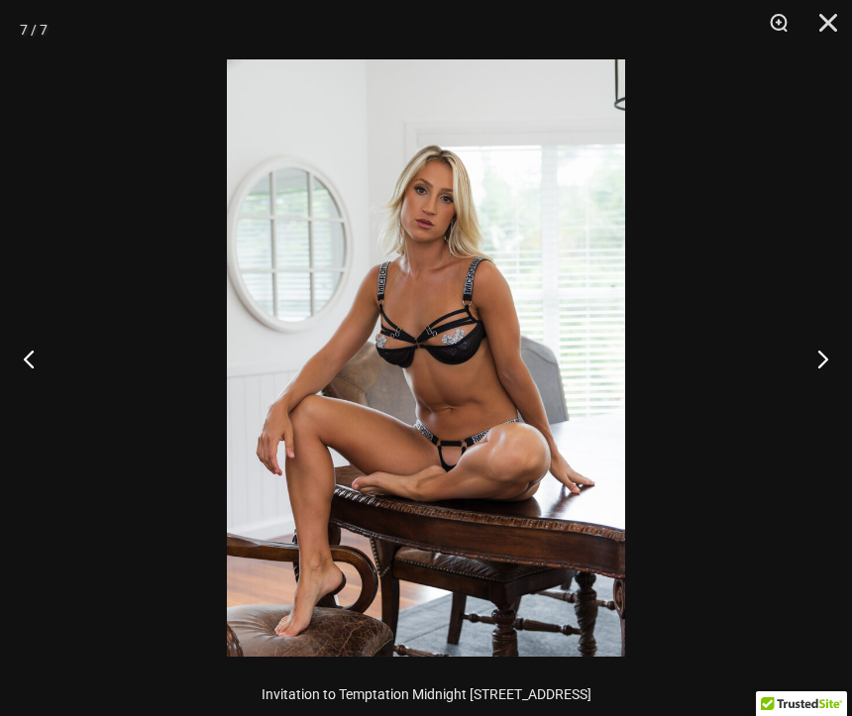
click at [816, 49] on button "Close" at bounding box center [822, 29] width 50 height 59
